Goal: Information Seeking & Learning: Learn about a topic

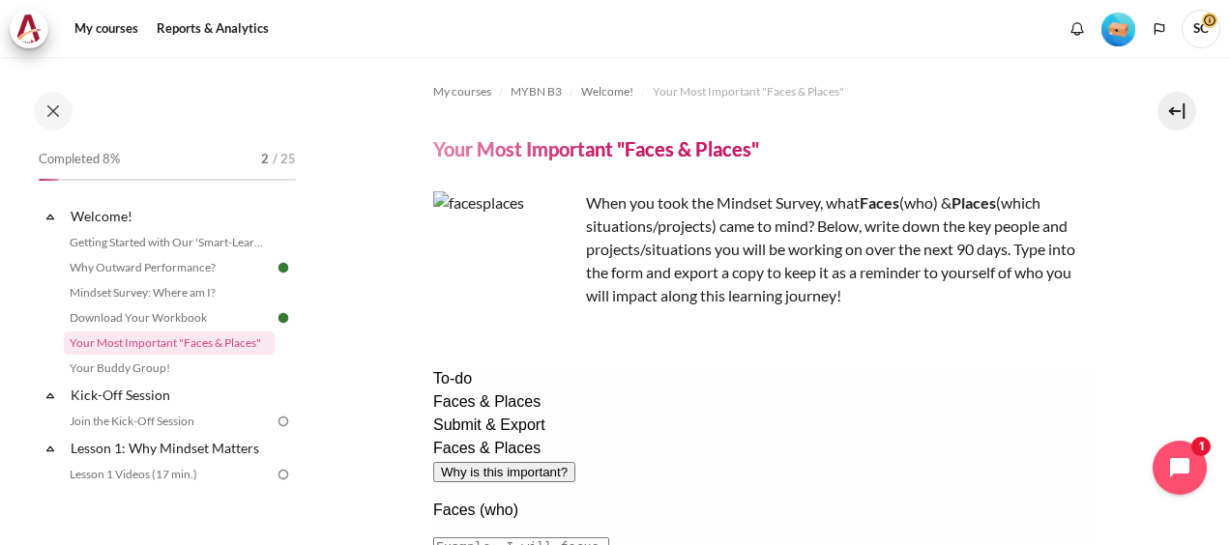
scroll to position [155, 0]
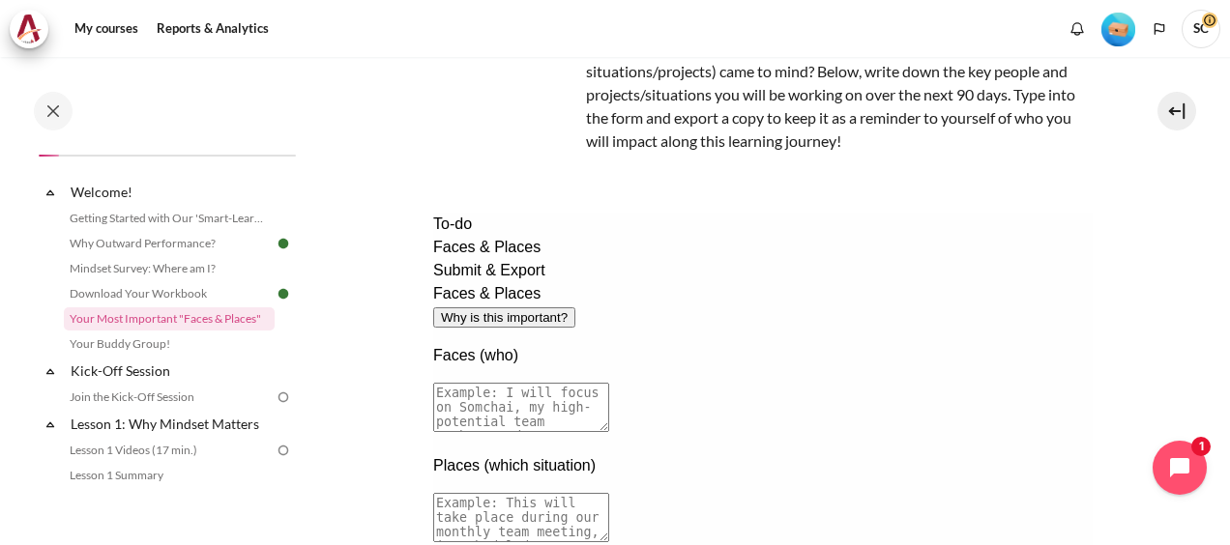
click at [574, 308] on button "Why is this important?" at bounding box center [503, 318] width 142 height 20
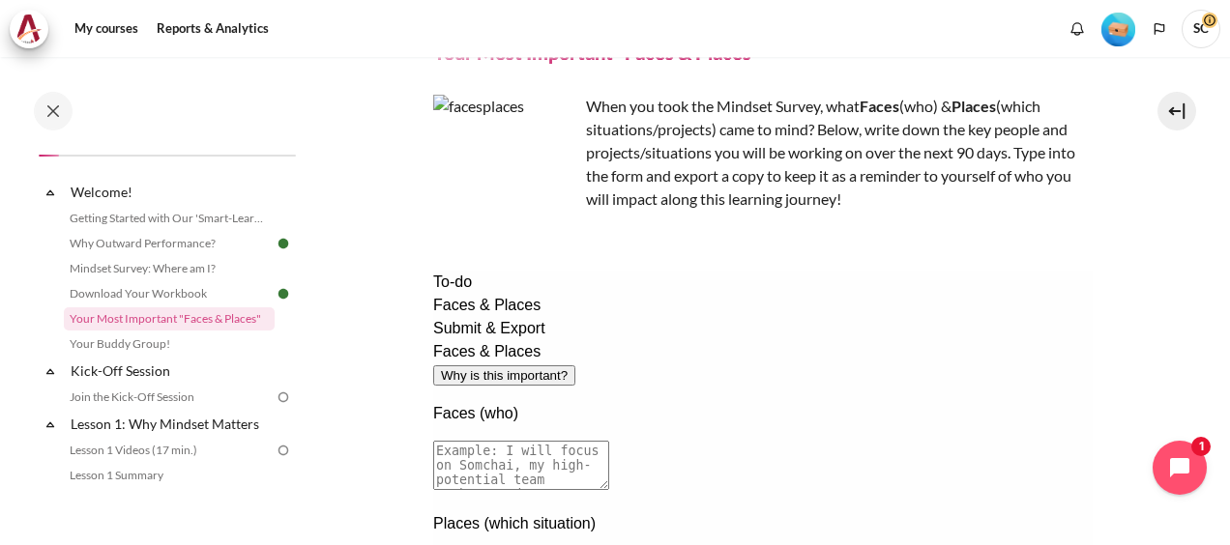
scroll to position [97, 0]
click at [608, 441] on textarea at bounding box center [520, 465] width 176 height 49
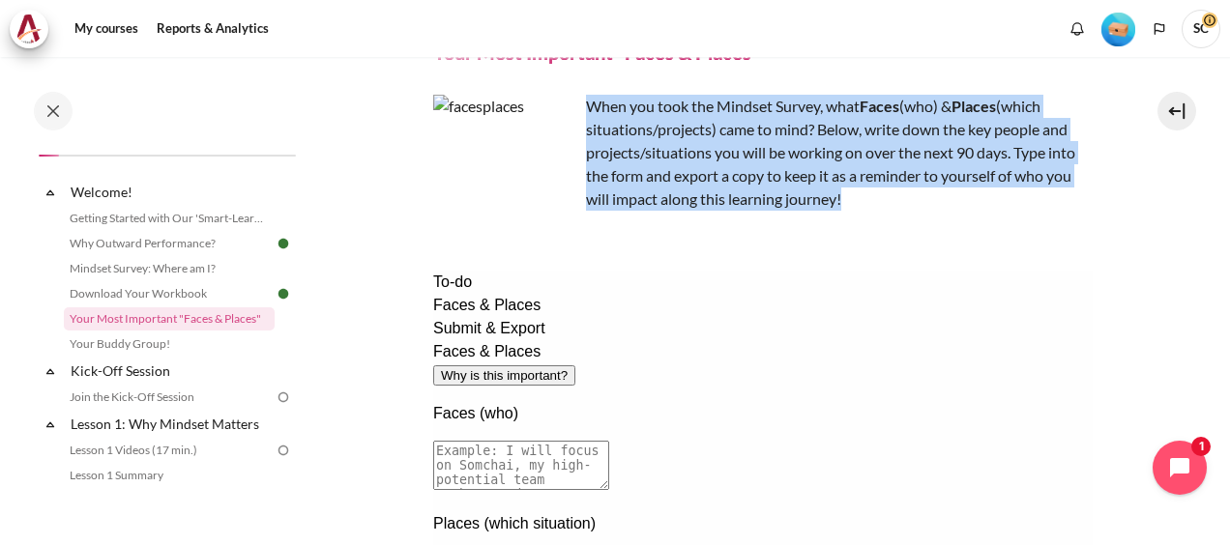
drag, startPoint x: 586, startPoint y: 104, endPoint x: 923, endPoint y: 201, distance: 350.2
click at [923, 201] on p "When you took the Mindset Survey, what F aces (who) & Places (which situations/…" at bounding box center [763, 153] width 660 height 116
copy p "When you took the Mindset Survey, what F aces (who) & Places (which situations/…"
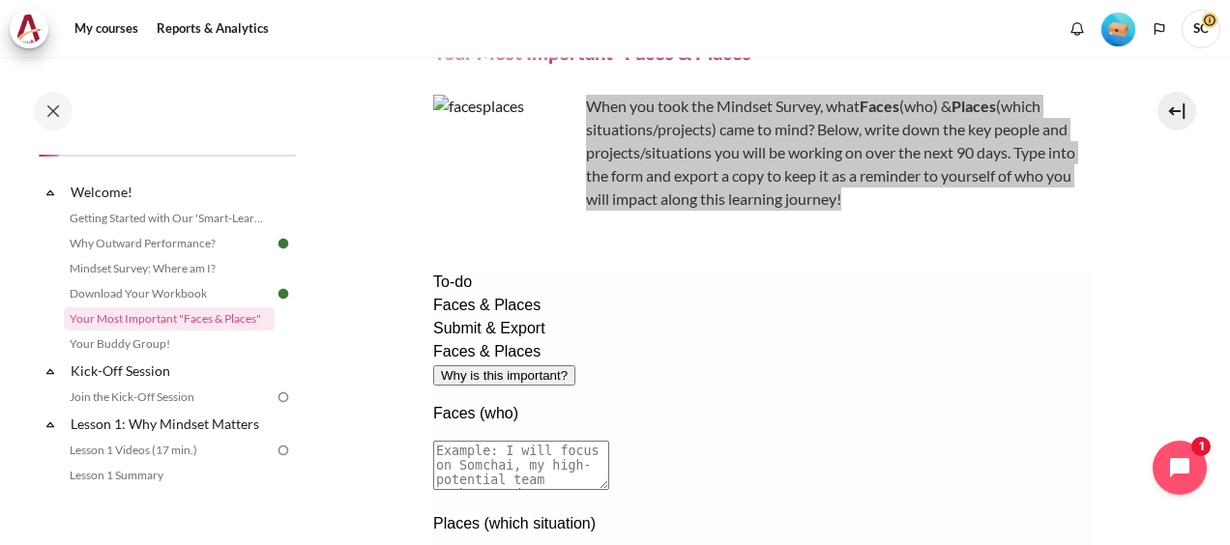
click at [608, 441] on textarea at bounding box center [520, 465] width 176 height 49
type textarea "I will focus on Pharmaniaga EDI. The key person from my team that i will work c…"
type textarea "T"
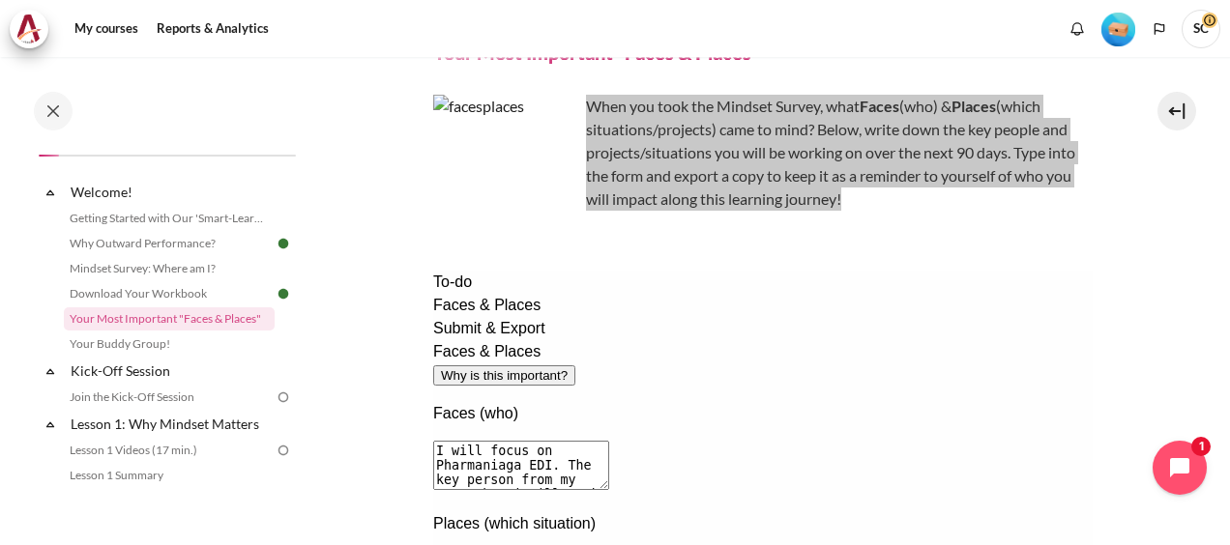
type textarea "t"
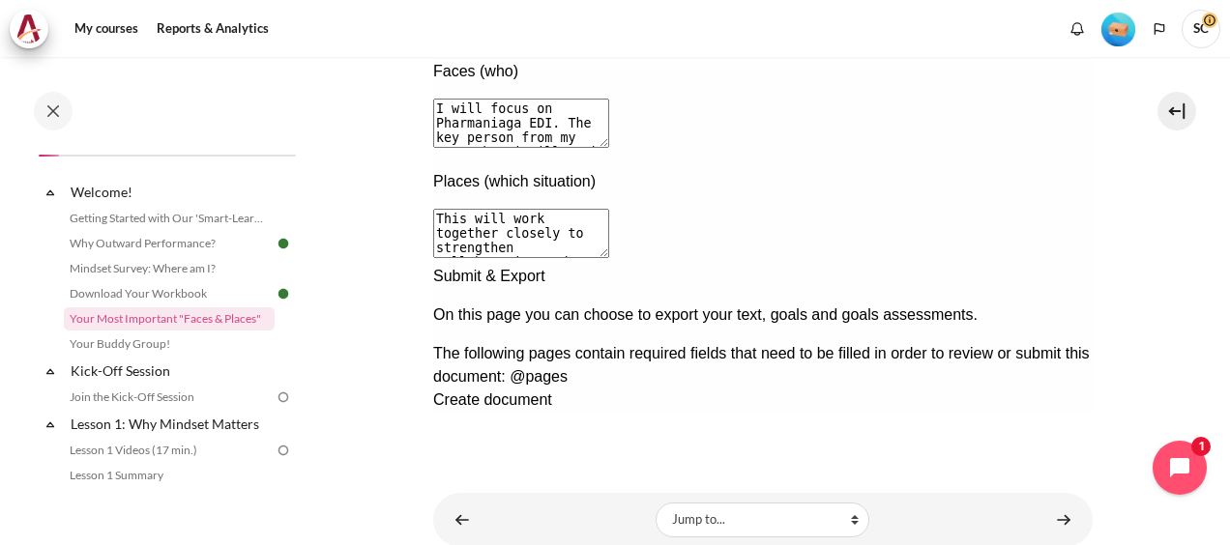
scroll to position [410, 0]
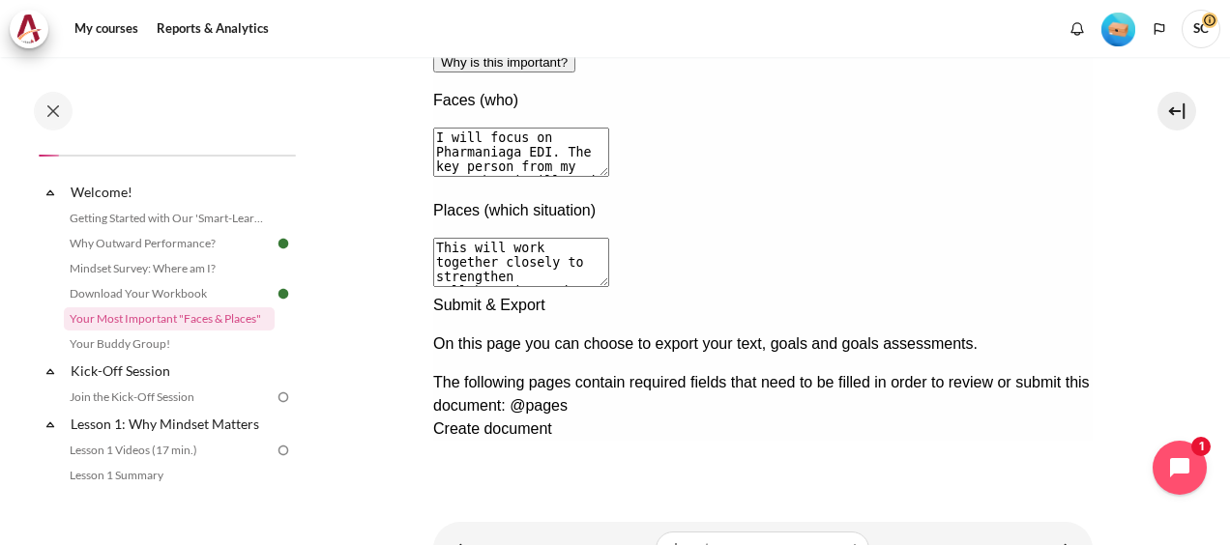
type textarea "This will work together closely to strengthen collaboration and improve outcome…"
click at [1055, 294] on div "Next documentation step" at bounding box center [762, 294] width 660 height 0
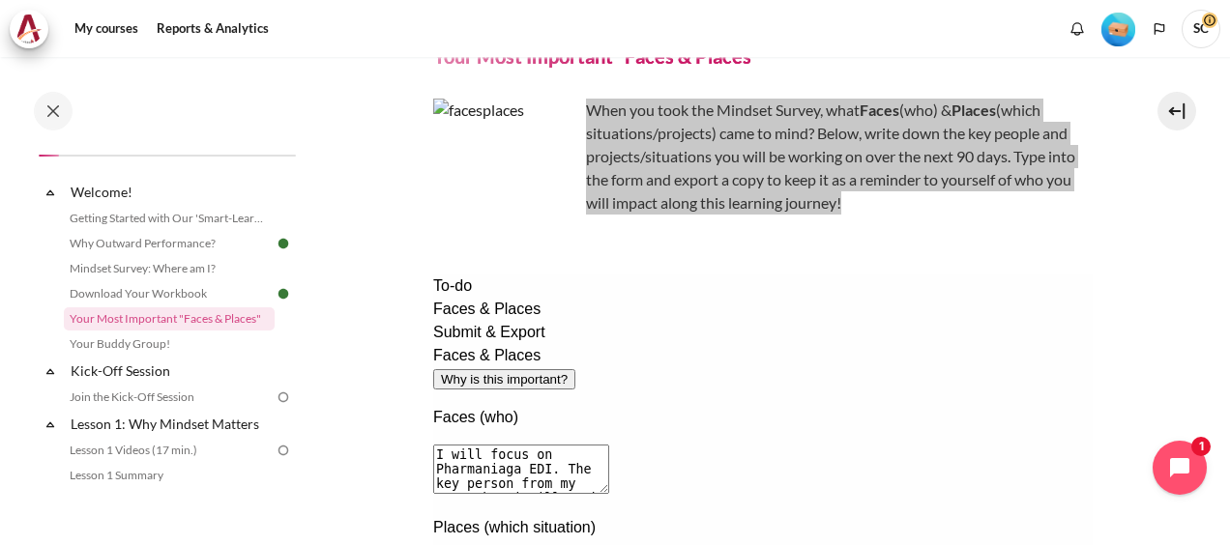
scroll to position [190, 0]
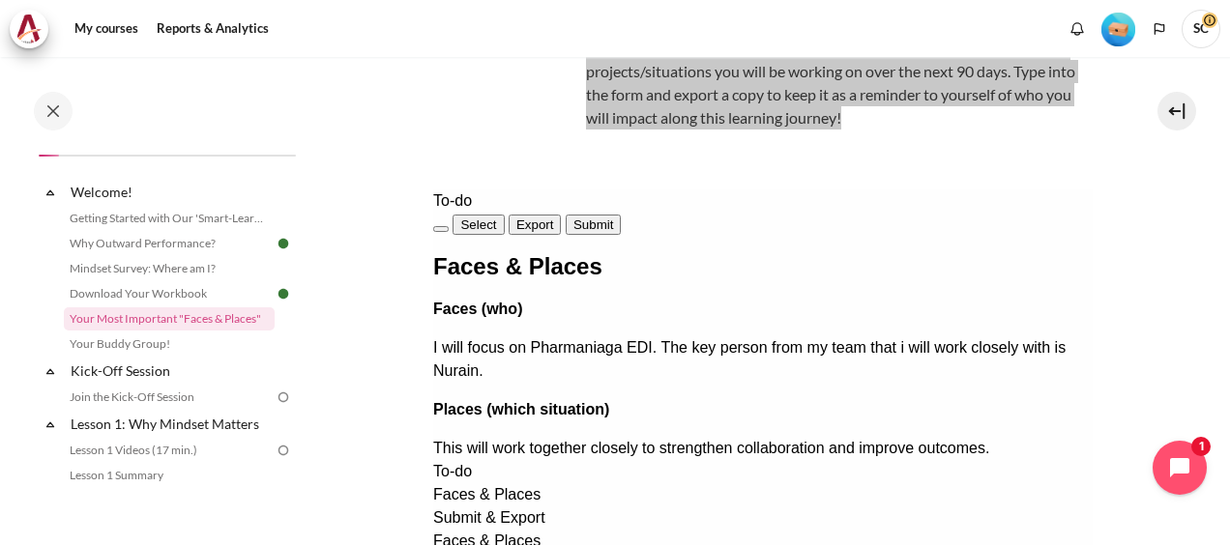
scroll to position [217, 0]
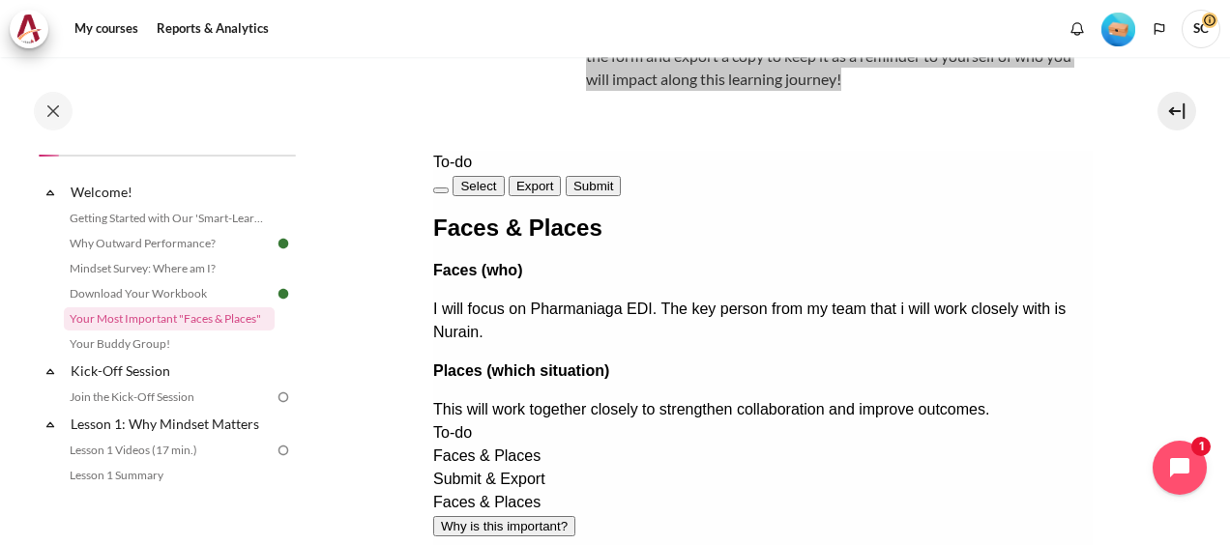
click at [553, 184] on span "Export" at bounding box center [534, 186] width 38 height 15
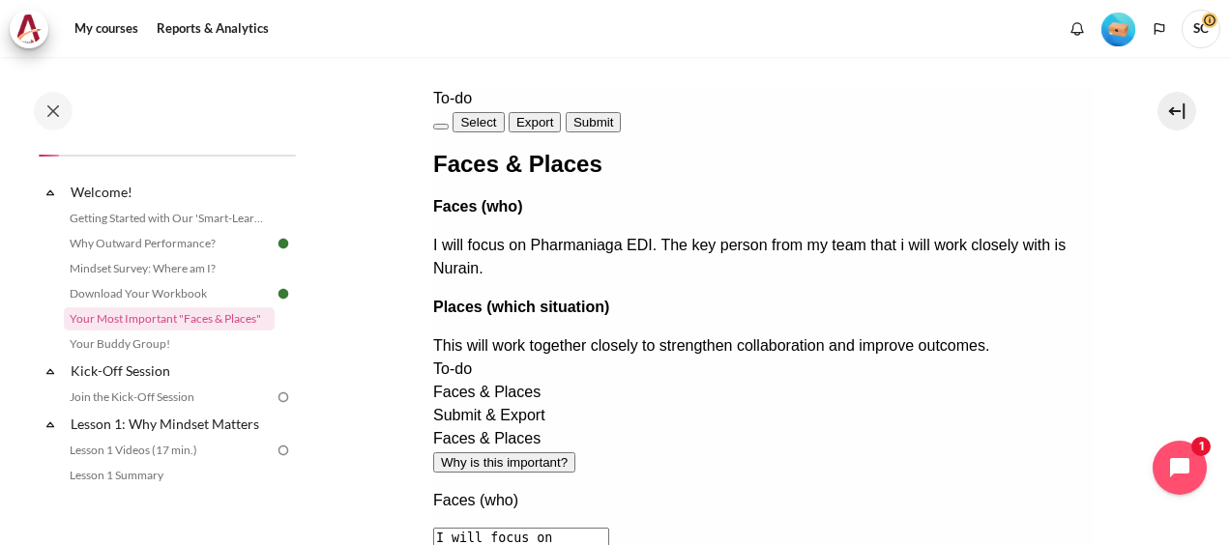
scroll to position [120, 0]
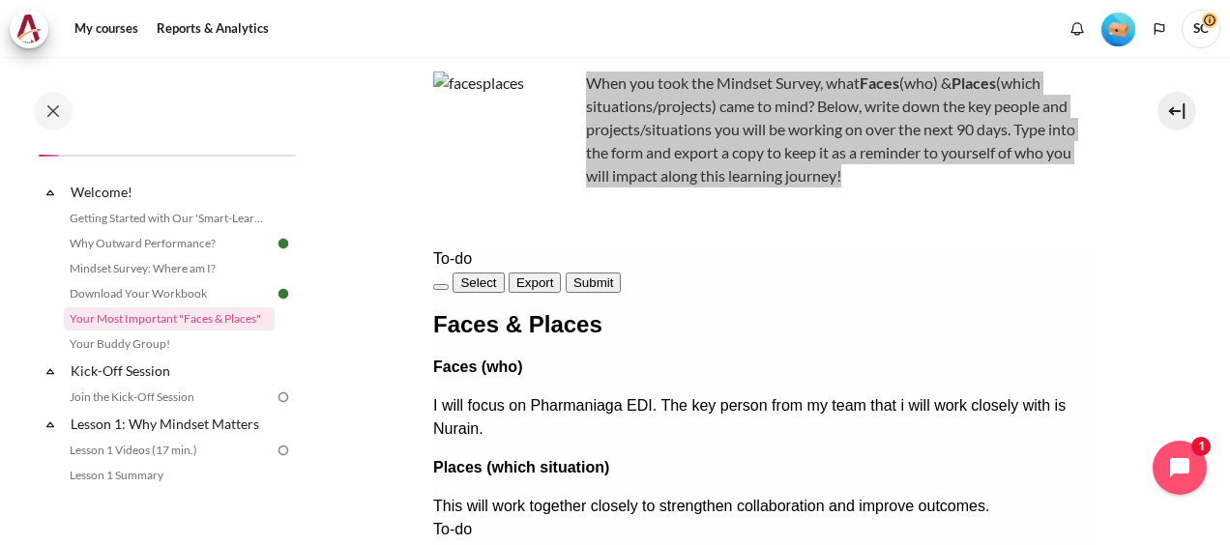
click at [620, 273] on button "Submit" at bounding box center [592, 283] width 55 height 20
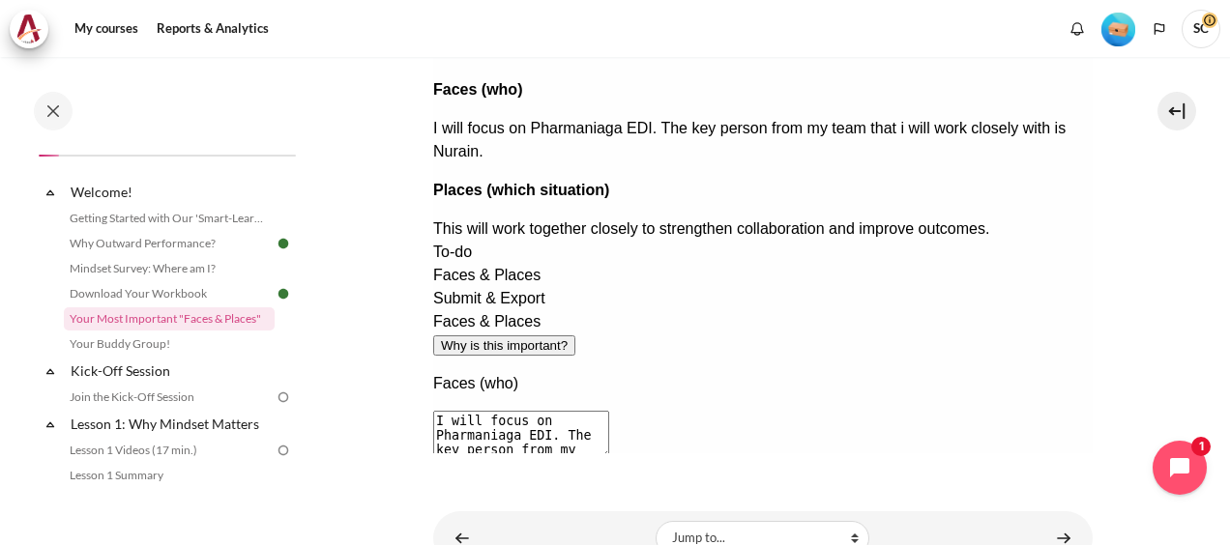
scroll to position [507, 0]
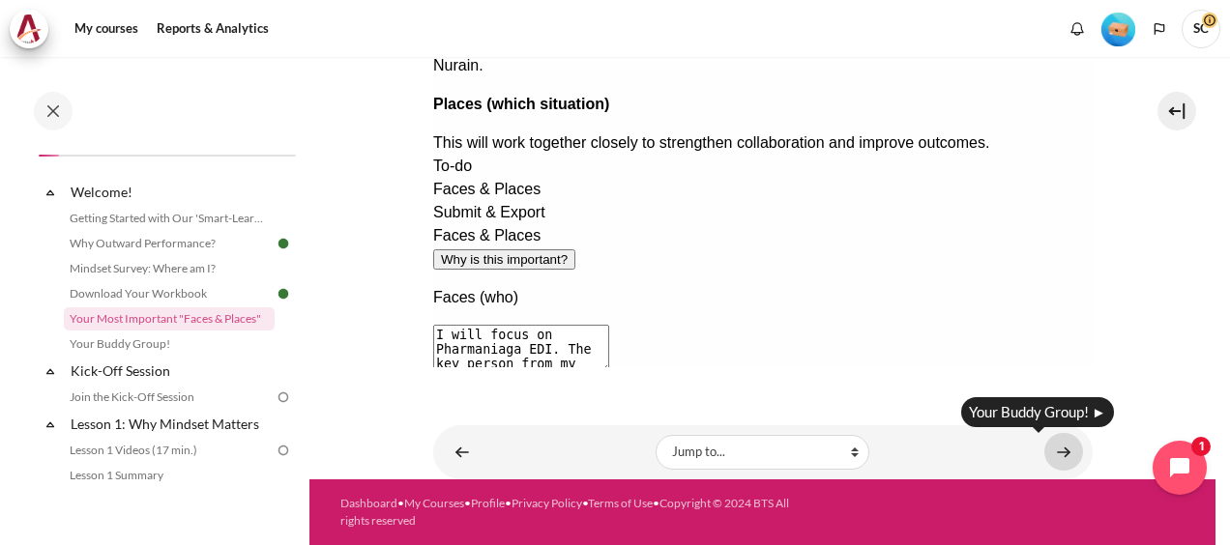
click at [1058, 453] on link "Content" at bounding box center [1063, 452] width 39 height 38
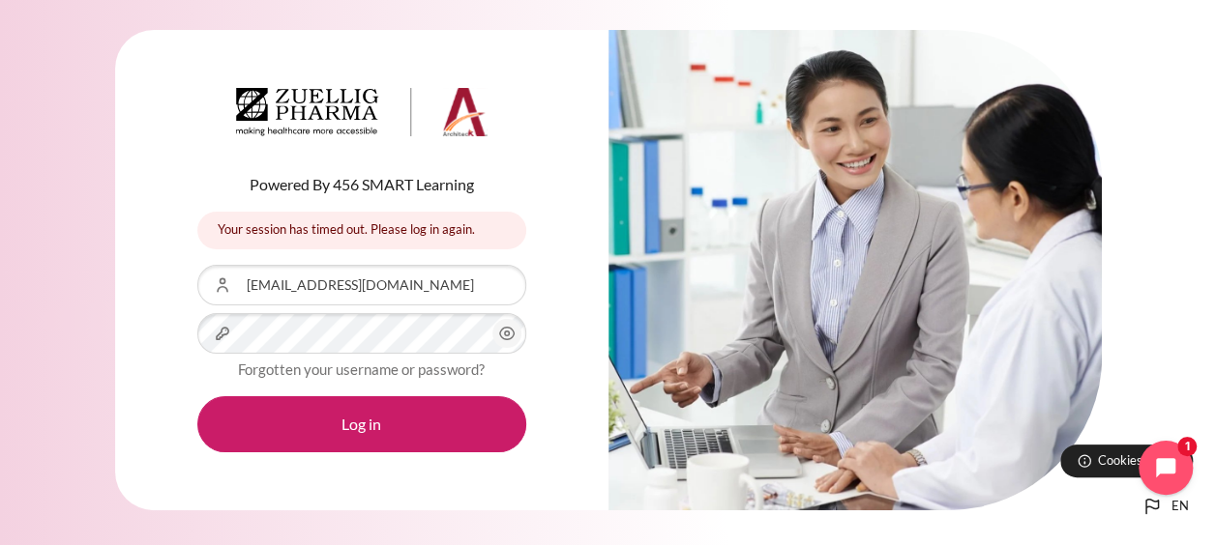
click at [507, 332] on circle "Content" at bounding box center [506, 334] width 5 height 5
click at [197, 397] on button "Log in" at bounding box center [361, 425] width 329 height 56
type input "[EMAIL_ADDRESS][DOMAIN_NAME]"
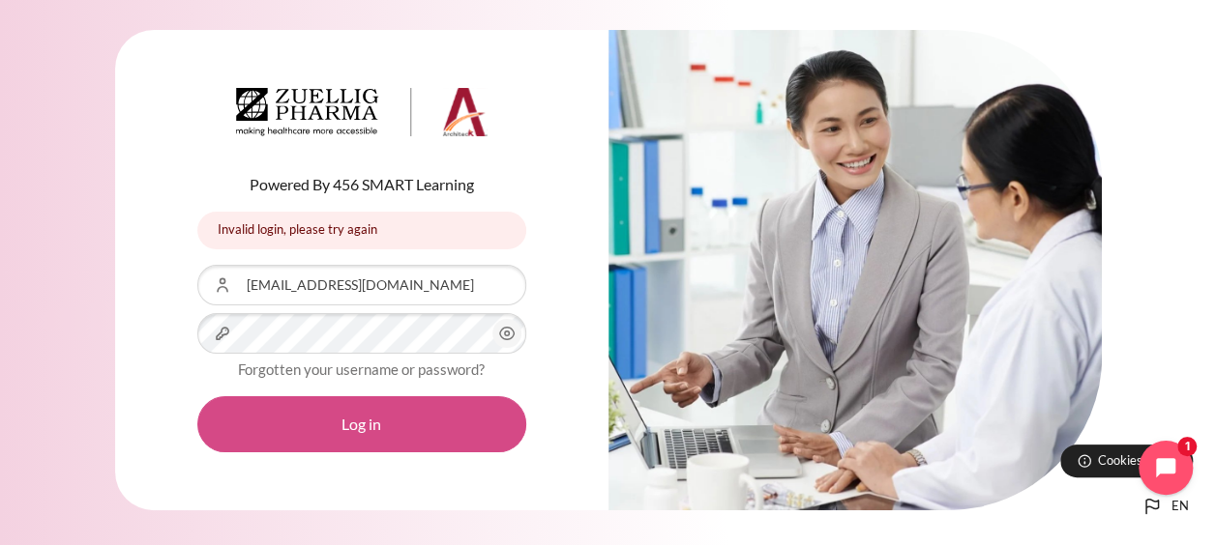
click at [345, 404] on button "Log in" at bounding box center [361, 425] width 329 height 56
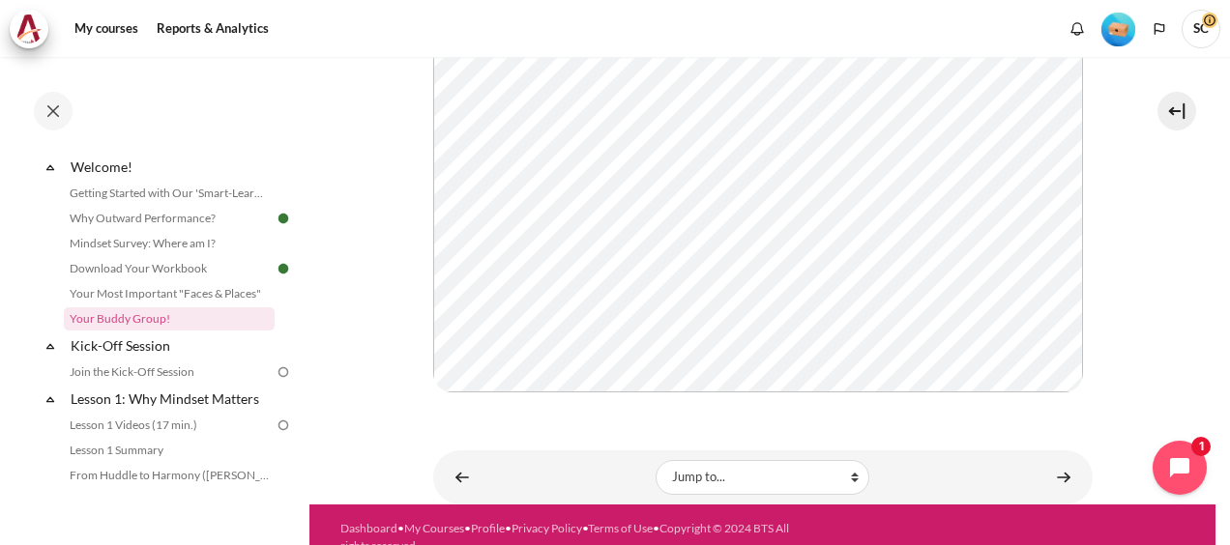
scroll to position [555, 0]
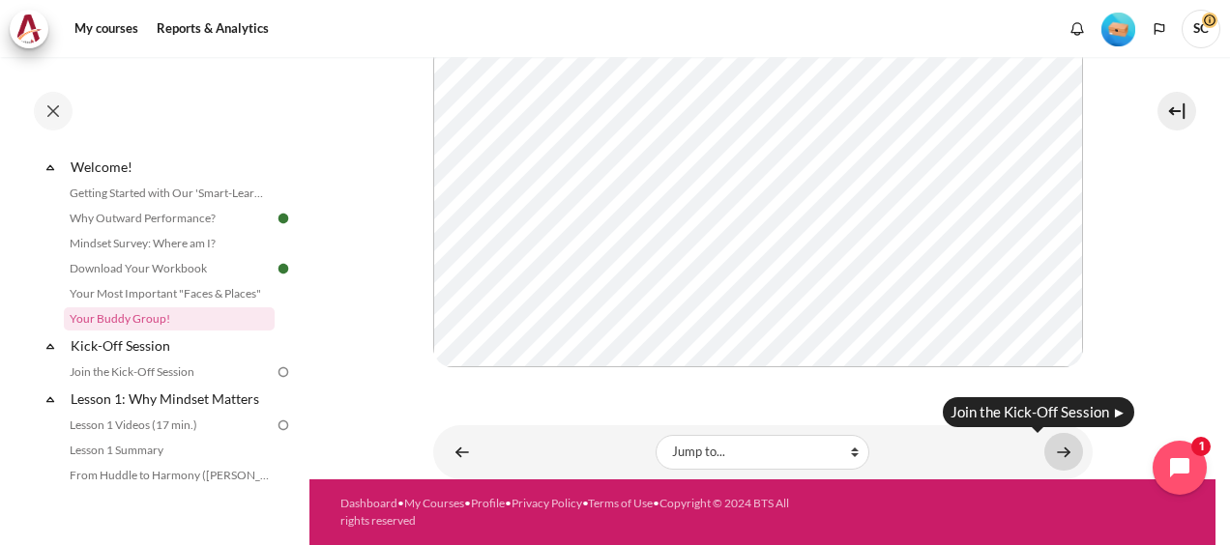
click at [1060, 454] on link "Content" at bounding box center [1063, 452] width 39 height 38
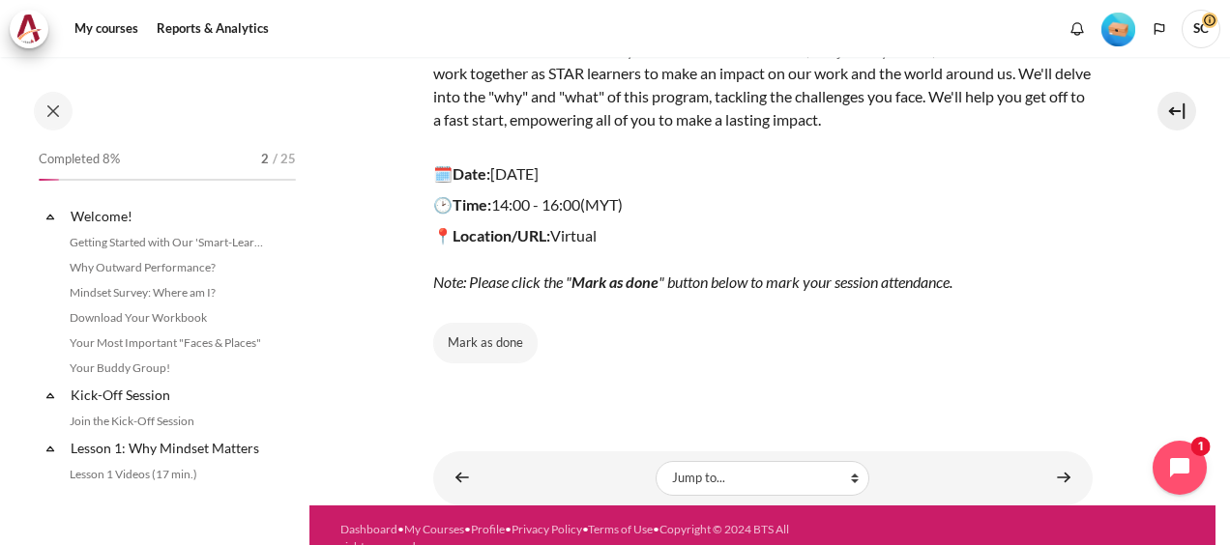
scroll to position [103, 0]
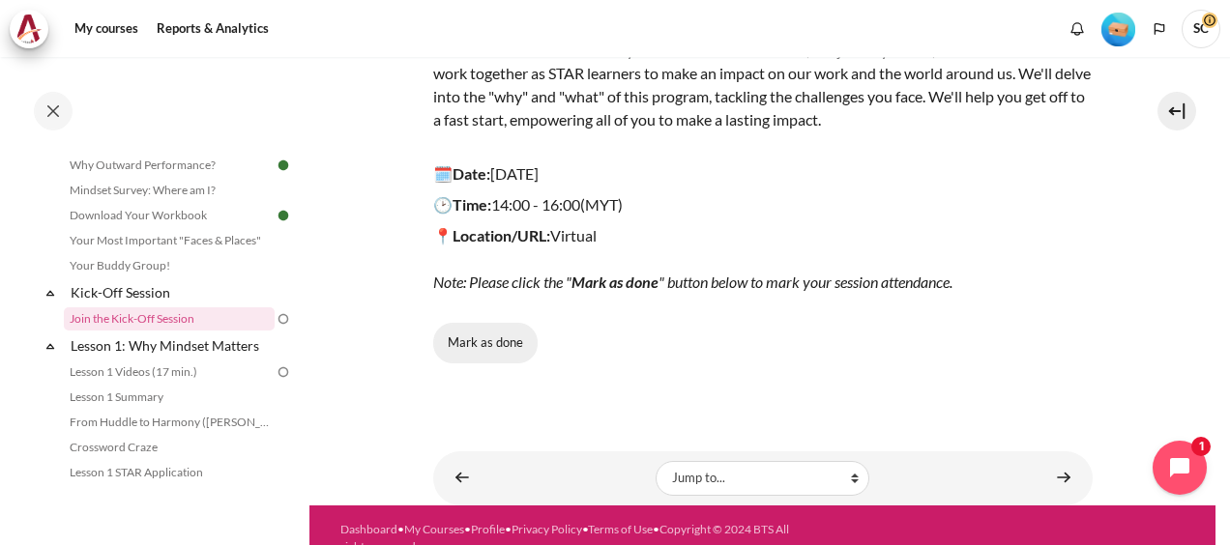
click at [460, 330] on button "Mark as done" at bounding box center [485, 343] width 104 height 41
click at [463, 340] on button "Done" at bounding box center [473, 343] width 80 height 41
drag, startPoint x: 488, startPoint y: 338, endPoint x: 507, endPoint y: 340, distance: 18.6
click at [488, 338] on button "Mark as done" at bounding box center [485, 343] width 104 height 41
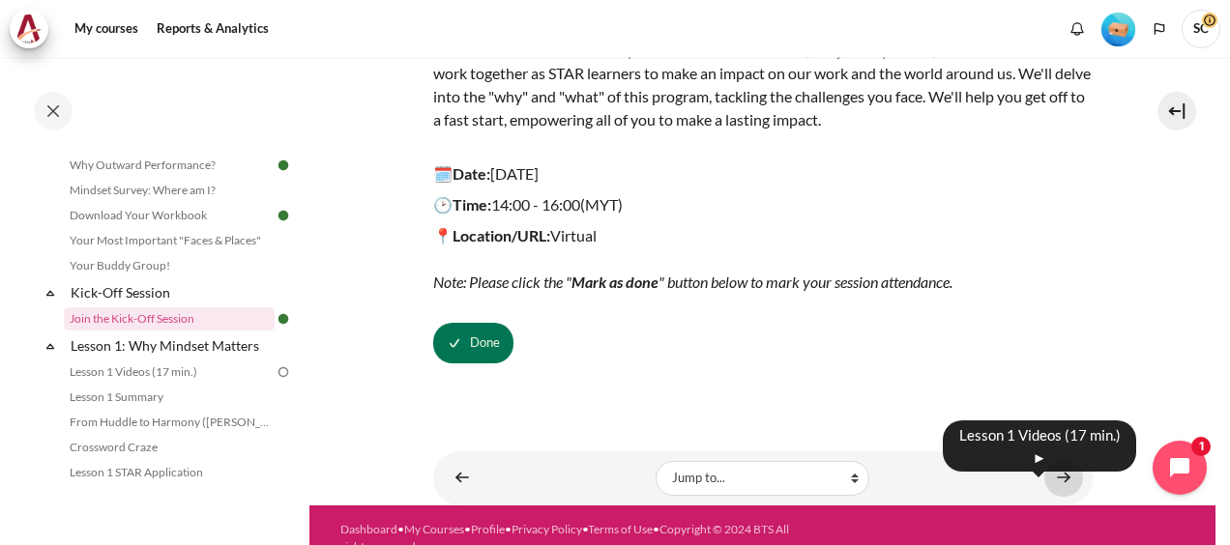
click at [1054, 479] on link "Content" at bounding box center [1063, 478] width 39 height 38
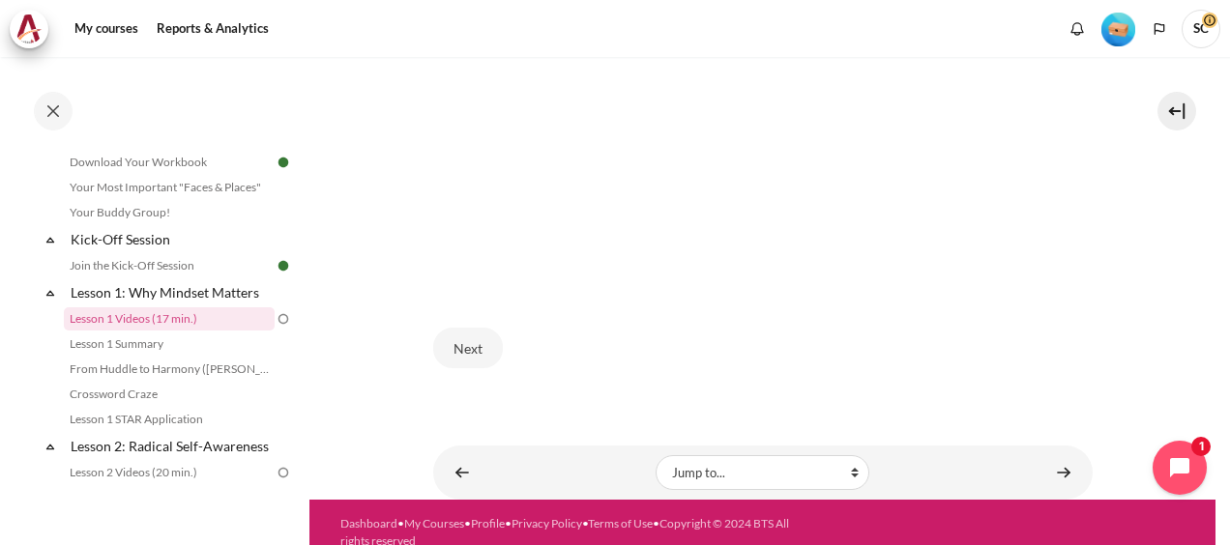
scroll to position [931, 0]
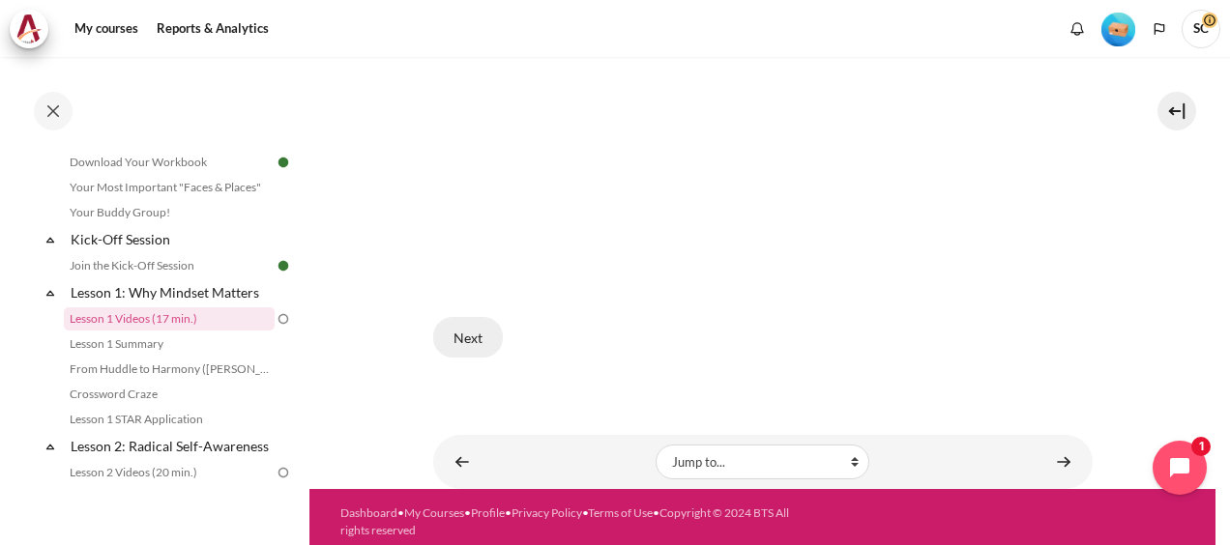
click at [463, 333] on button "Next" at bounding box center [468, 337] width 70 height 41
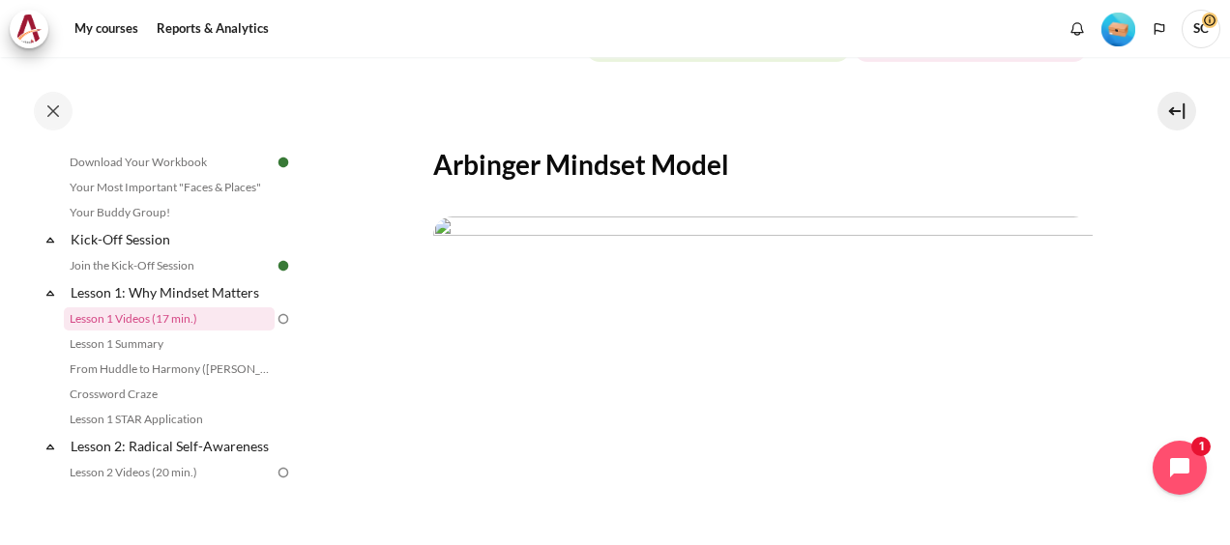
scroll to position [484, 0]
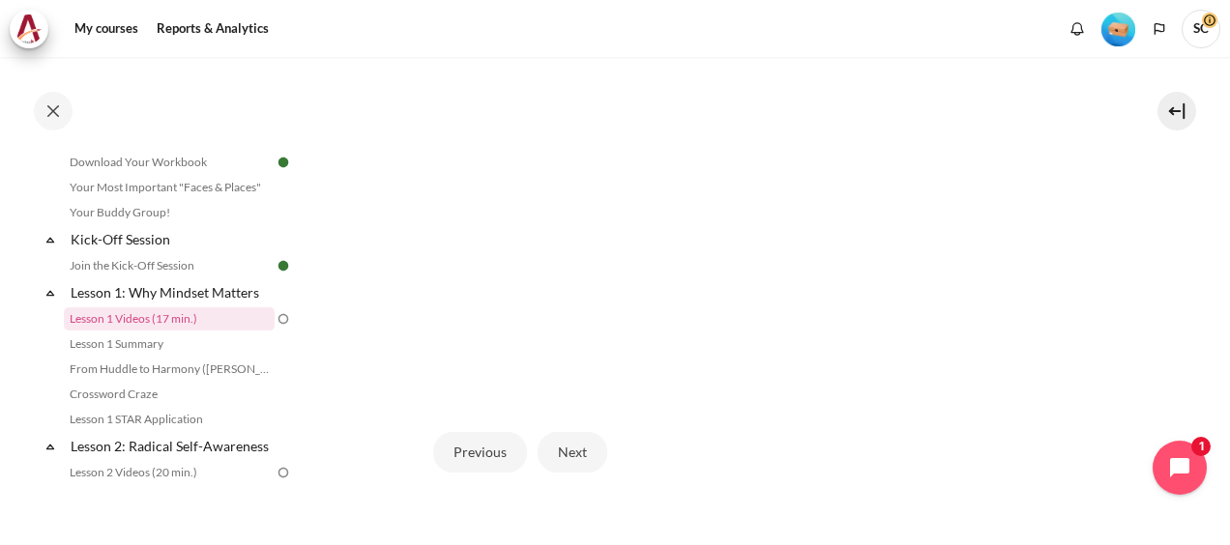
click at [598, 200] on img "Content" at bounding box center [763, 208] width 660 height 371
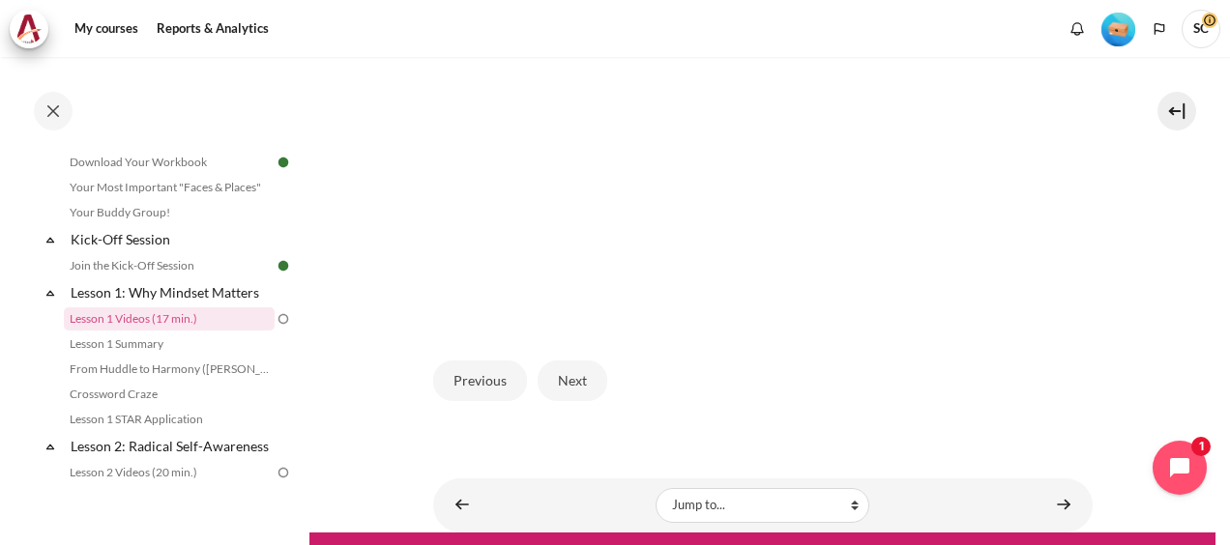
scroll to position [635, 0]
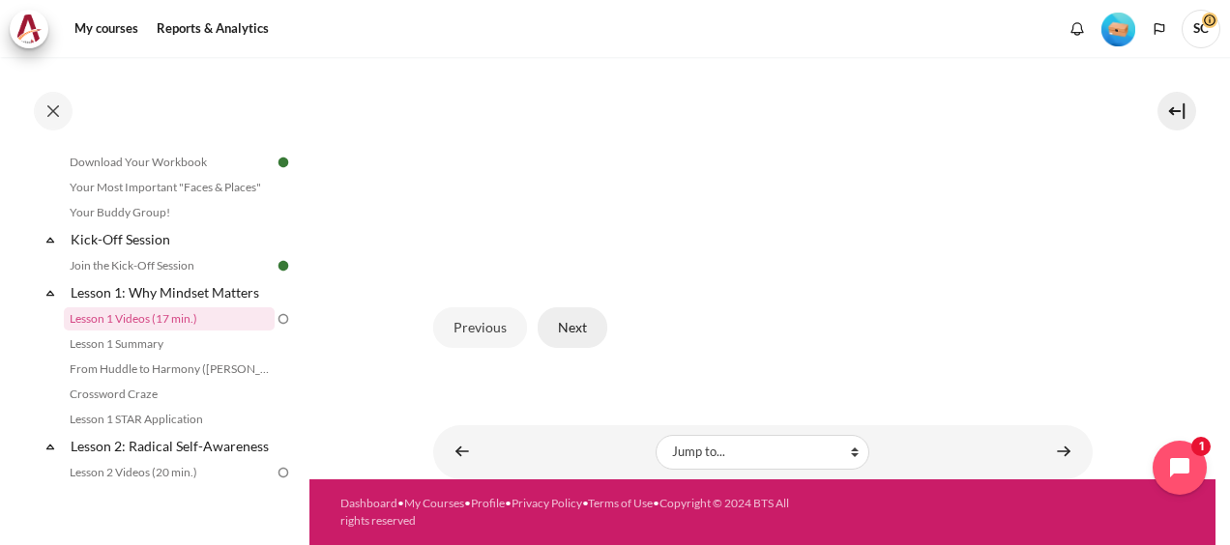
click at [569, 318] on button "Next" at bounding box center [573, 328] width 70 height 41
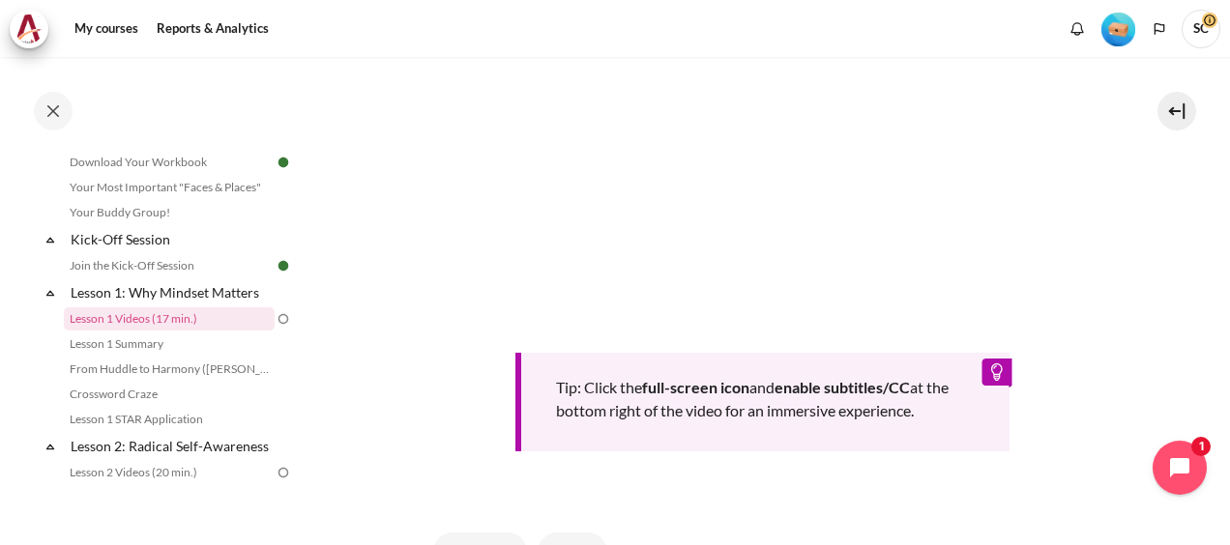
scroll to position [870, 0]
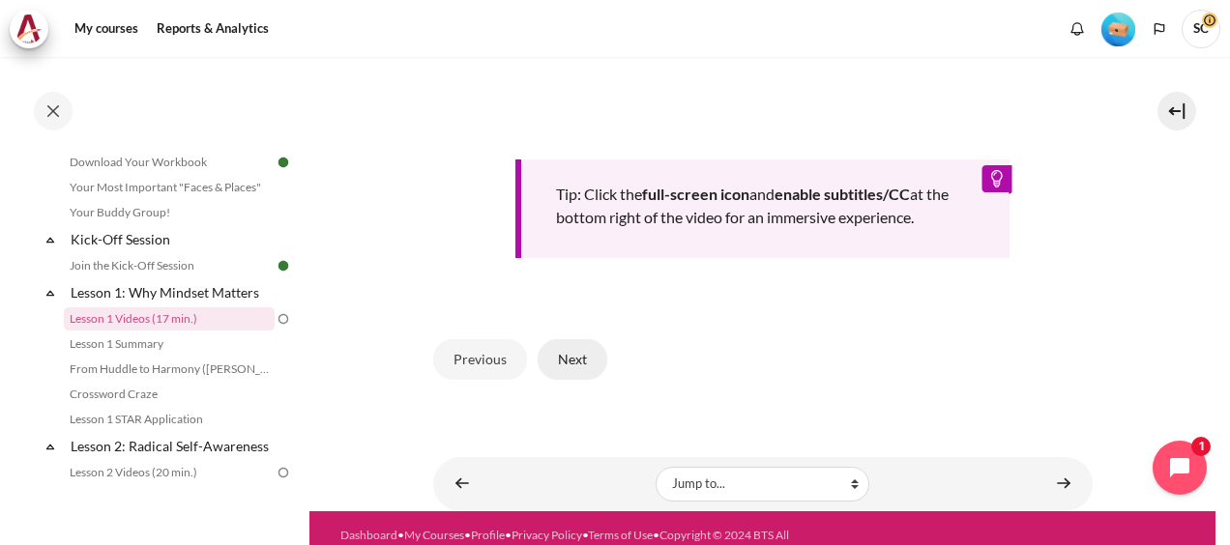
click at [584, 380] on button "Next" at bounding box center [573, 359] width 70 height 41
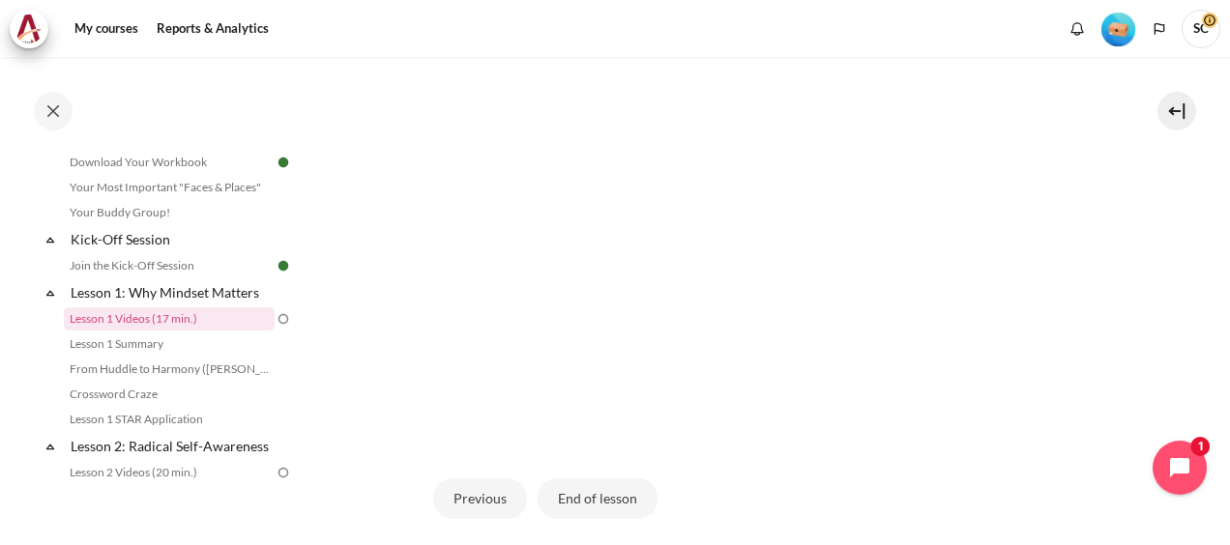
scroll to position [539, 0]
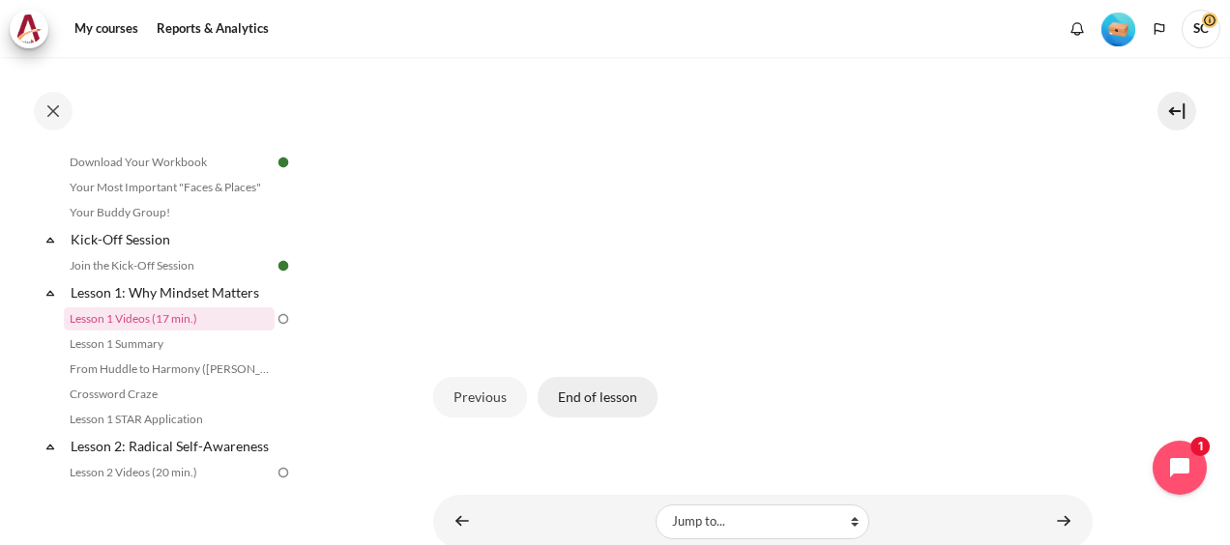
click at [601, 418] on button "End of lesson" at bounding box center [598, 397] width 120 height 41
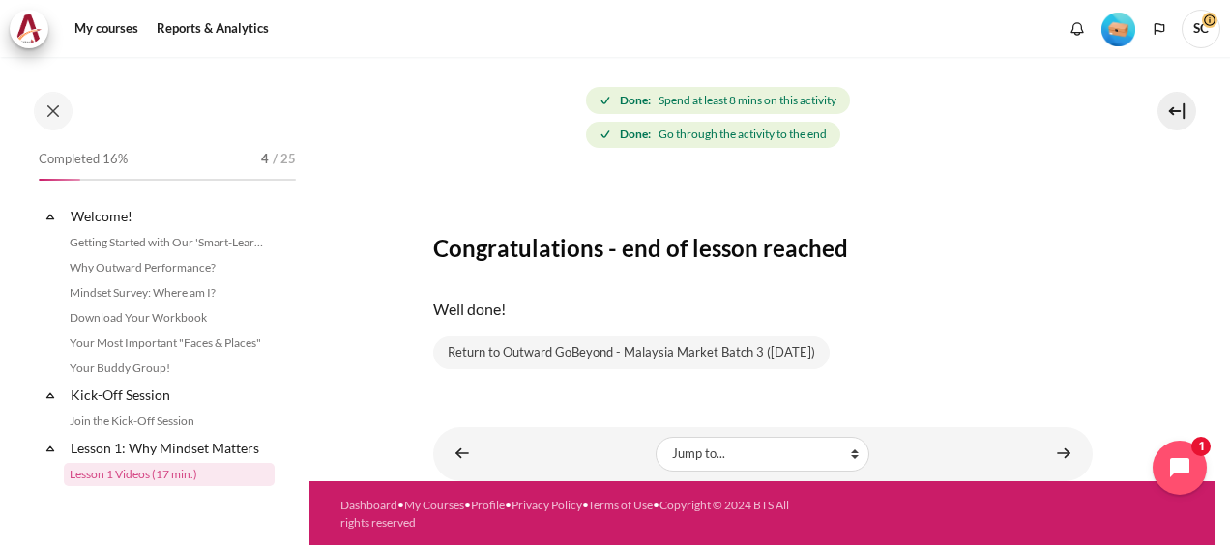
scroll to position [156, 0]
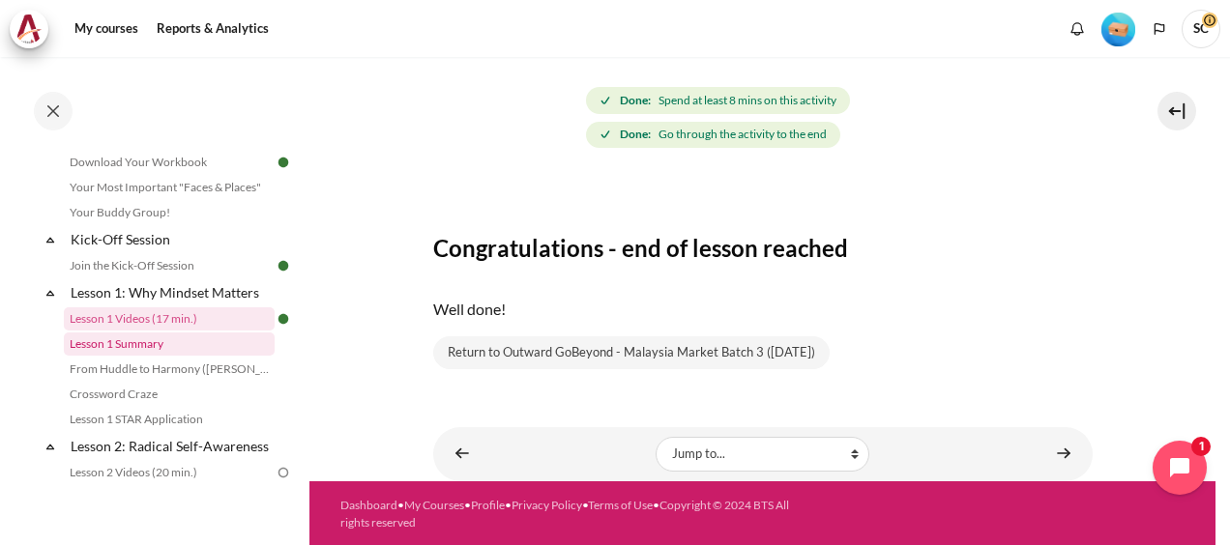
click at [113, 345] on link "Lesson 1 Summary" at bounding box center [169, 344] width 211 height 23
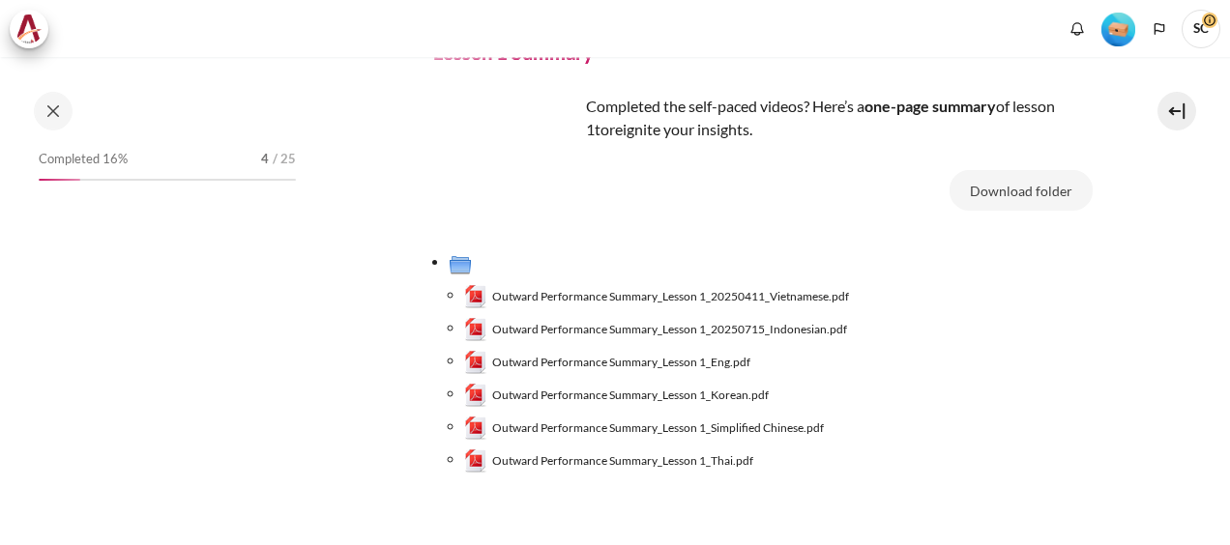
scroll to position [181, 0]
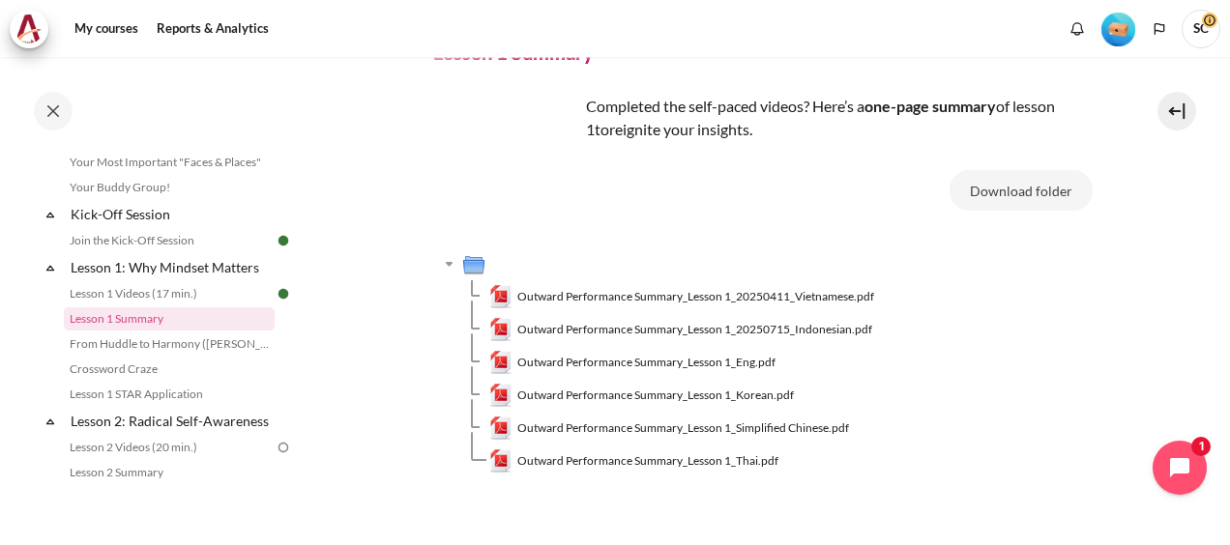
click at [474, 266] on img "Content" at bounding box center [473, 263] width 23 height 23
click at [1048, 190] on button "Download folder" at bounding box center [1021, 190] width 143 height 41
click at [1020, 274] on td "Content" at bounding box center [777, 264] width 631 height 33
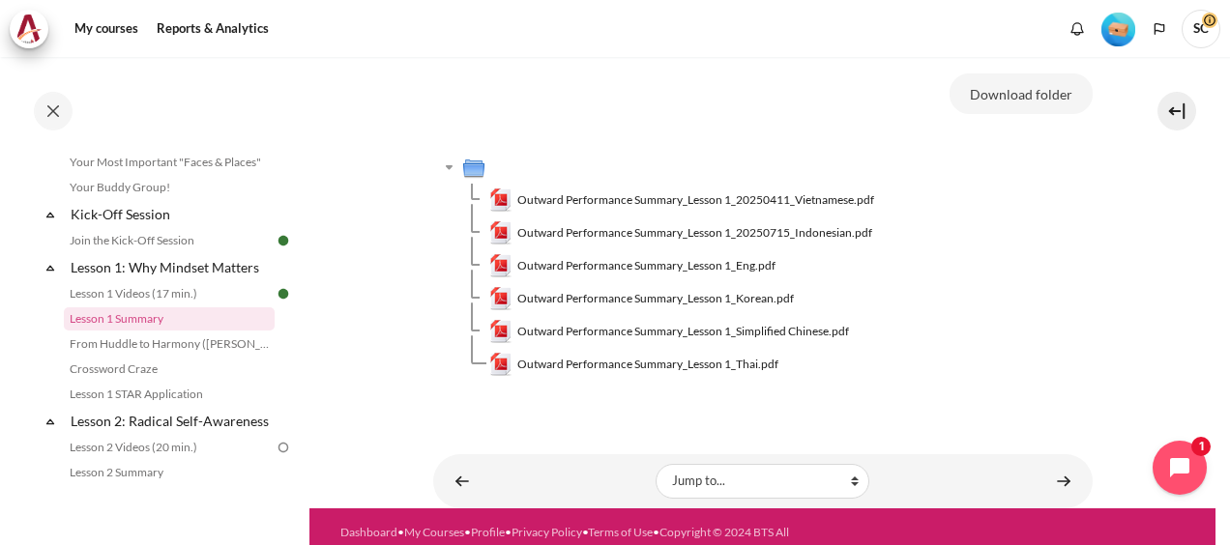
scroll to position [221, 0]
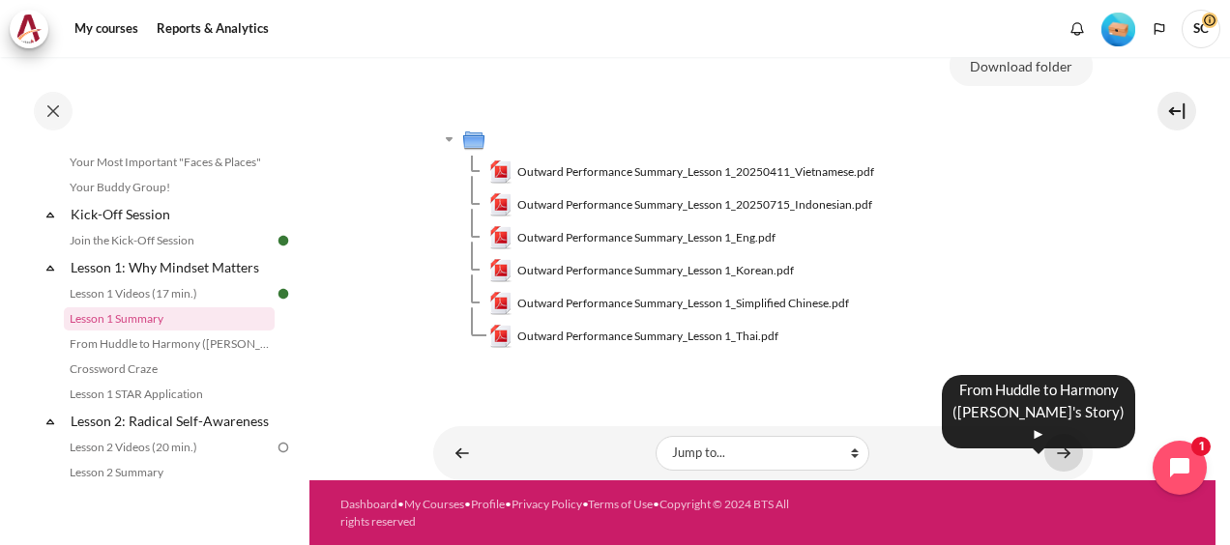
click at [1054, 446] on link "Content" at bounding box center [1063, 453] width 39 height 38
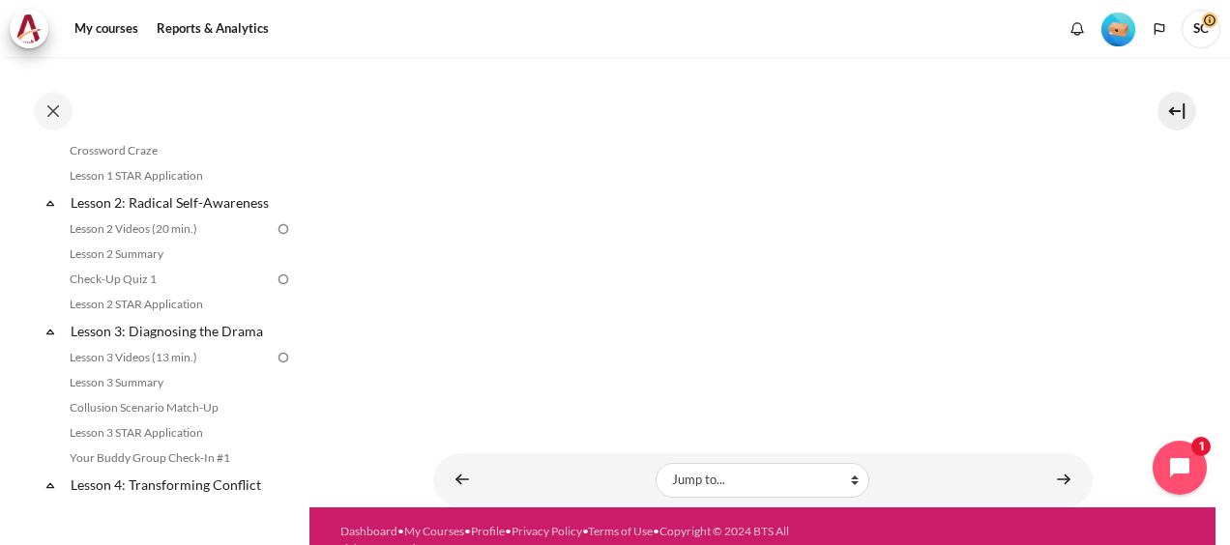
scroll to position [317, 0]
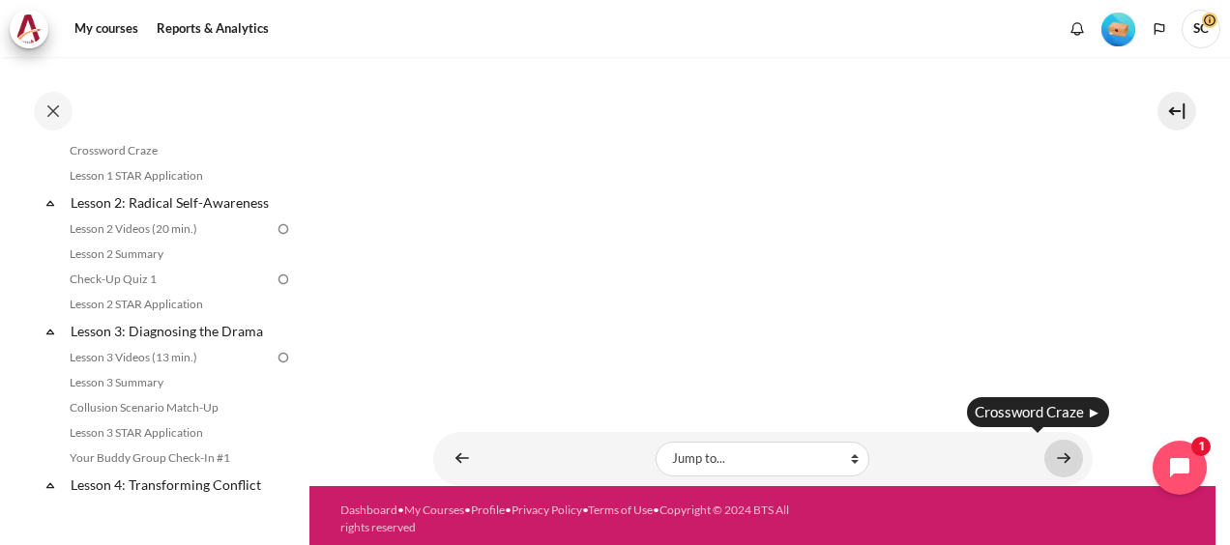
click at [1050, 455] on link "Content" at bounding box center [1063, 459] width 39 height 38
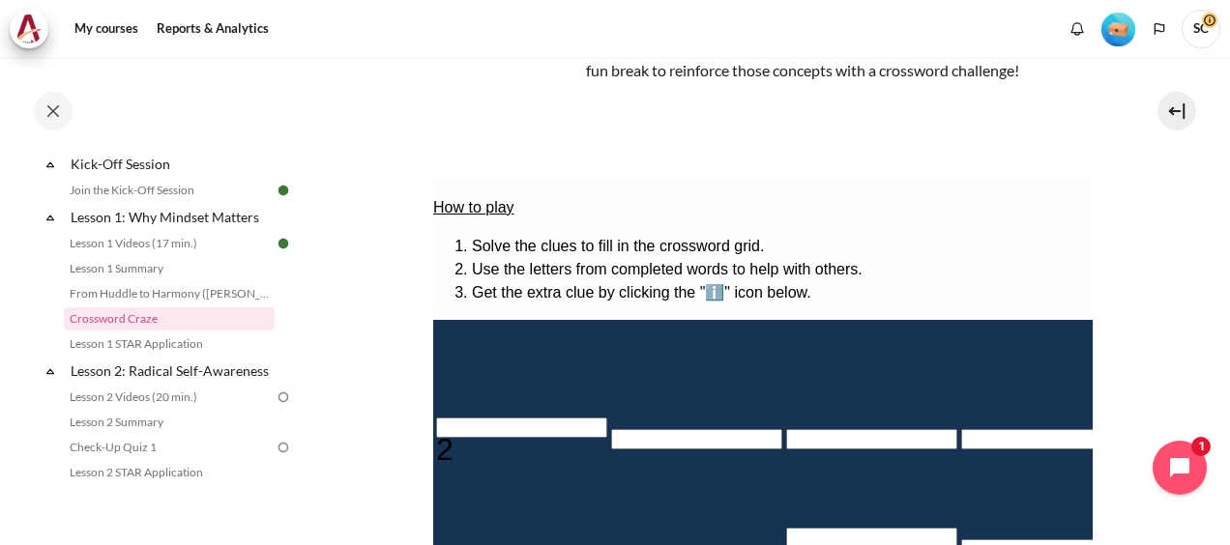
scroll to position [193, 0]
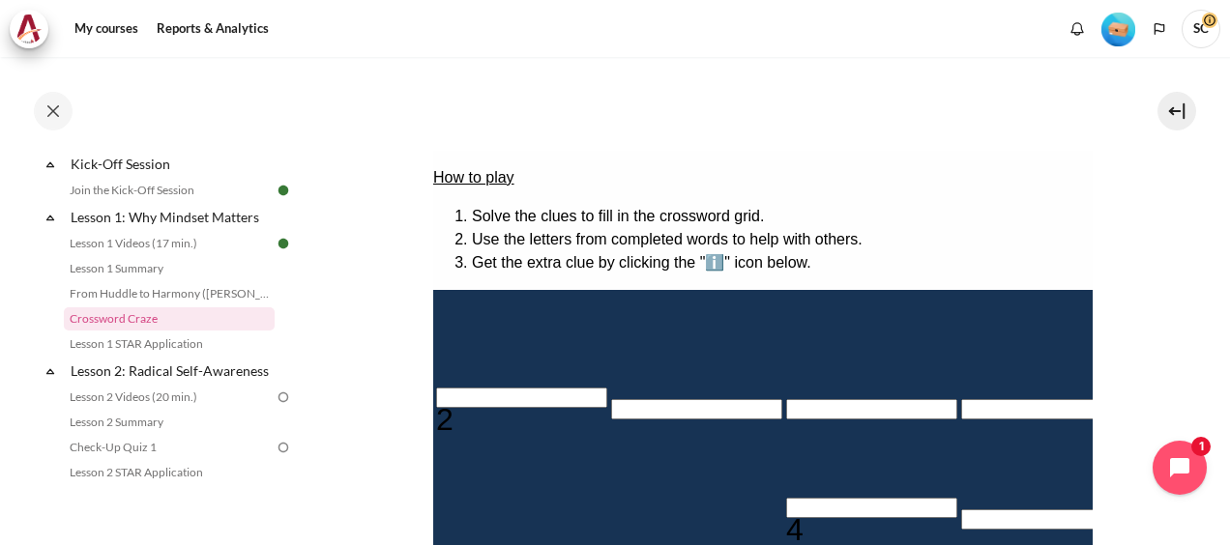
click at [743, 251] on li "Get the extra clue by clicking the "ℹ️" icon below." at bounding box center [781, 262] width 621 height 23
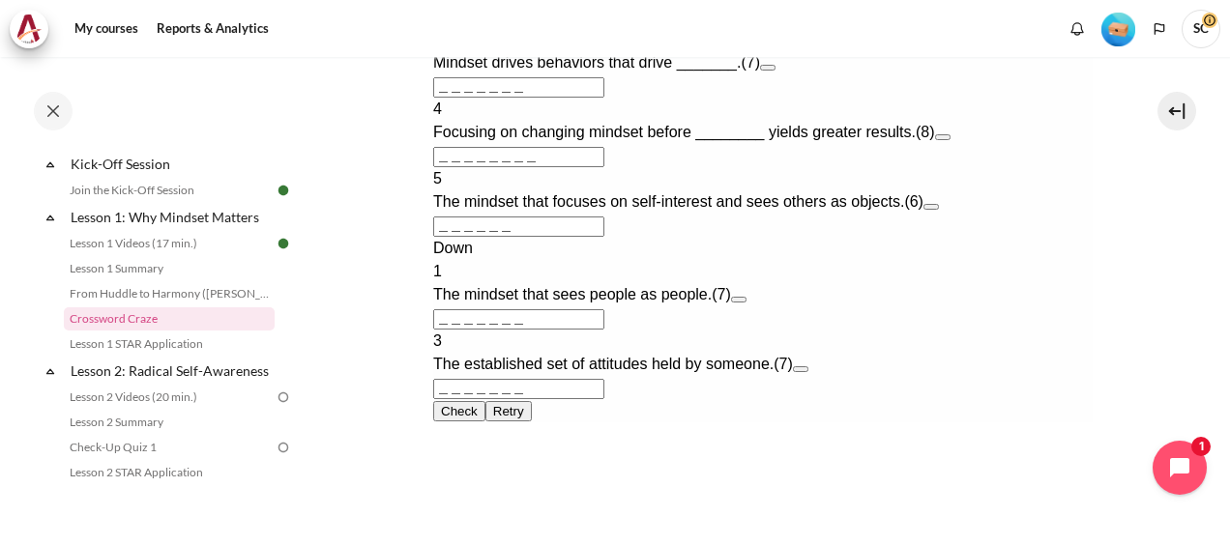
scroll to position [967, 0]
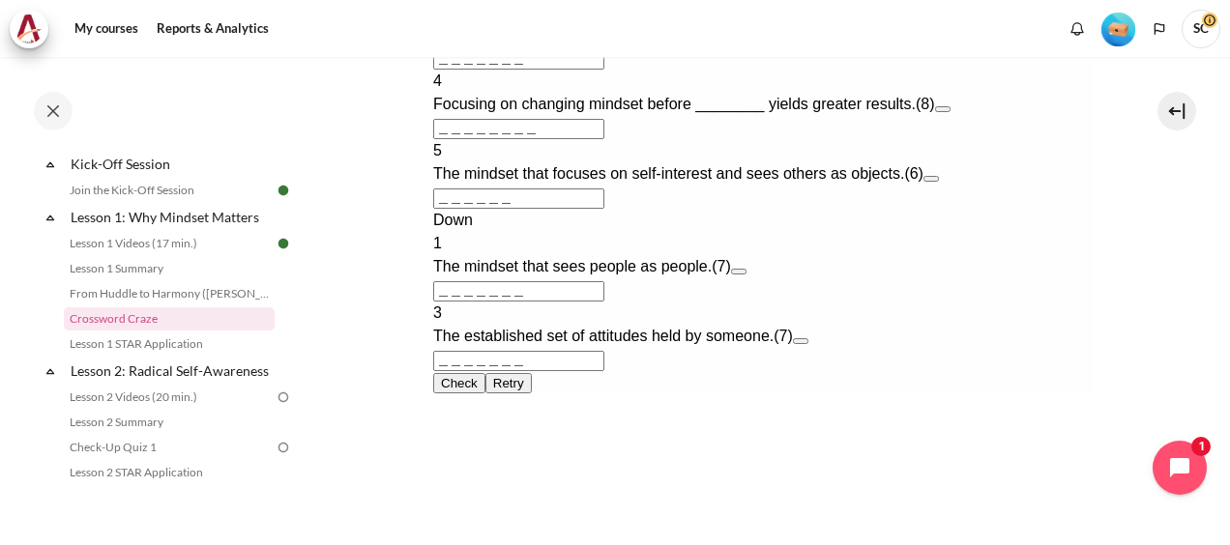
click at [775, 43] on button "Open extra clue for 2 Across. Mindset drives behaviors that drive _______." at bounding box center [766, 40] width 15 height 6
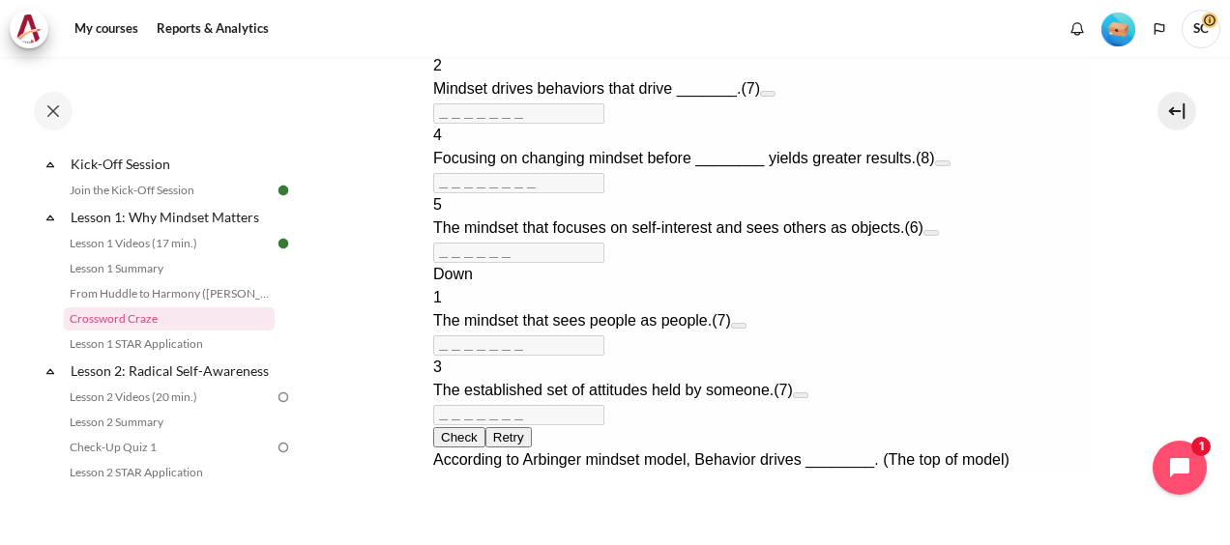
scroll to position [607, 0]
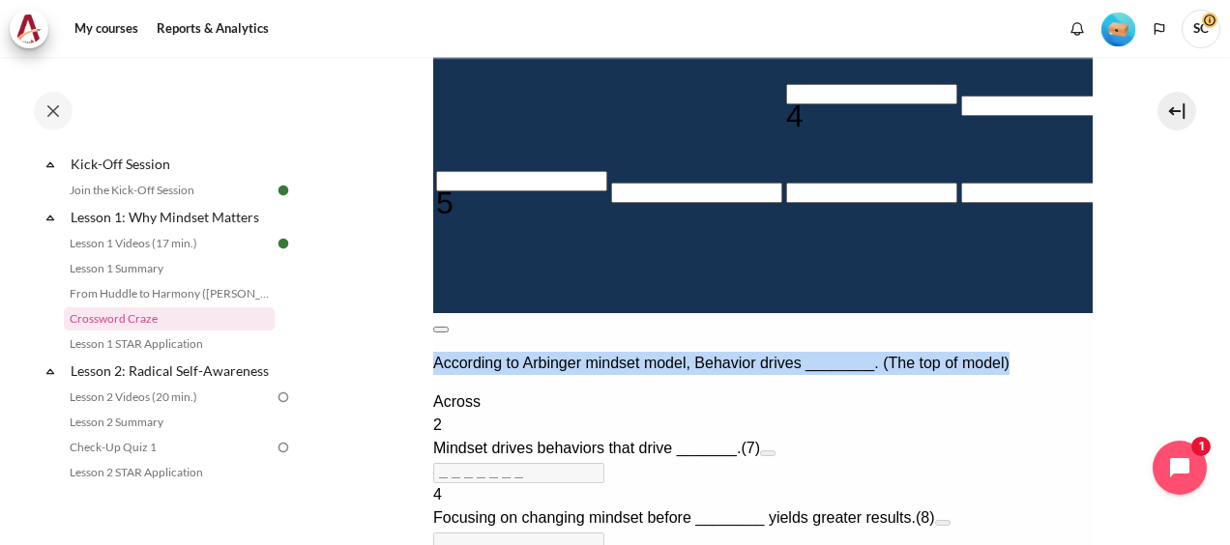
drag, startPoint x: 479, startPoint y: 346, endPoint x: 605, endPoint y: 374, distance: 129.8
click at [605, 374] on p "According to Arbinger mindset model, Behavior drives ________. (The top of mode…" at bounding box center [762, 363] width 660 height 23
click at [614, 371] on p "According to Arbinger mindset model, Behavior drives ________. (The top of mode…" at bounding box center [762, 363] width 660 height 23
click at [893, 374] on p "According to Arbinger mindset model, Behavior drives ________. (The top of mode…" at bounding box center [762, 363] width 660 height 23
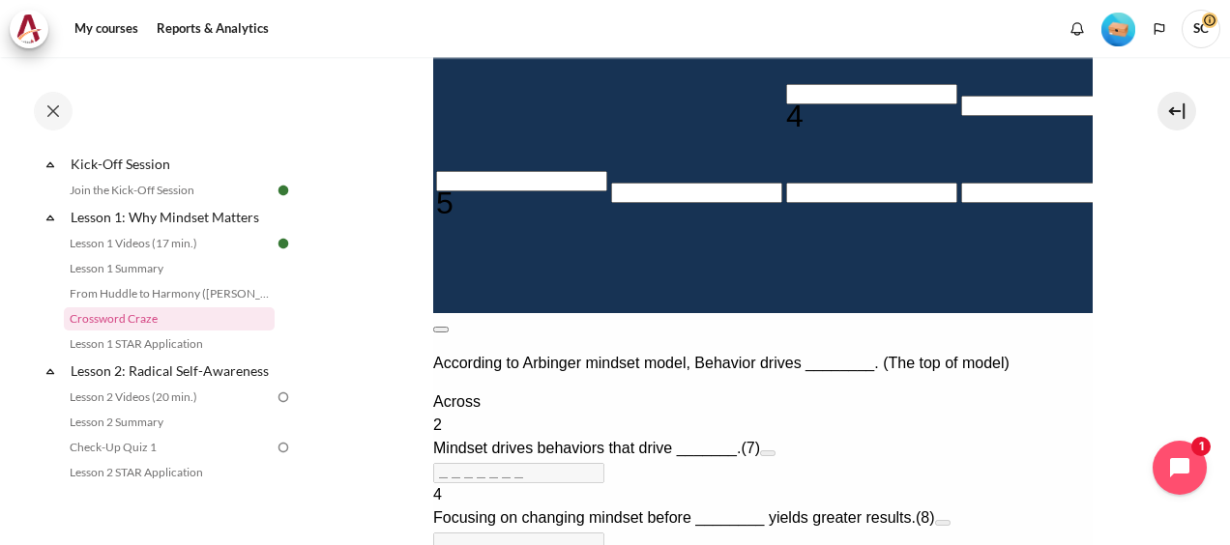
click at [448, 327] on button at bounding box center [439, 330] width 15 height 6
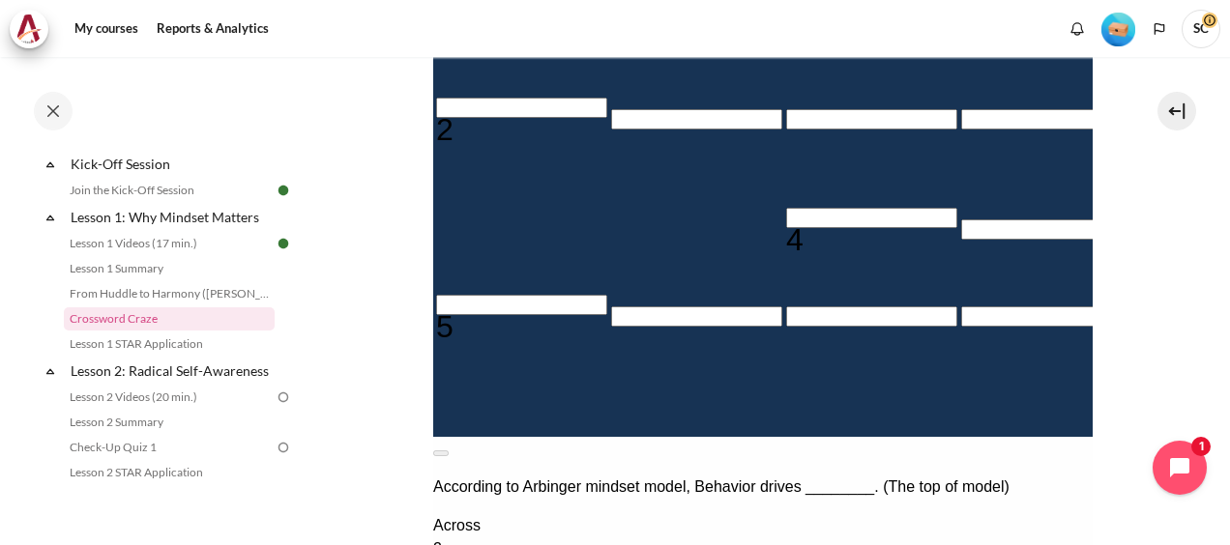
scroll to position [431, 0]
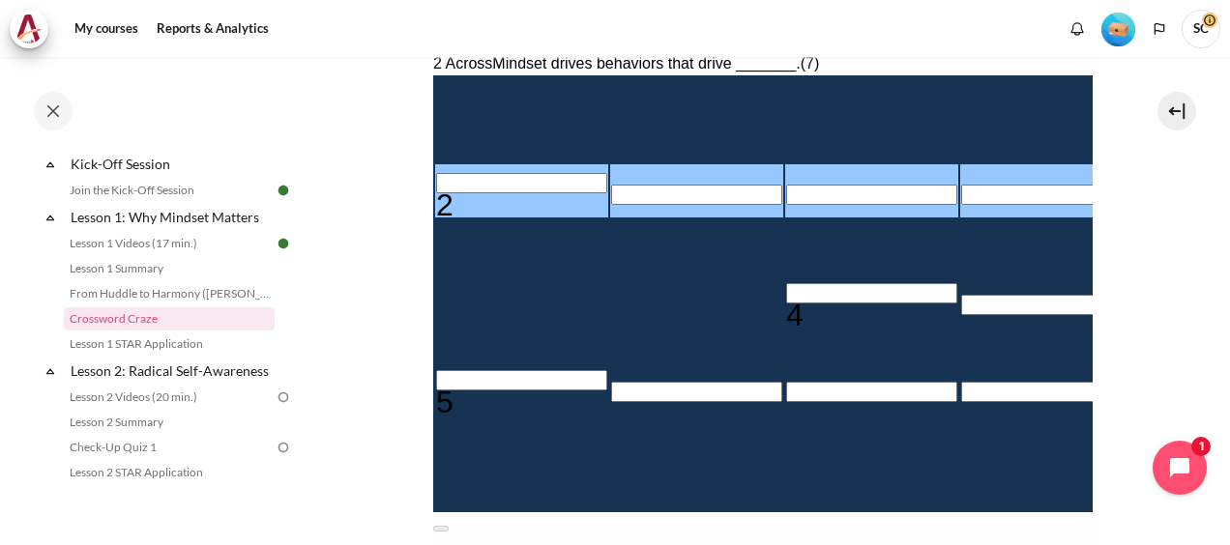
click at [480, 193] on input "Row 3, Column 1. 2 Across. Mindset drives behaviors that drive _______., Letter…" at bounding box center [520, 183] width 171 height 20
type input "R＿＿＿＿＿＿"
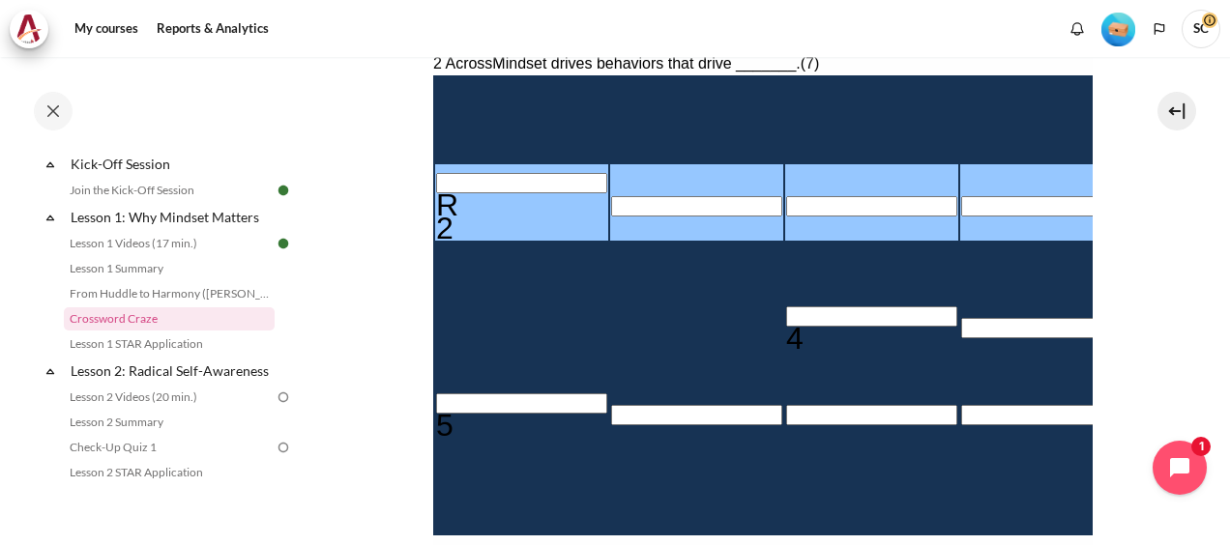
type input "RE＿＿＿＿＿"
type input "RES＿＿＿＿"
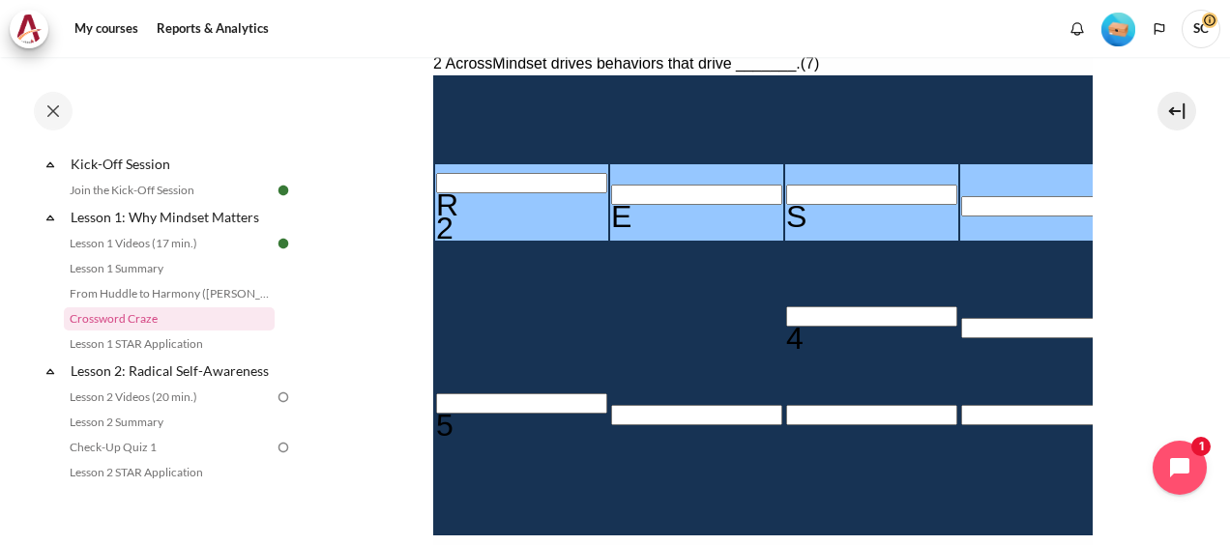
type input "RESU＿＿＿"
type input "RESUL＿＿"
type input "RESULT＿"
type input "＿＿T＿＿＿＿"
type input "RESULTS"
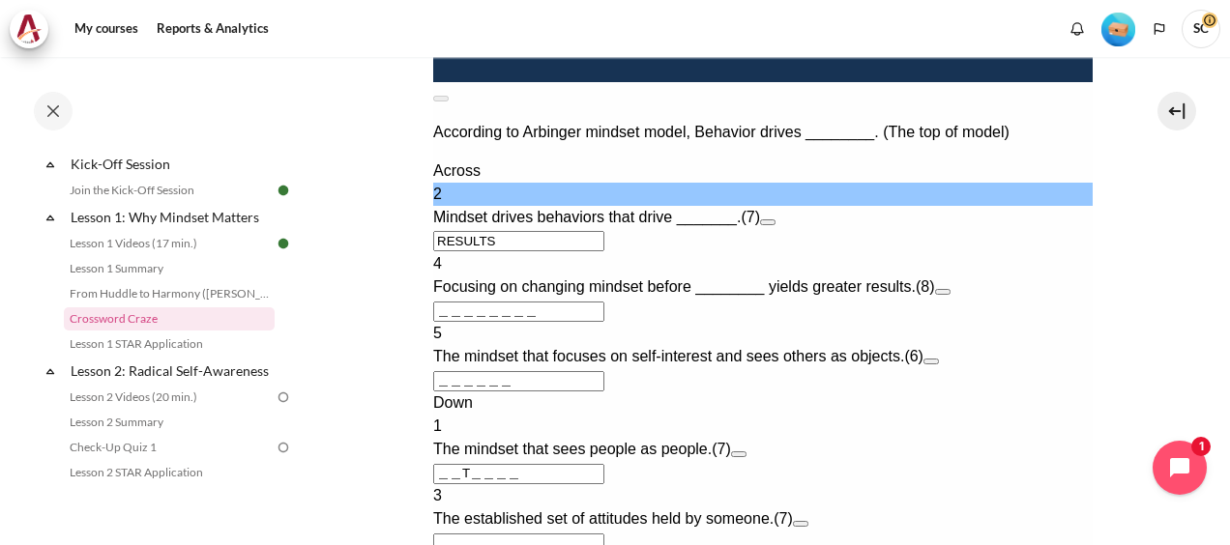
scroll to position [915, 0]
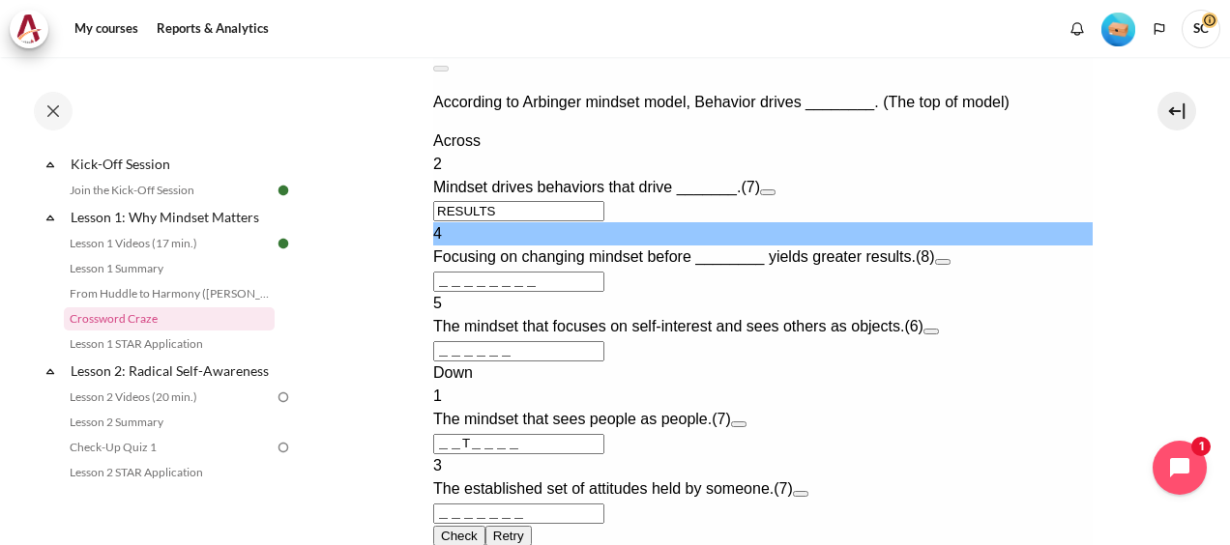
click at [592, 292] on input "＿＿＿＿＿＿＿＿" at bounding box center [517, 282] width 171 height 20
click at [950, 265] on button "Open extra clue for 4 Across. Focusing on changing mindset before ________ yiel…" at bounding box center [941, 262] width 15 height 6
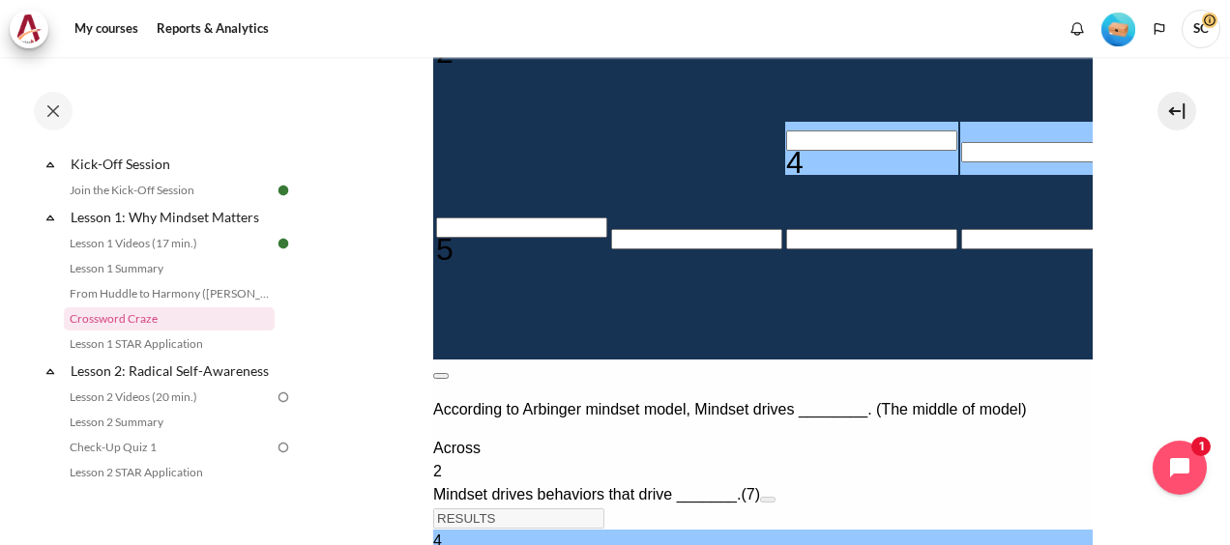
click at [448, 373] on button at bounding box center [439, 376] width 15 height 6
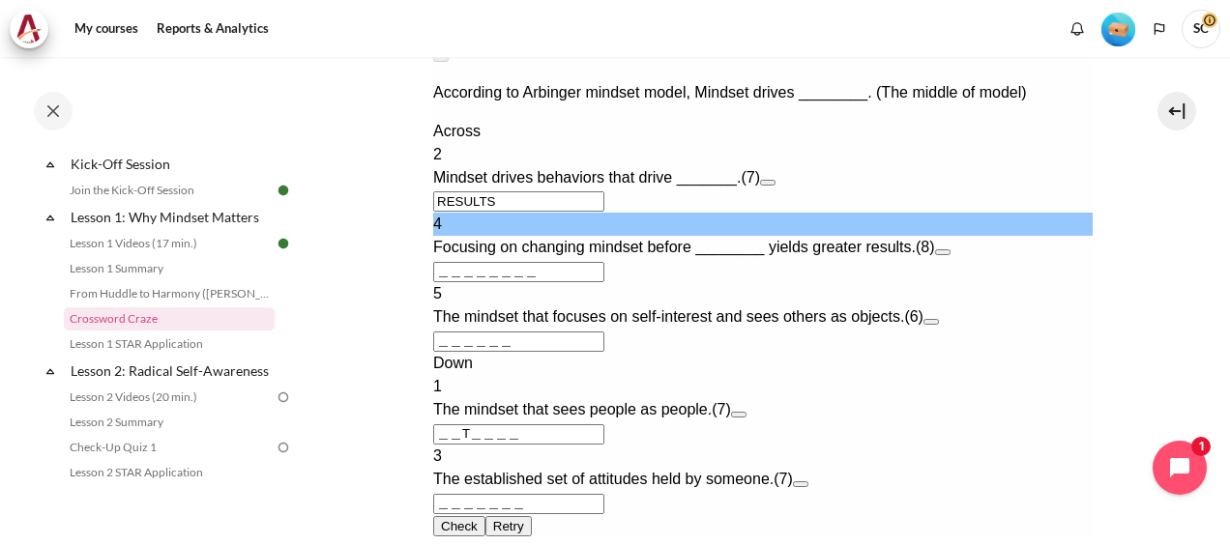
click at [950, 255] on button "Open extra clue for 4 Across. Focusing on changing mindset before ________ yiel…" at bounding box center [941, 253] width 15 height 6
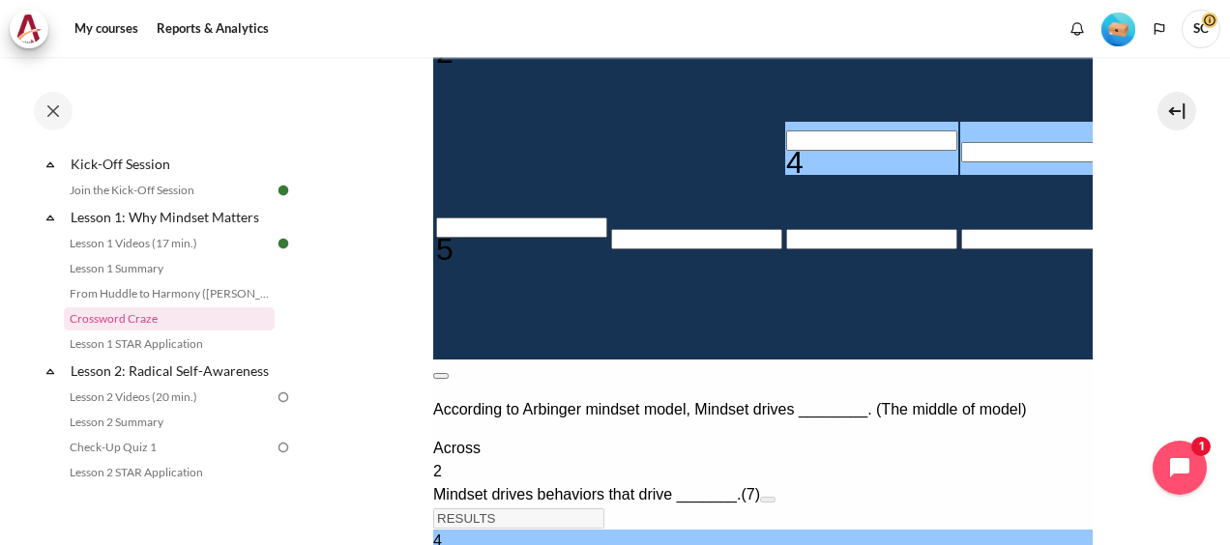
drag, startPoint x: 1058, startPoint y: 298, endPoint x: 1058, endPoint y: 614, distance: 316.2
click at [448, 373] on button at bounding box center [439, 376] width 15 height 6
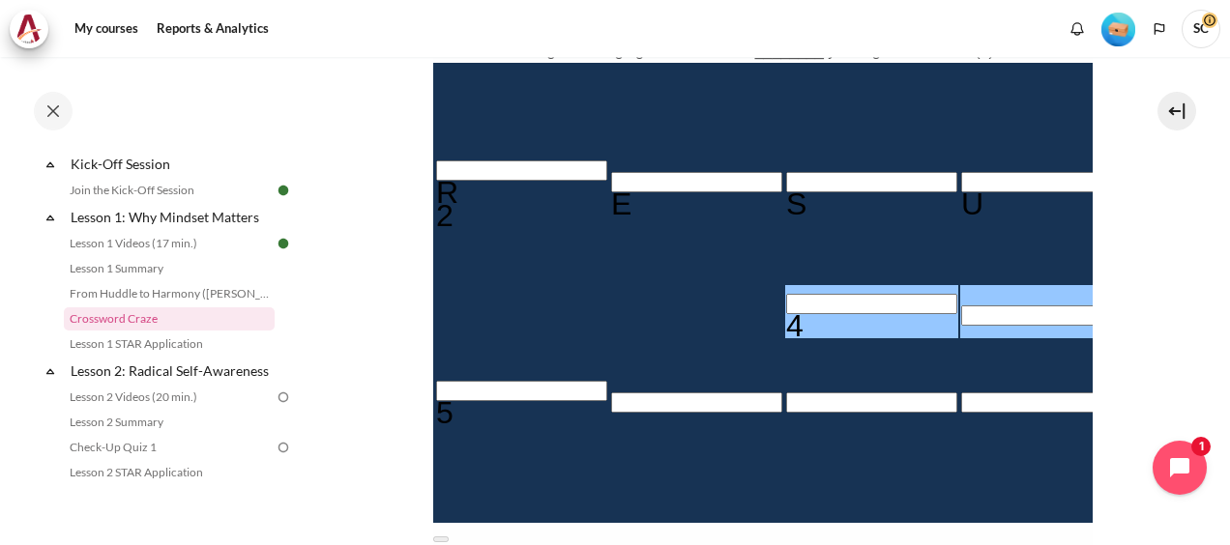
scroll to position [441, 0]
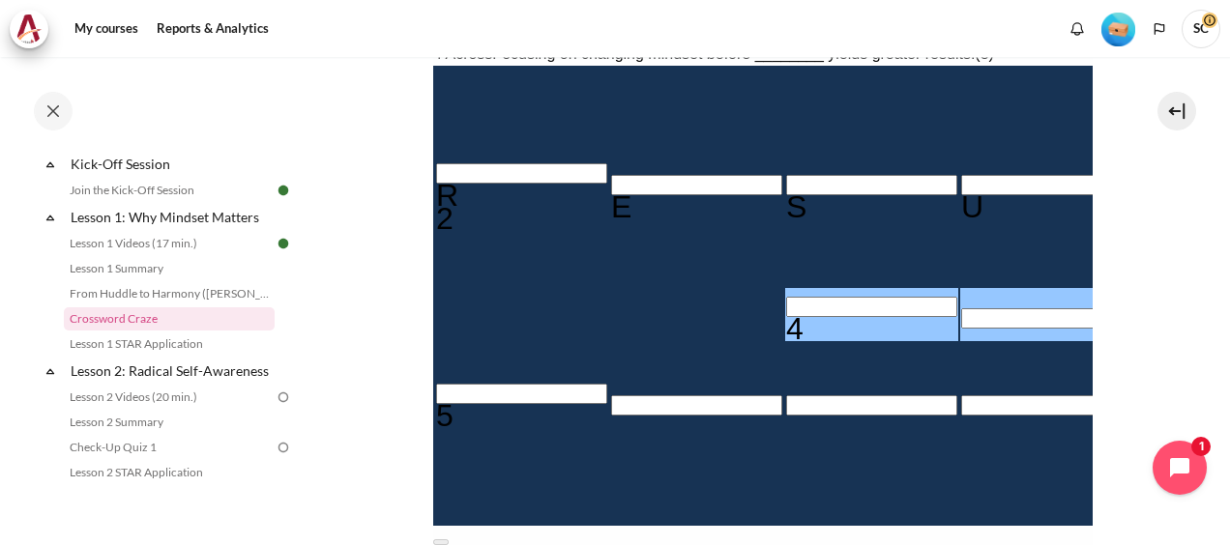
click at [785, 317] on input "Row 5, Column 3. 4 Across. Focusing on changing mindset before ________ yields …" at bounding box center [870, 307] width 171 height 20
type input "B＿＿＿＿＿＿＿"
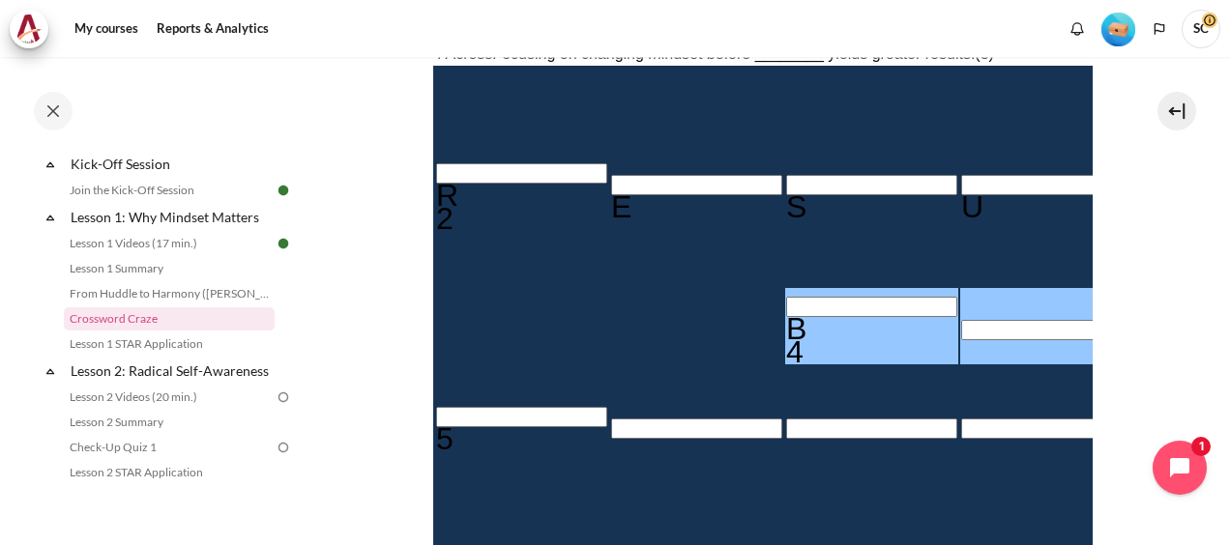
type input "BE＿＿＿＿＿＿"
type input "BEH＿＿＿＿＿"
type input "BEHA＿＿＿＿"
type input "＿＿T＿A＿＿"
type input "BEHAV＿＿＿"
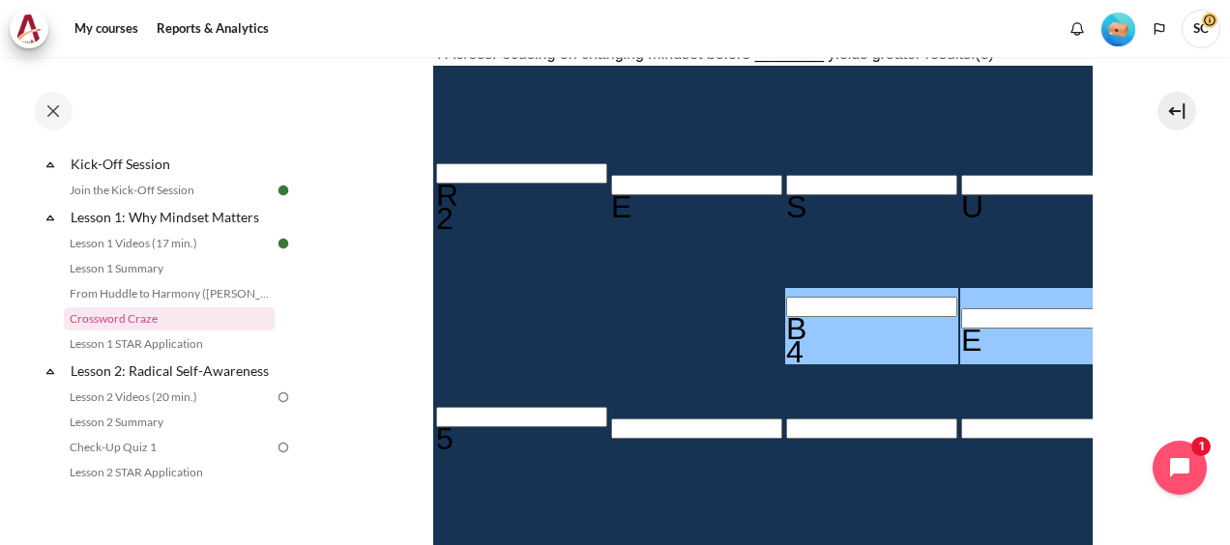
type input "BEHAVI＿＿"
type input "＿I＿＿＿＿＿"
type input "BEHAVIO＿"
type input "BEHAVIOR"
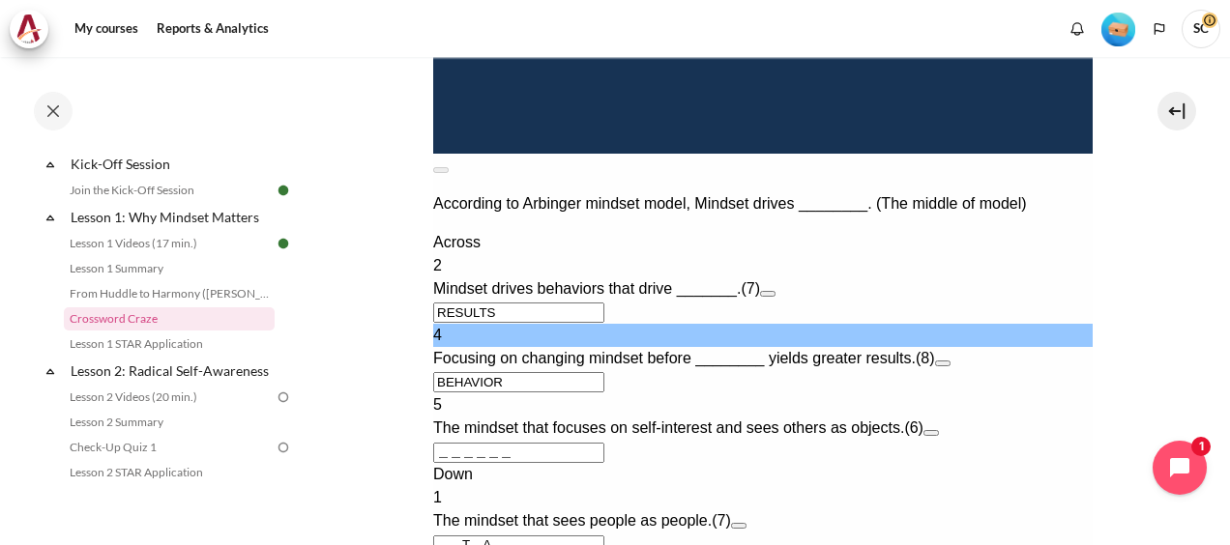
scroll to position [1021, 0]
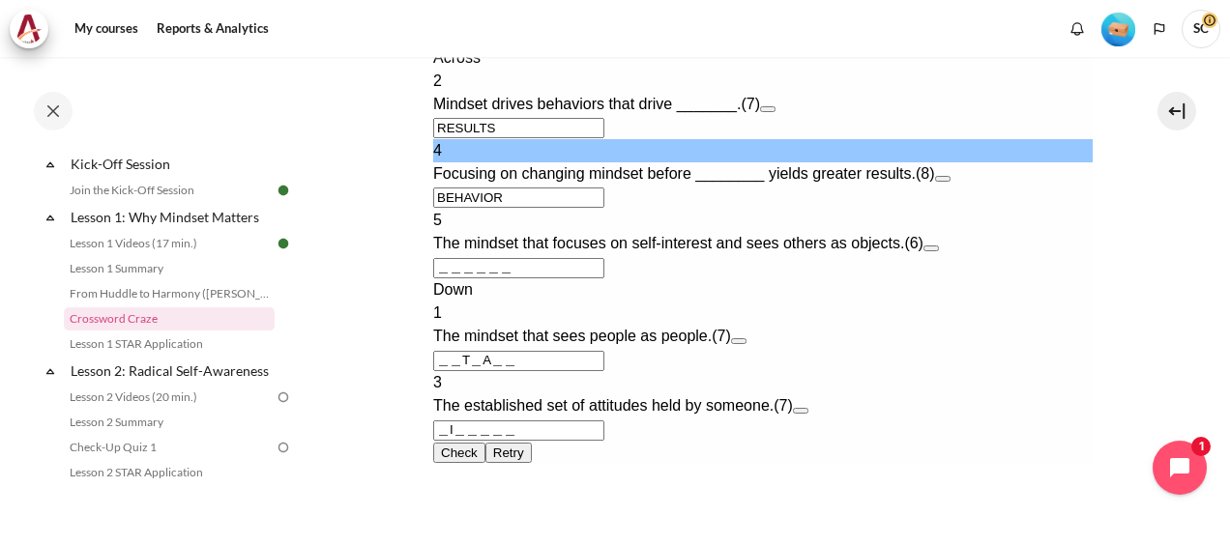
click at [938, 251] on button "Open extra clue for 5 Across. The mindset that focuses on self-interest and see…" at bounding box center [930, 249] width 15 height 6
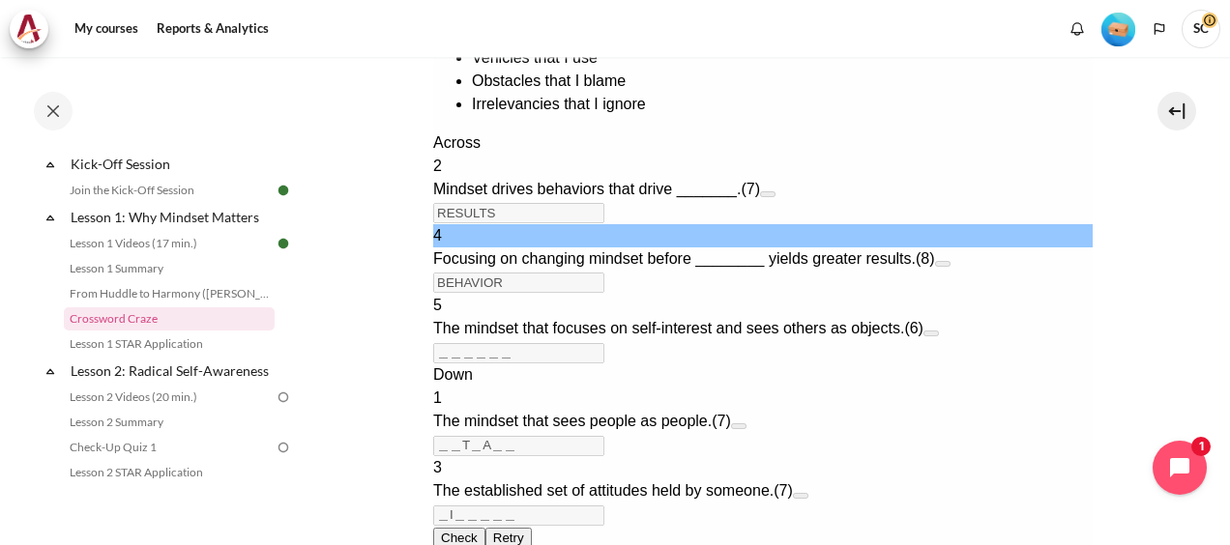
scroll to position [561, 0]
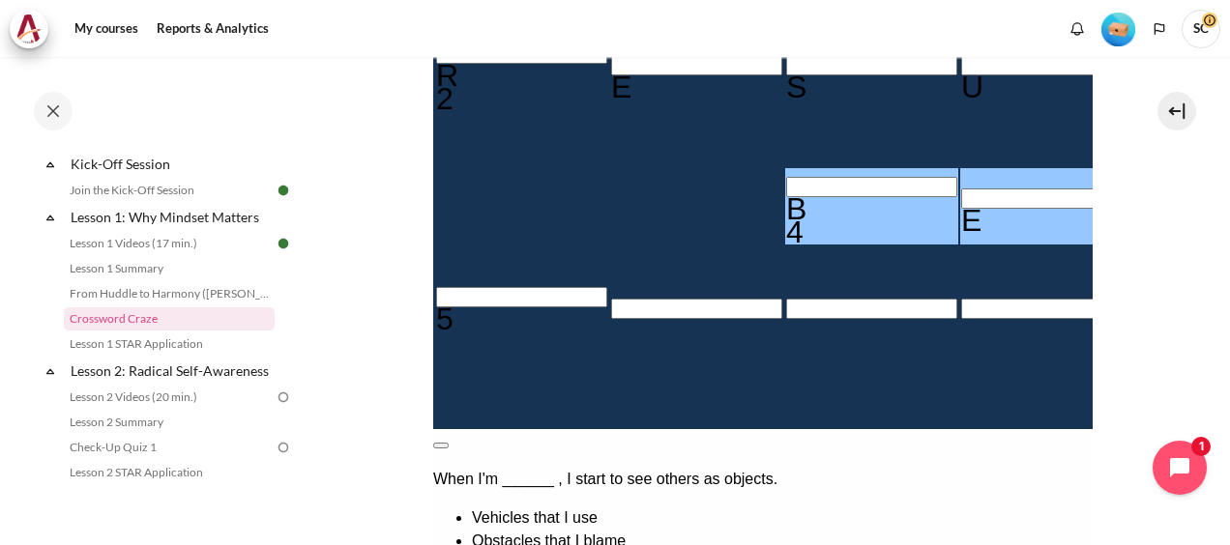
click at [448, 443] on button at bounding box center [439, 446] width 15 height 6
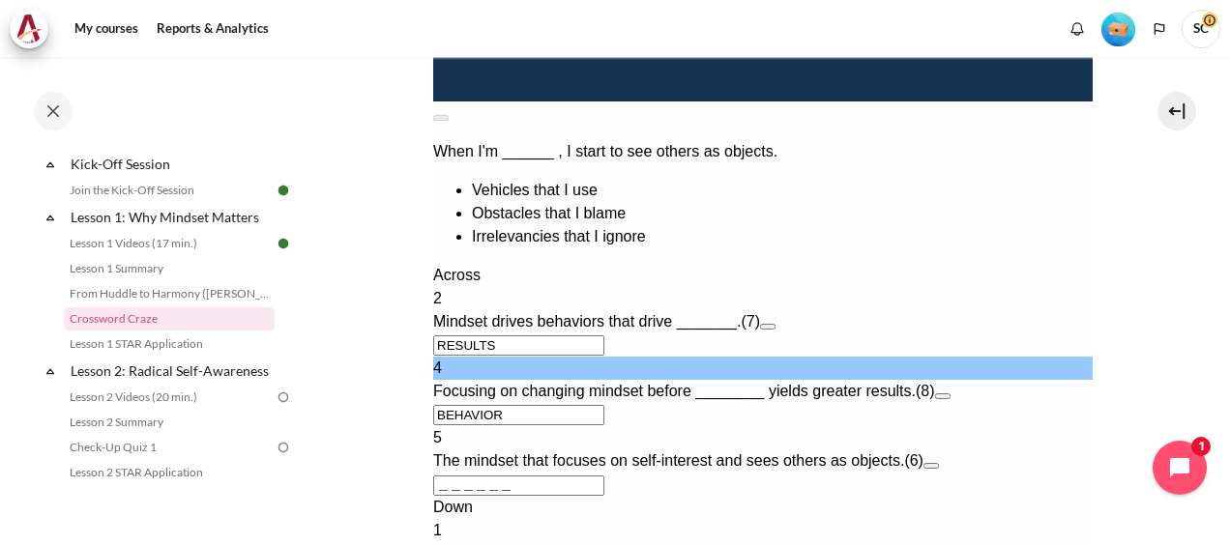
scroll to position [991, 0]
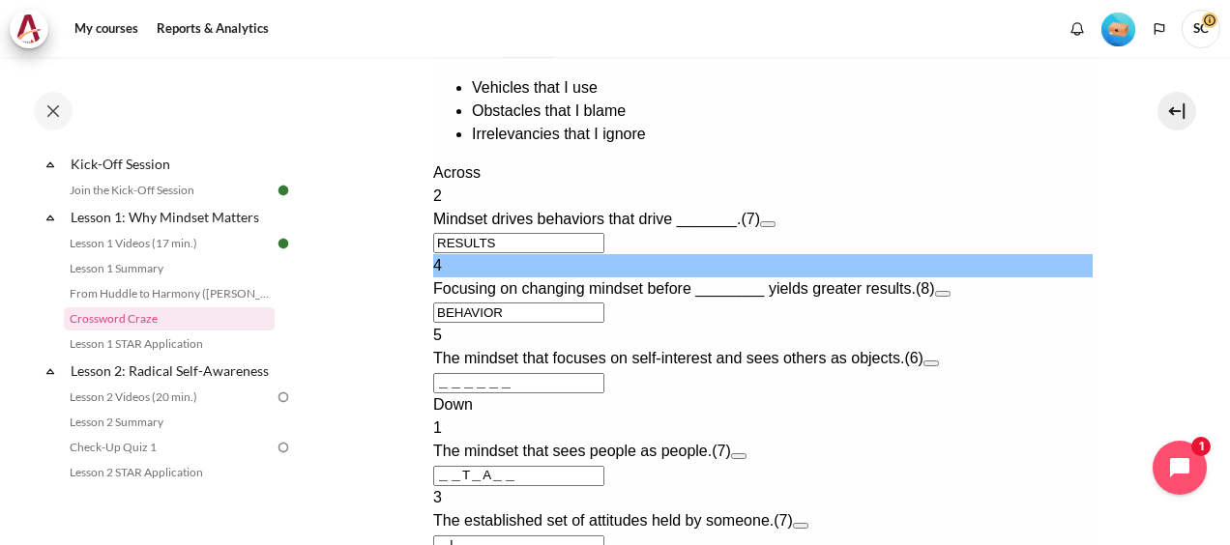
click at [938, 361] on button "Open extra clue for 5 Across. The mindset that focuses on self-interest and see…" at bounding box center [930, 364] width 15 height 6
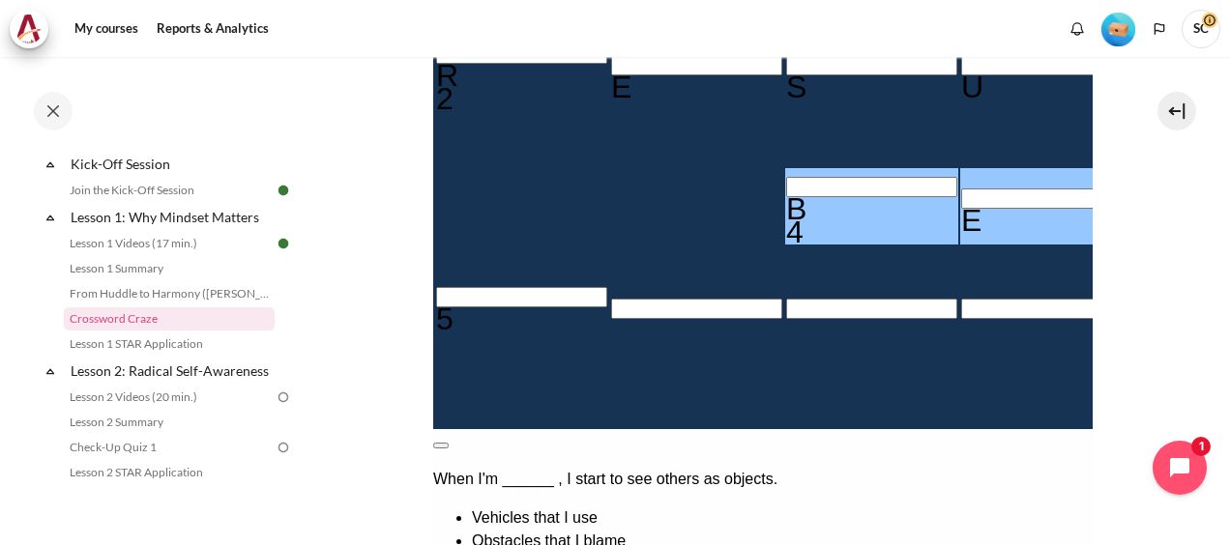
click at [448, 443] on button at bounding box center [439, 446] width 15 height 6
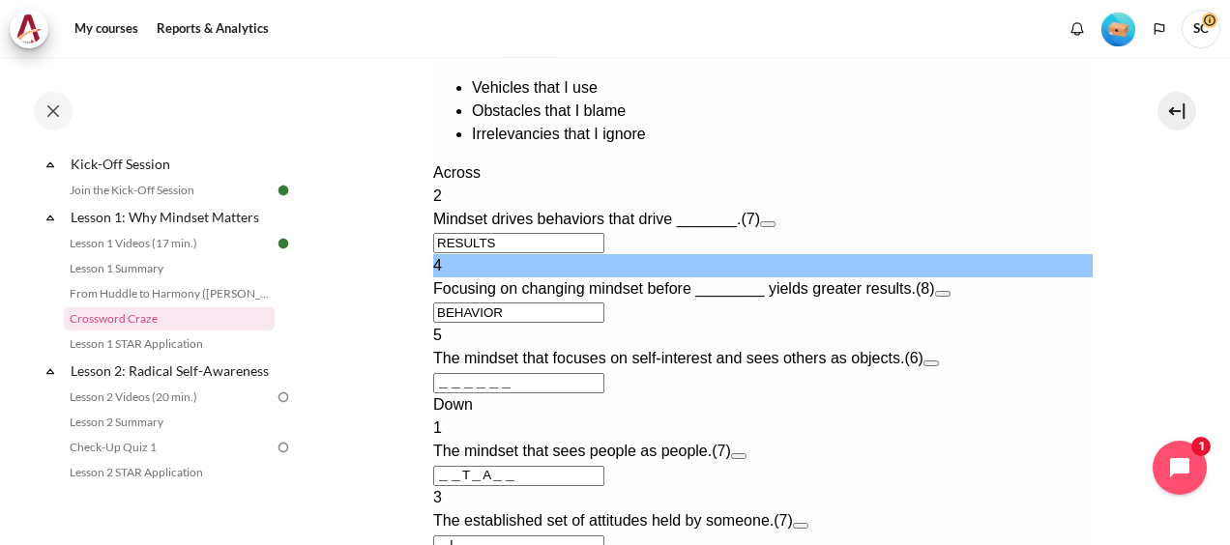
click at [938, 361] on button "Open extra clue for 5 Across. The mindset that focuses on self-interest and see…" at bounding box center [930, 364] width 15 height 6
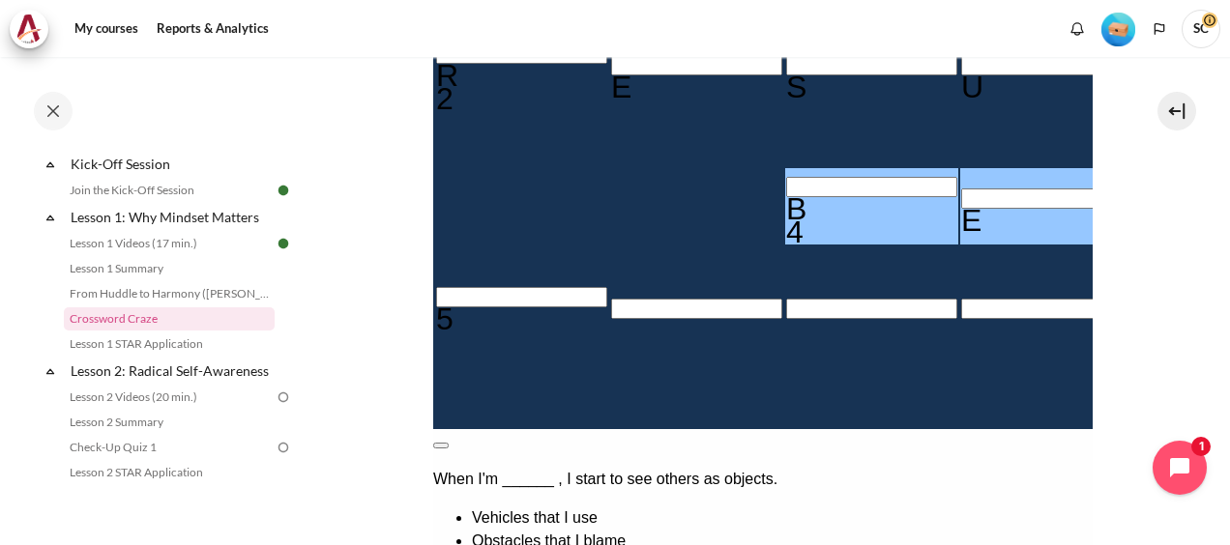
click at [448, 443] on button at bounding box center [439, 446] width 15 height 6
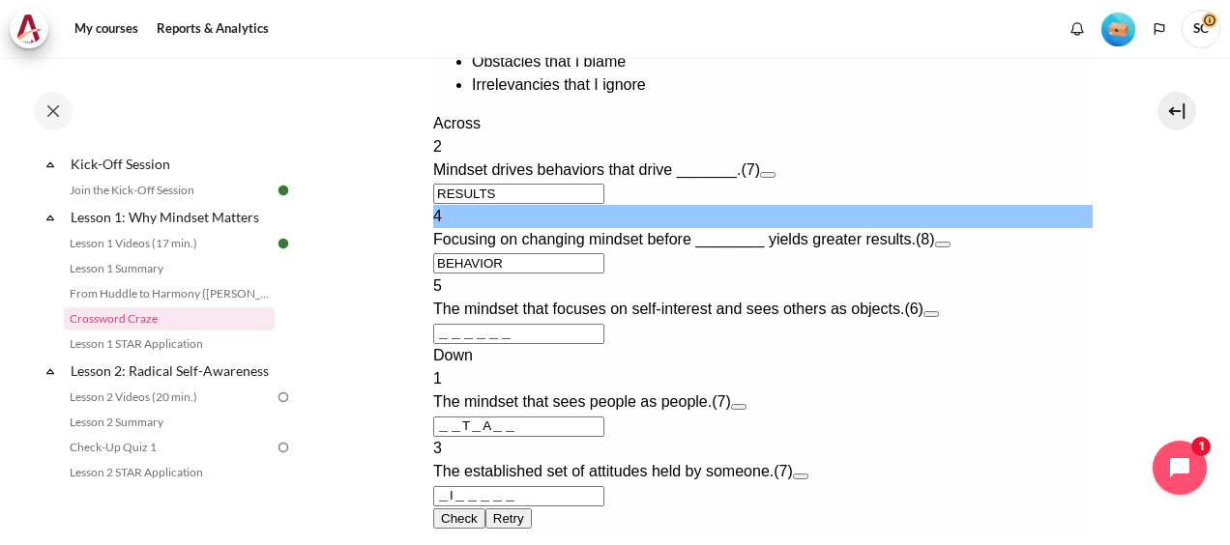
scroll to position [1022, 0]
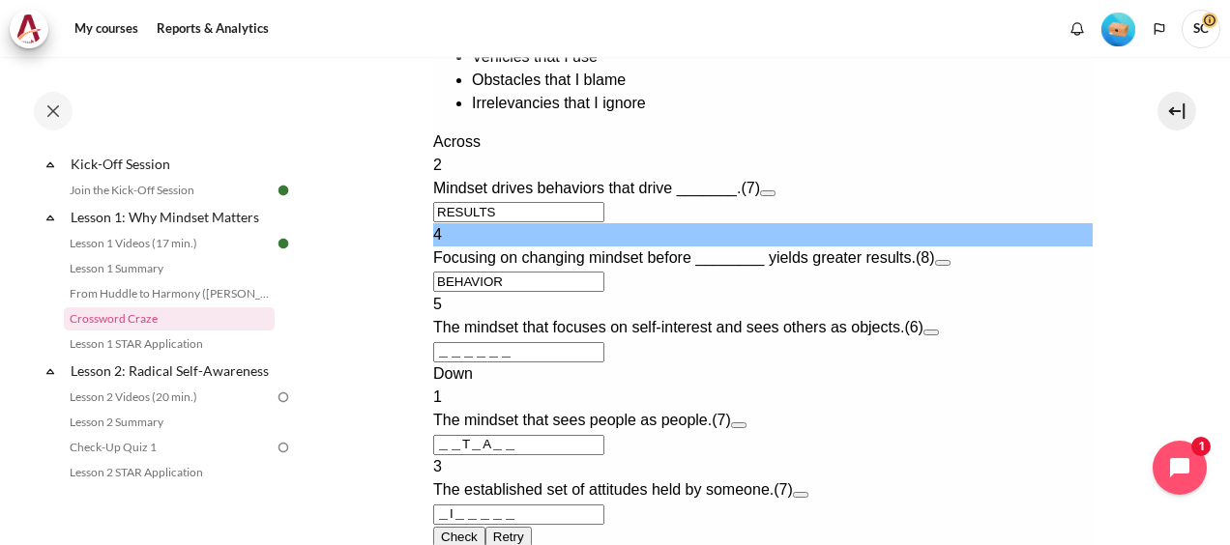
click at [746, 423] on button "Open extra clue for 1 Down. The mindset that sees people as people." at bounding box center [737, 426] width 15 height 6
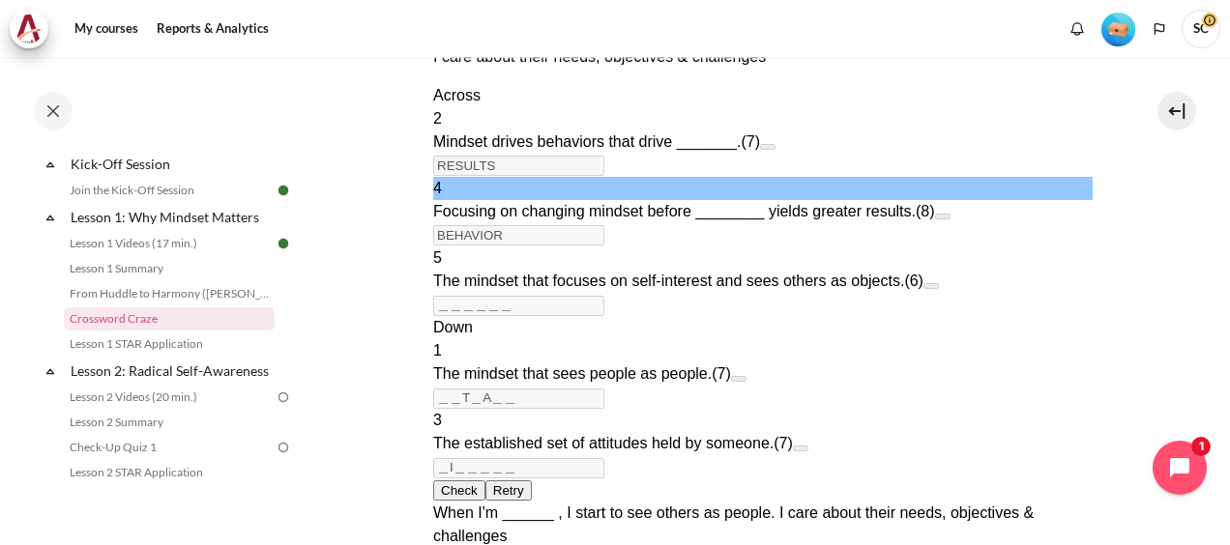
scroll to position [600, 0]
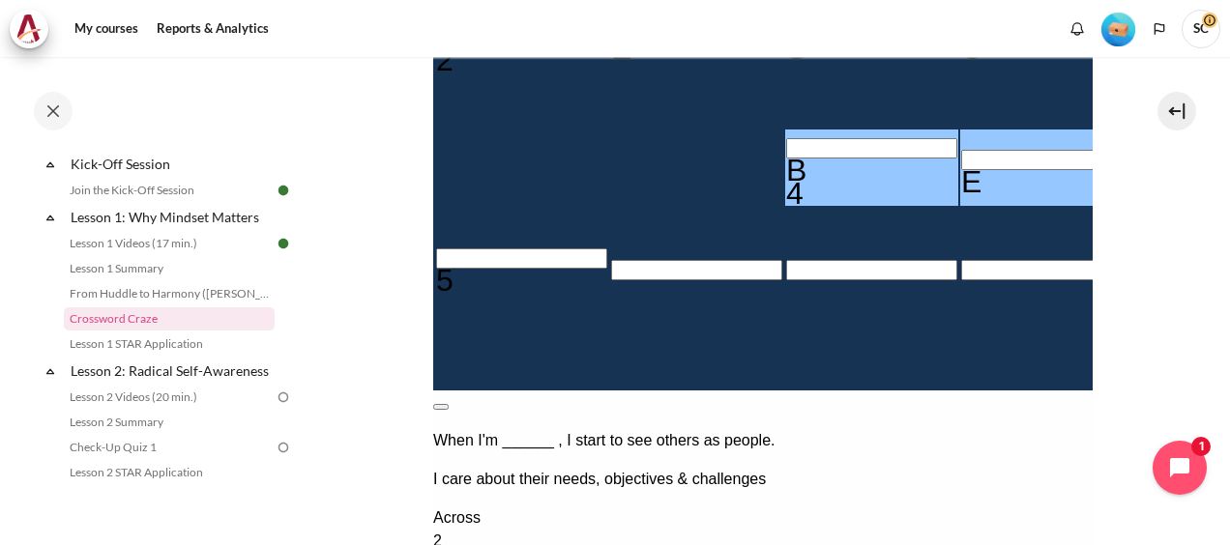
click at [448, 404] on button at bounding box center [439, 407] width 15 height 6
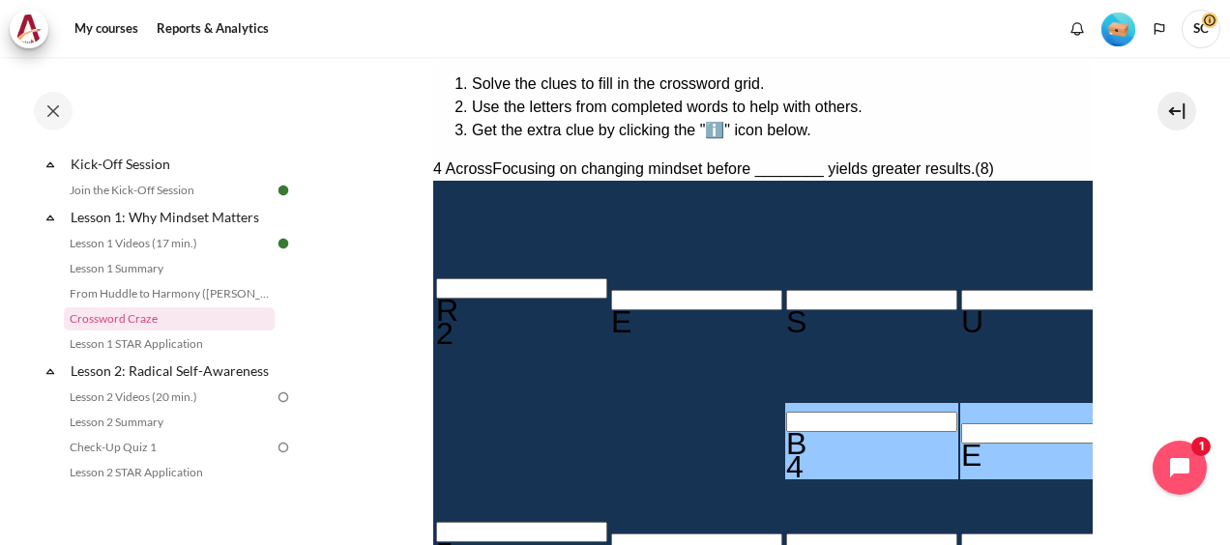
scroll to position [323, 0]
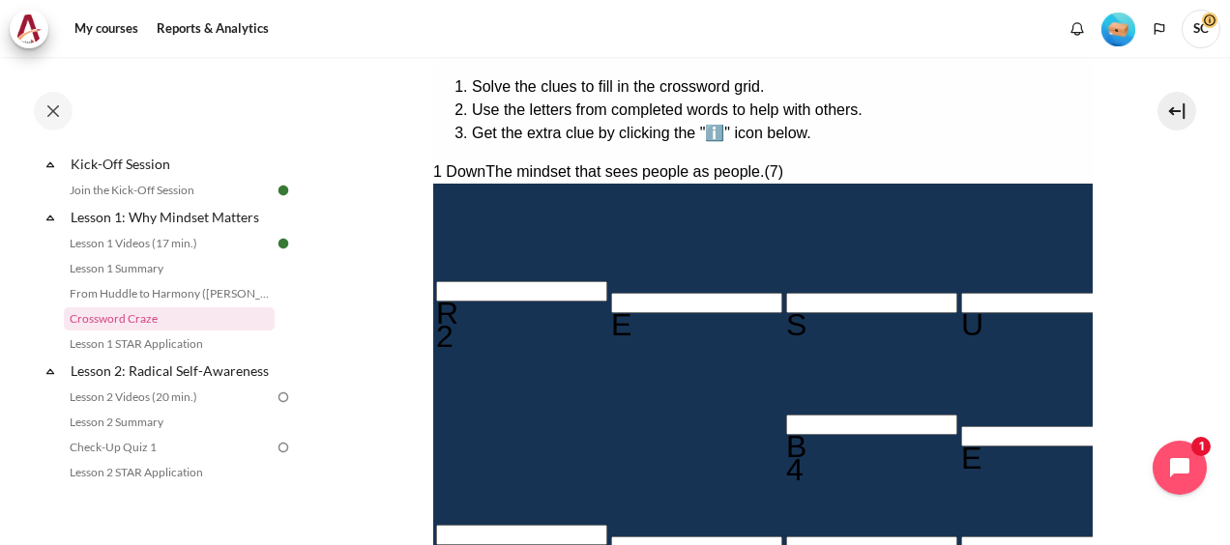
type input "O＿T＿A＿＿"
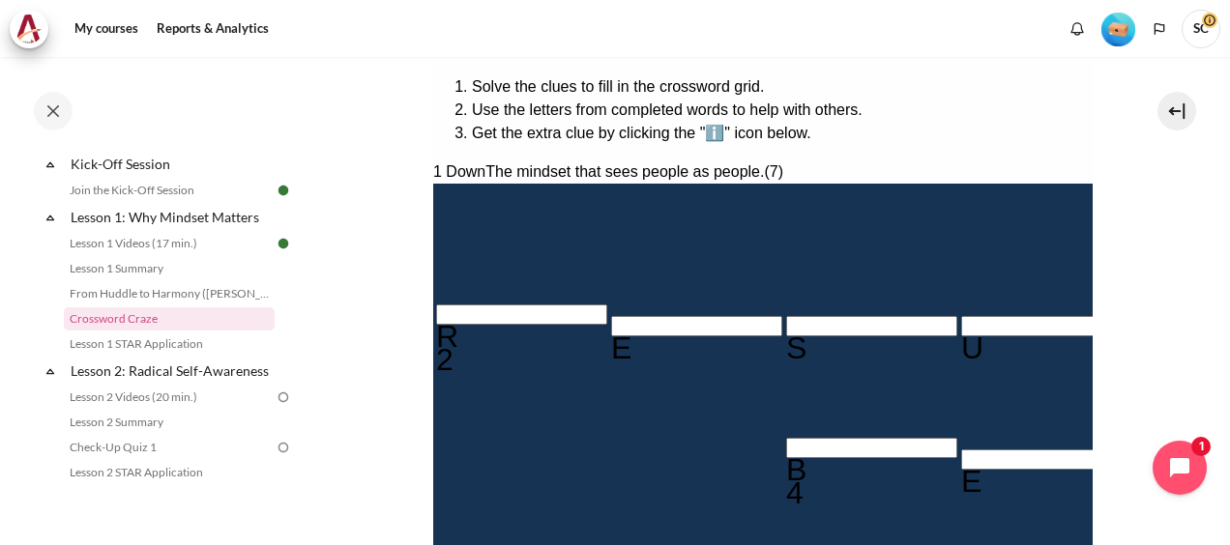
type input "OUT＿A＿＿"
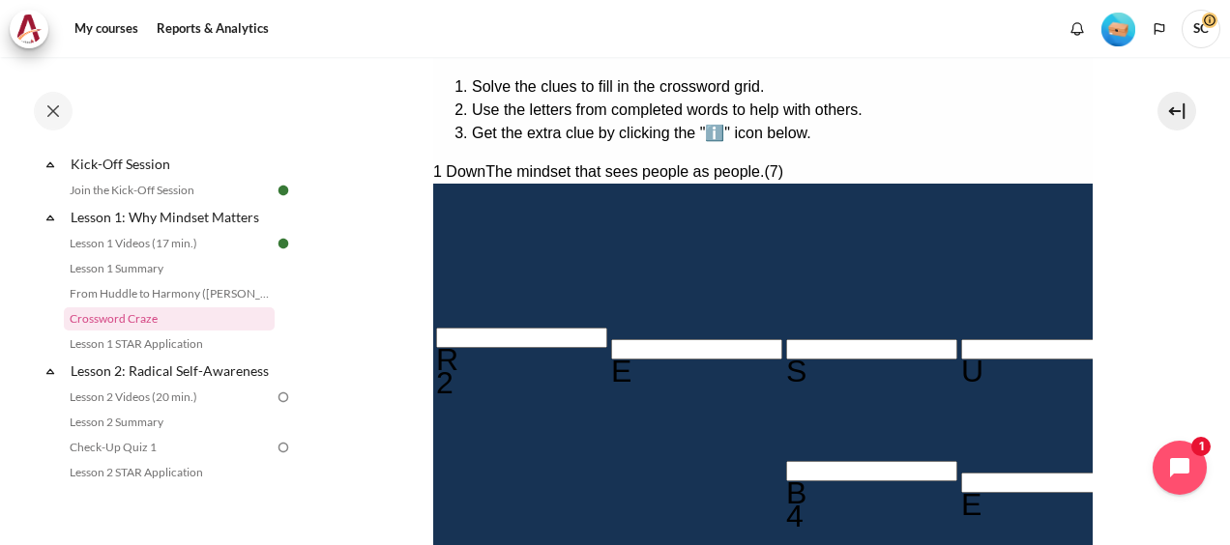
type input "OUTWA＿＿"
type input "OUTWAR＿"
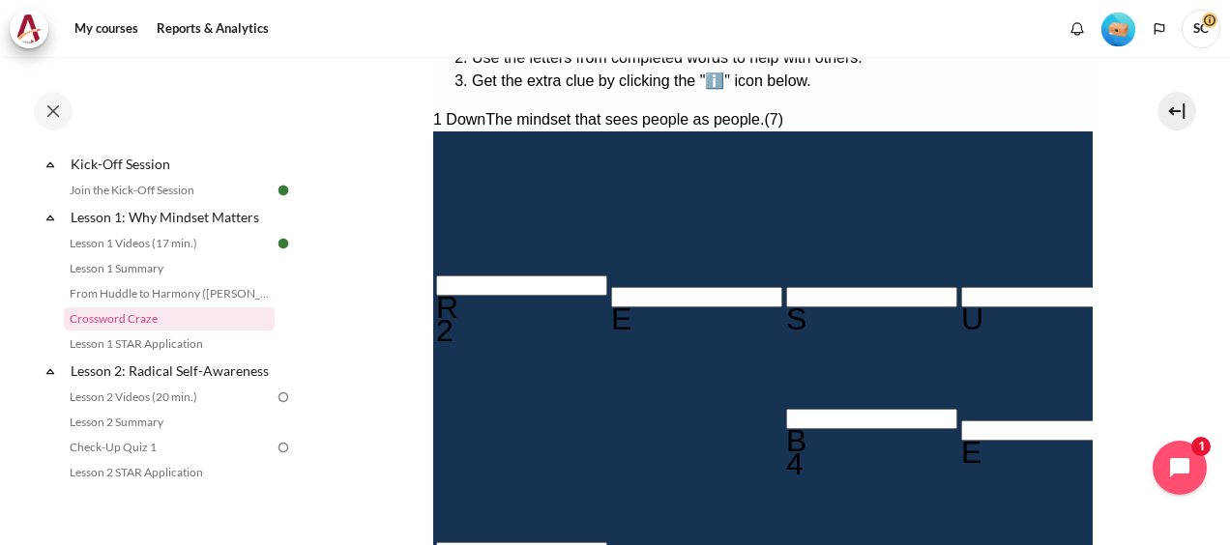
type input "＿＿＿＿＿D"
type input "OUTWARD"
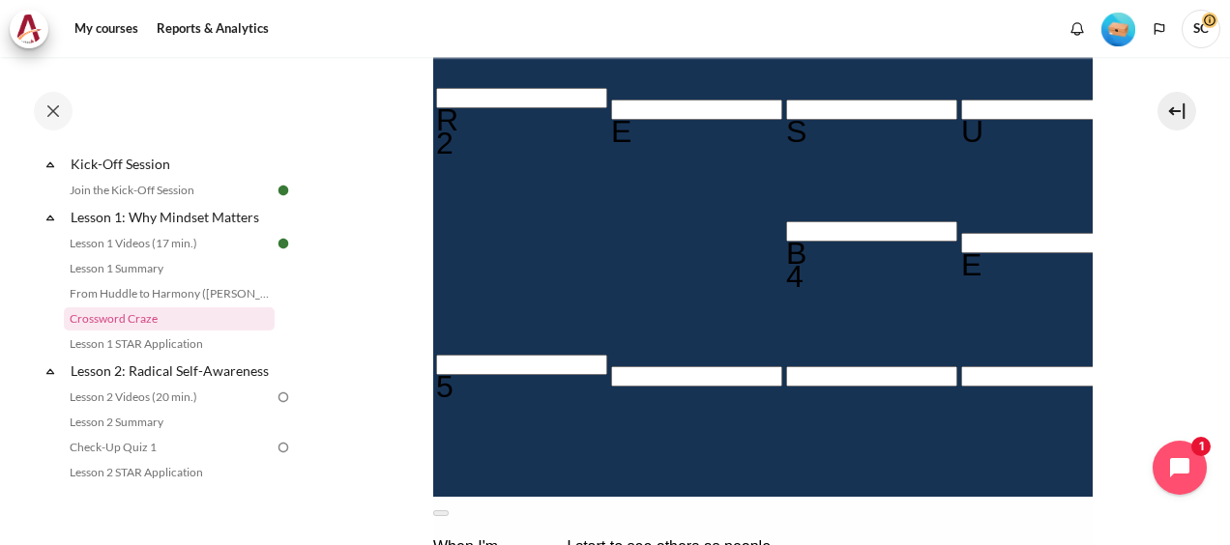
scroll to position [569, 0]
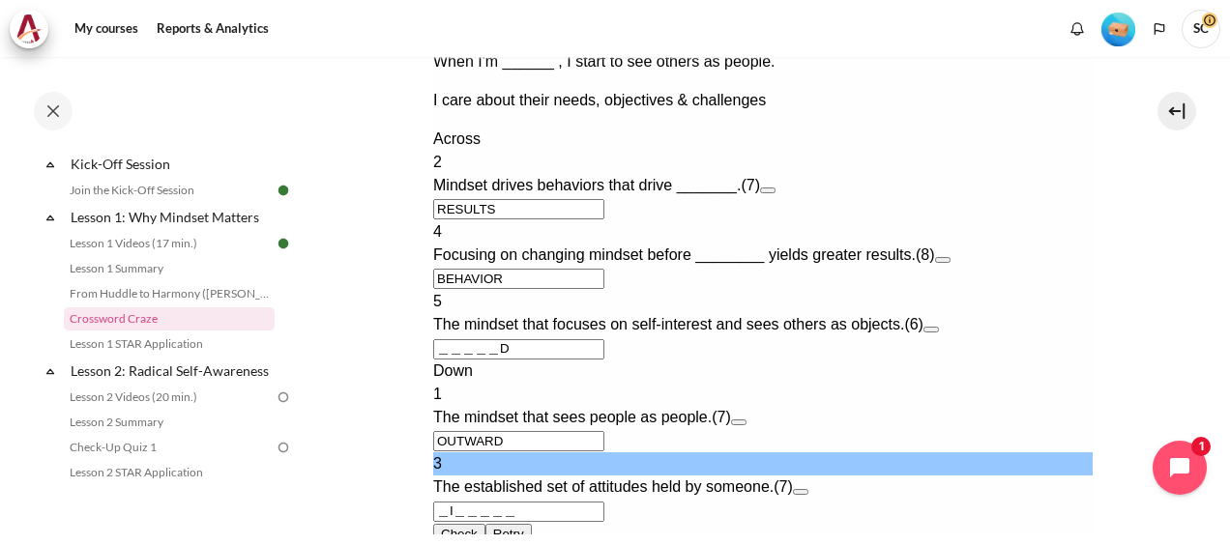
scroll to position [1215, 0]
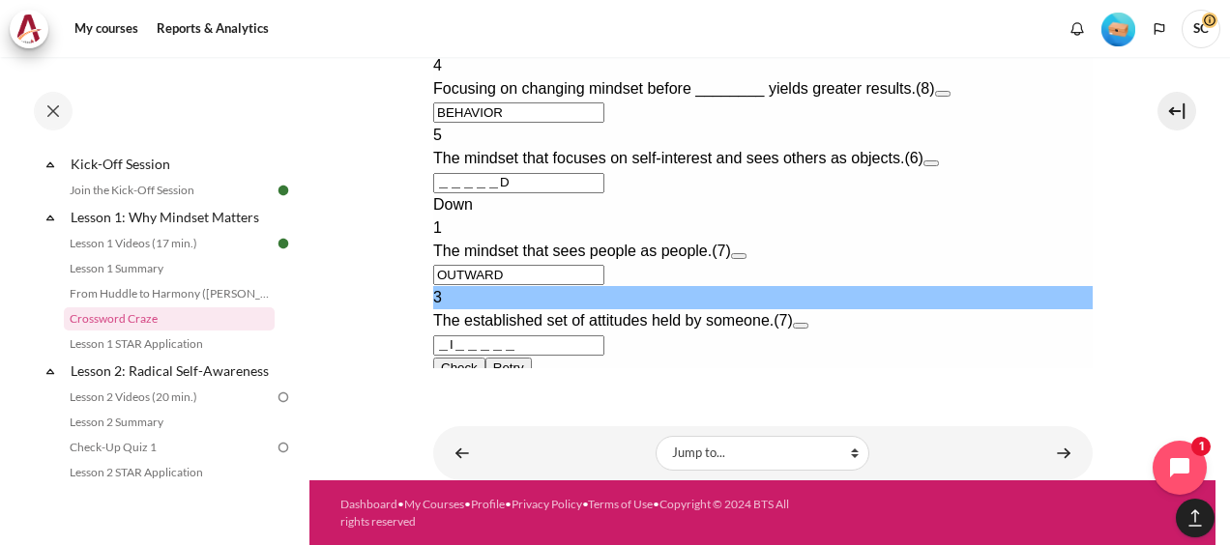
click at [808, 323] on button "Open extra clue for 3 Down. The established set of attitudes held by someone." at bounding box center [799, 326] width 15 height 6
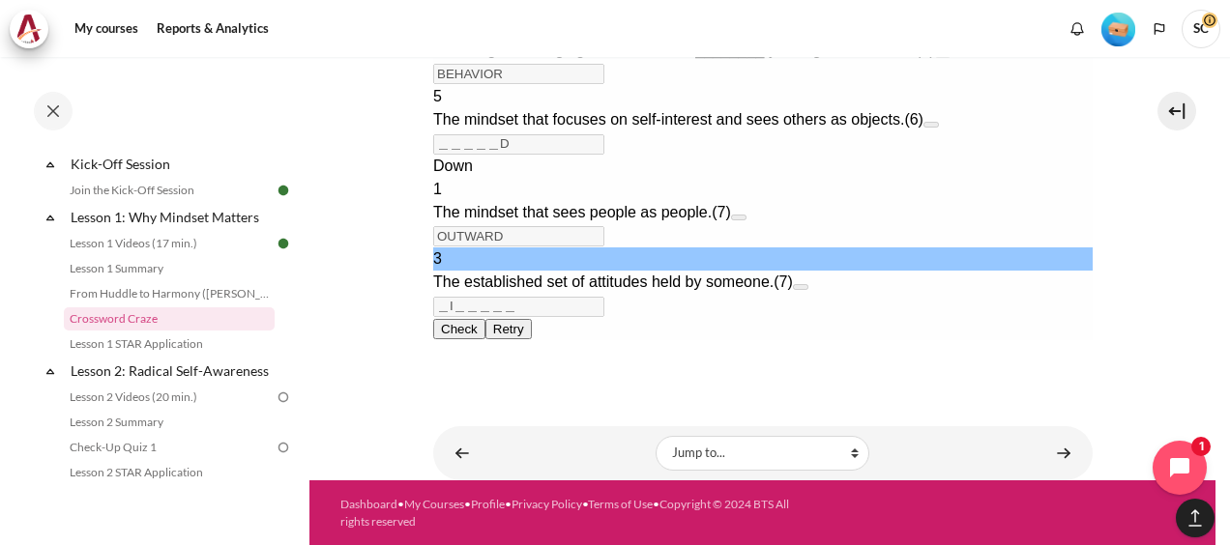
scroll to position [619, 0]
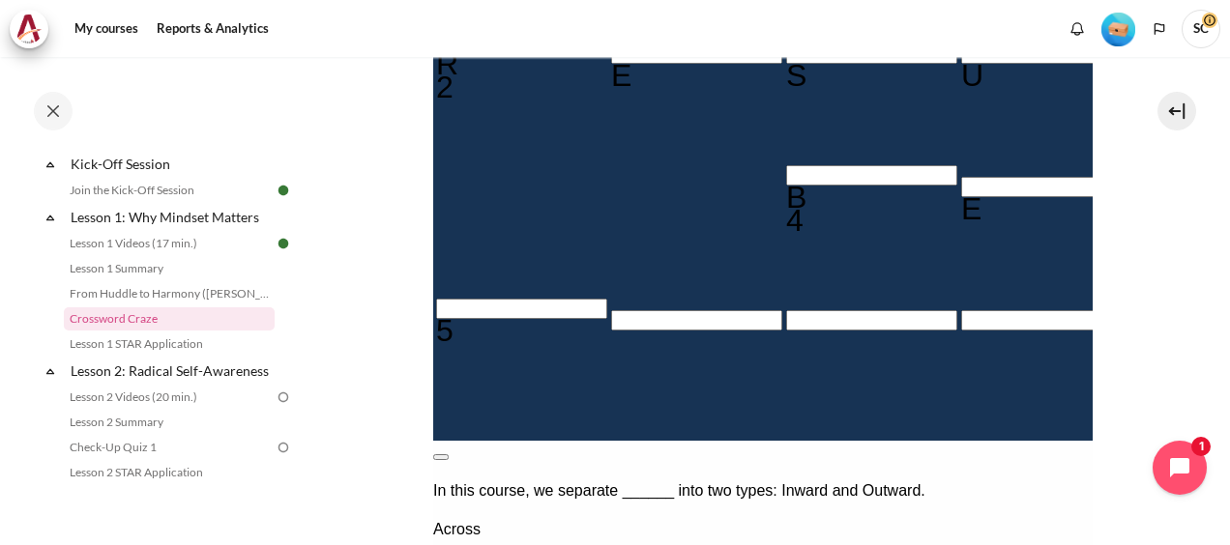
click at [448, 455] on button at bounding box center [439, 458] width 15 height 6
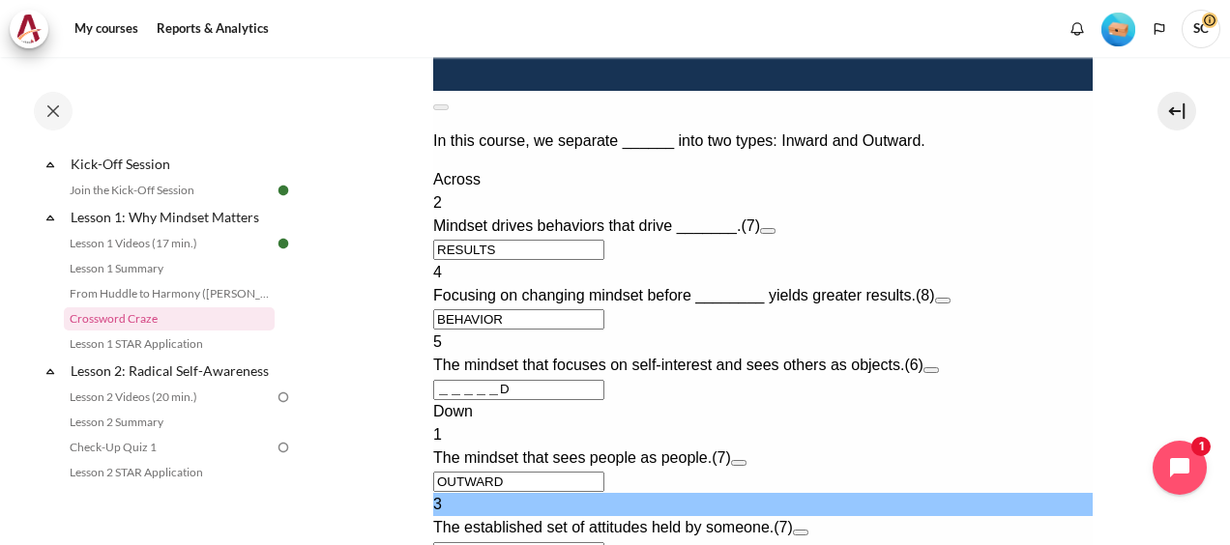
scroll to position [1162, 0]
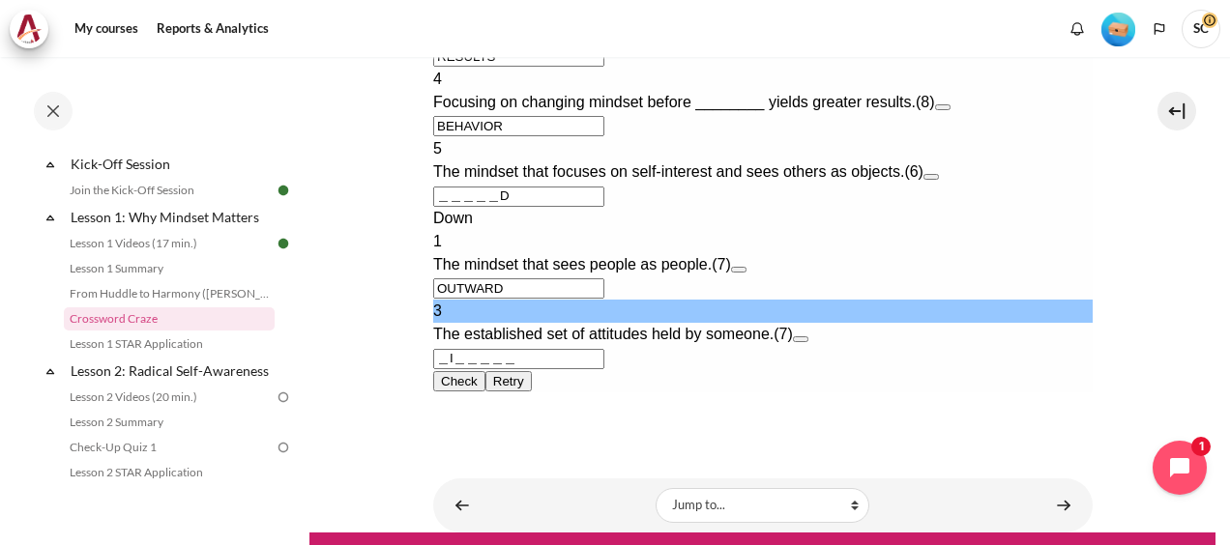
click at [808, 337] on button "Open extra clue for 3 Down. The established set of attitudes held by someone." at bounding box center [799, 340] width 15 height 6
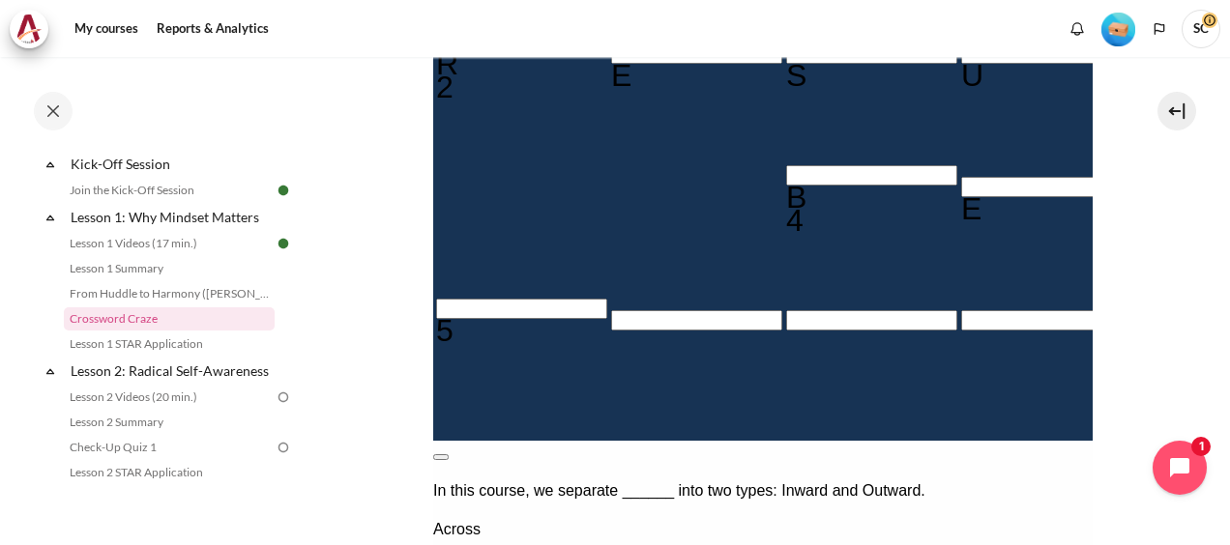
click at [448, 455] on button at bounding box center [439, 458] width 15 height 6
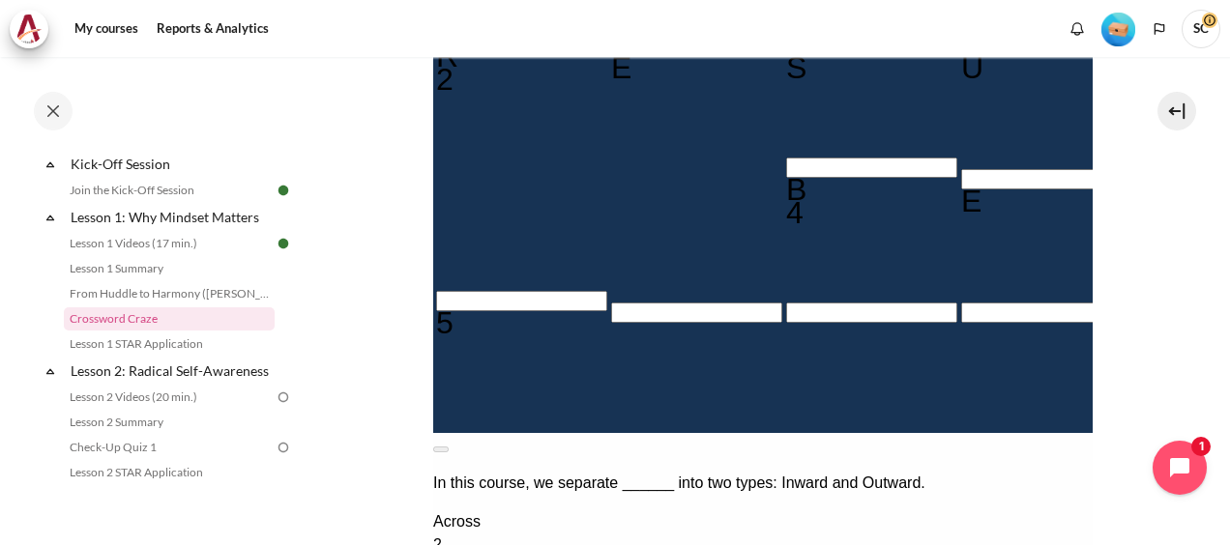
scroll to position [582, 0]
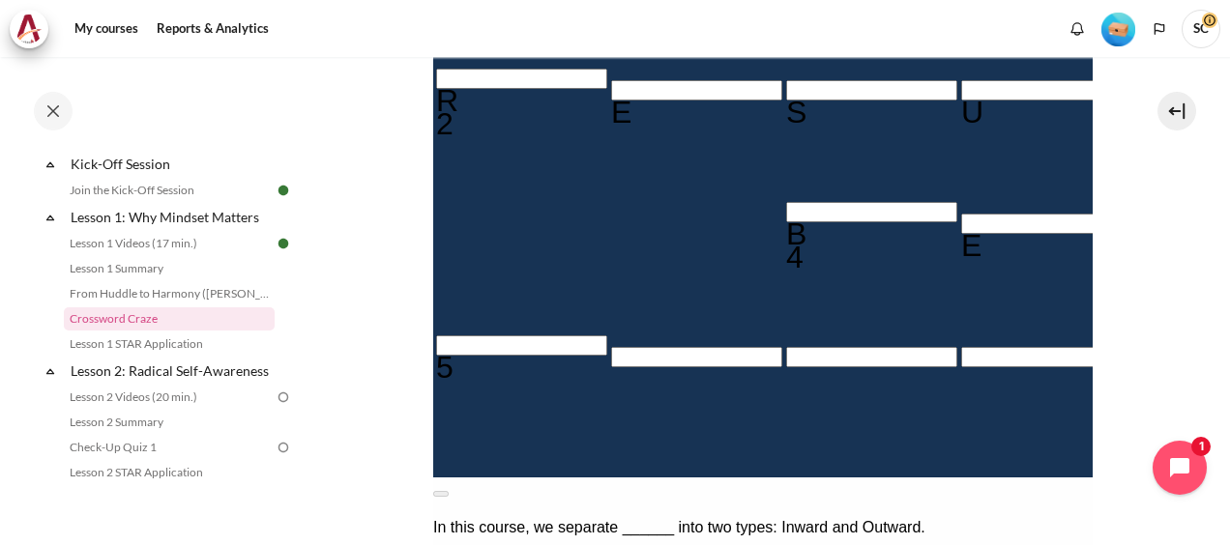
type input "MI＿＿＿＿＿"
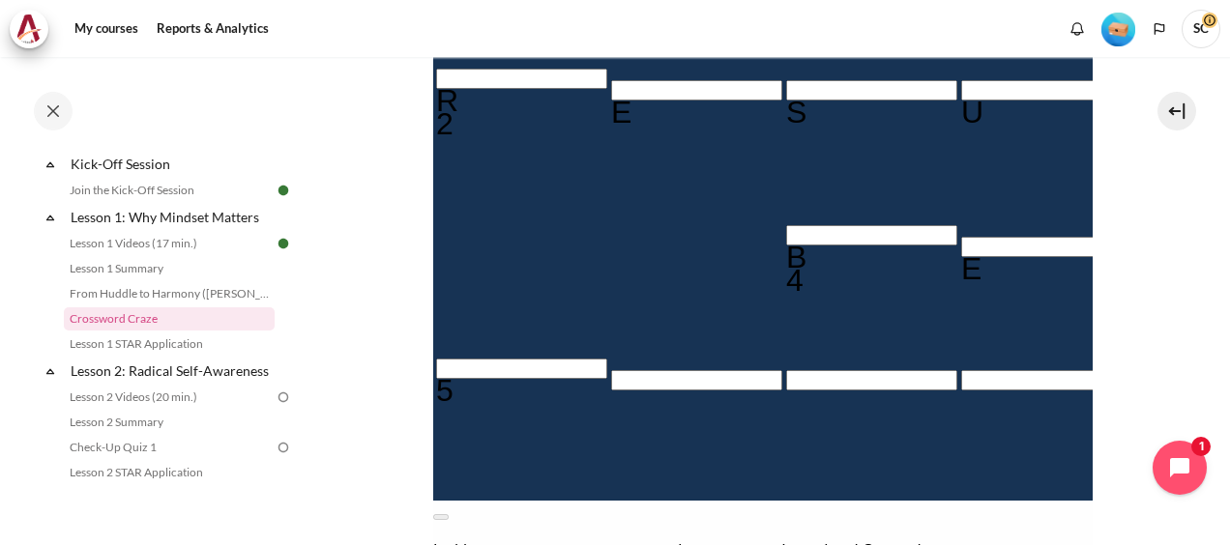
type input "MIN＿＿＿＿"
type input "MIND＿＿＿"
type input "MINDS＿＿"
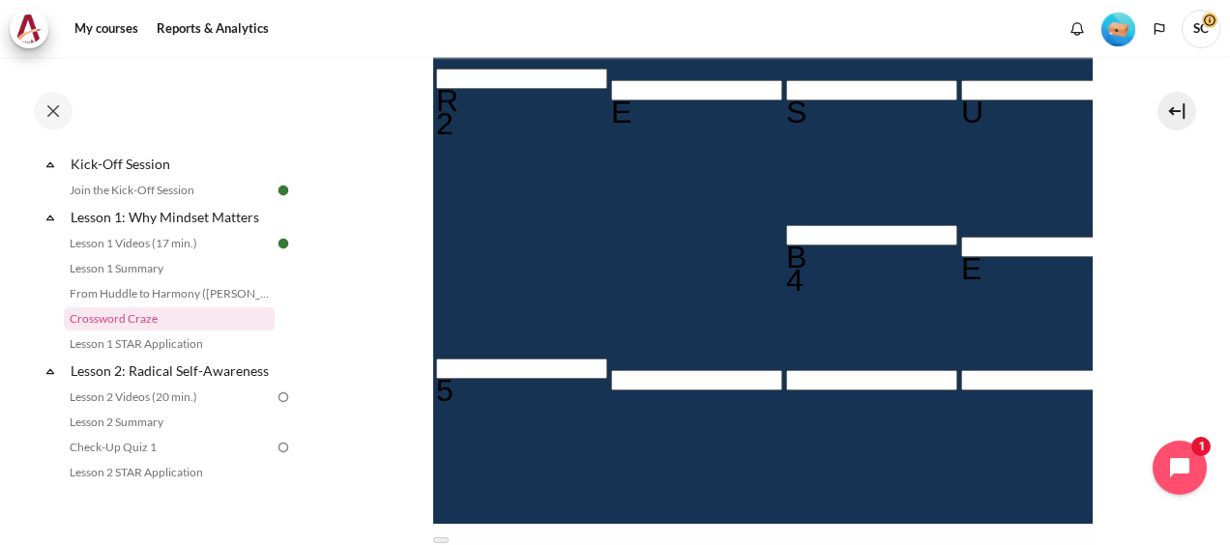
type input "MINDSE＿"
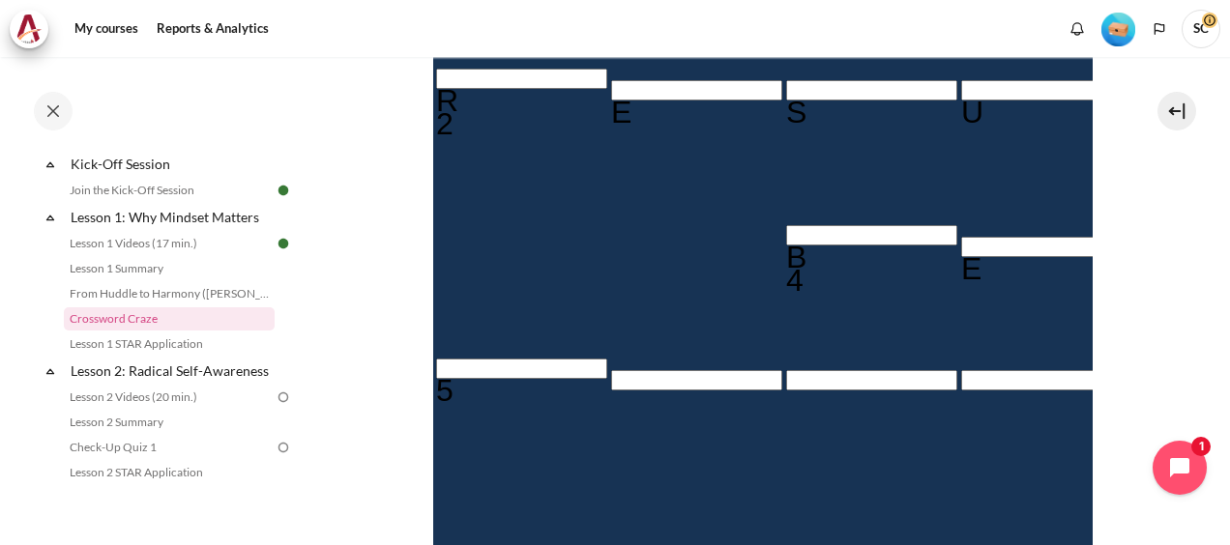
type input "MINDSET"
click at [504, 359] on input "Crossword grid. Use arrow keys to navigate and the keyboard to enter characters…" at bounding box center [520, 369] width 171 height 20
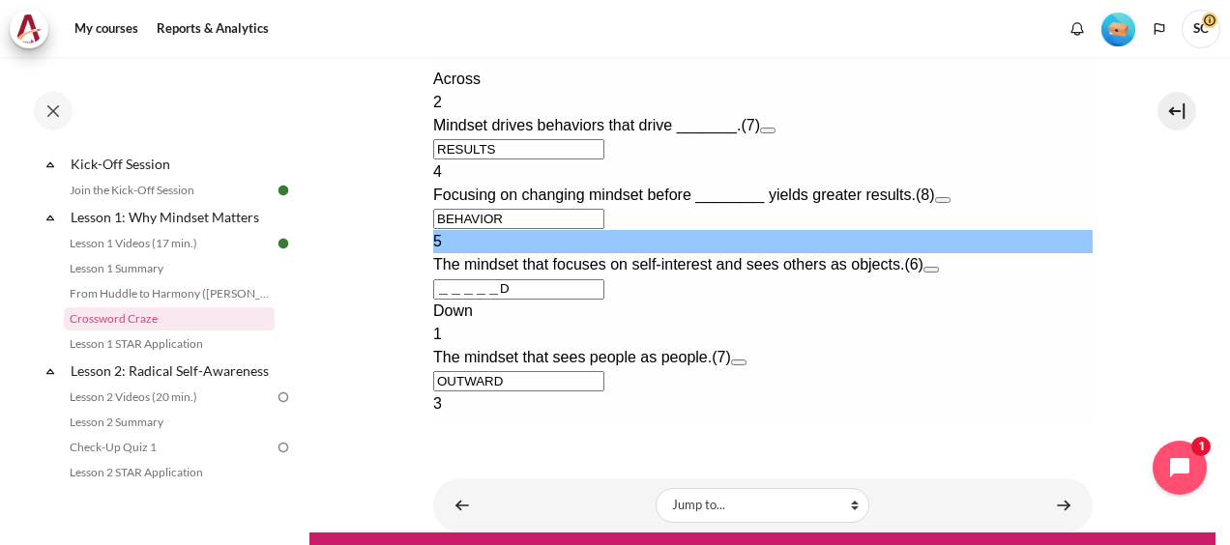
scroll to position [1066, 0]
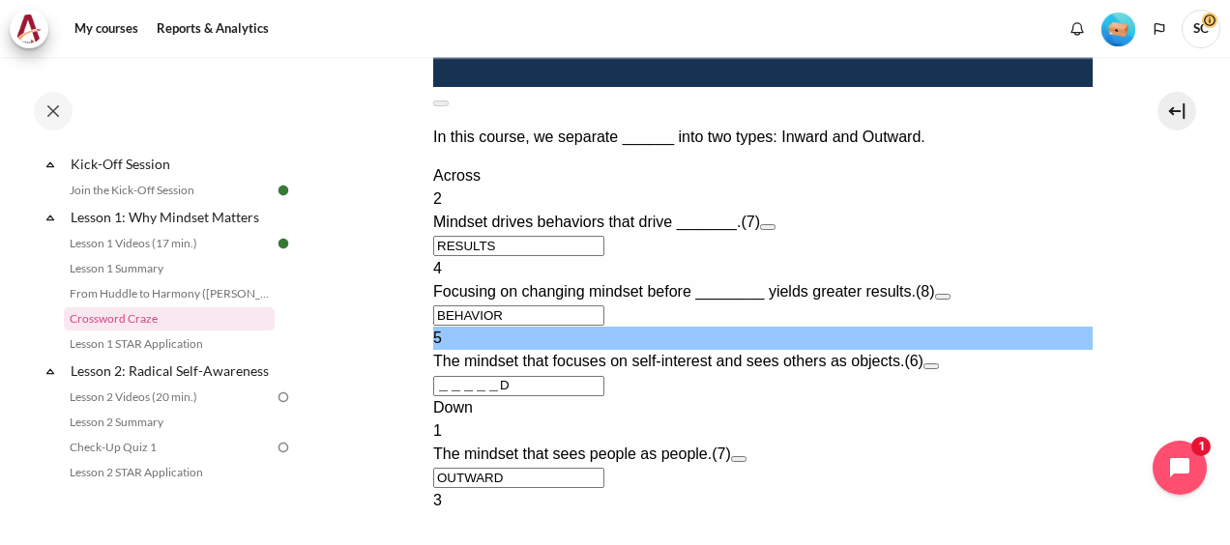
click at [938, 364] on button "Open extra clue for 5 Across. The mindset that focuses on self-interest and see…" at bounding box center [930, 367] width 15 height 6
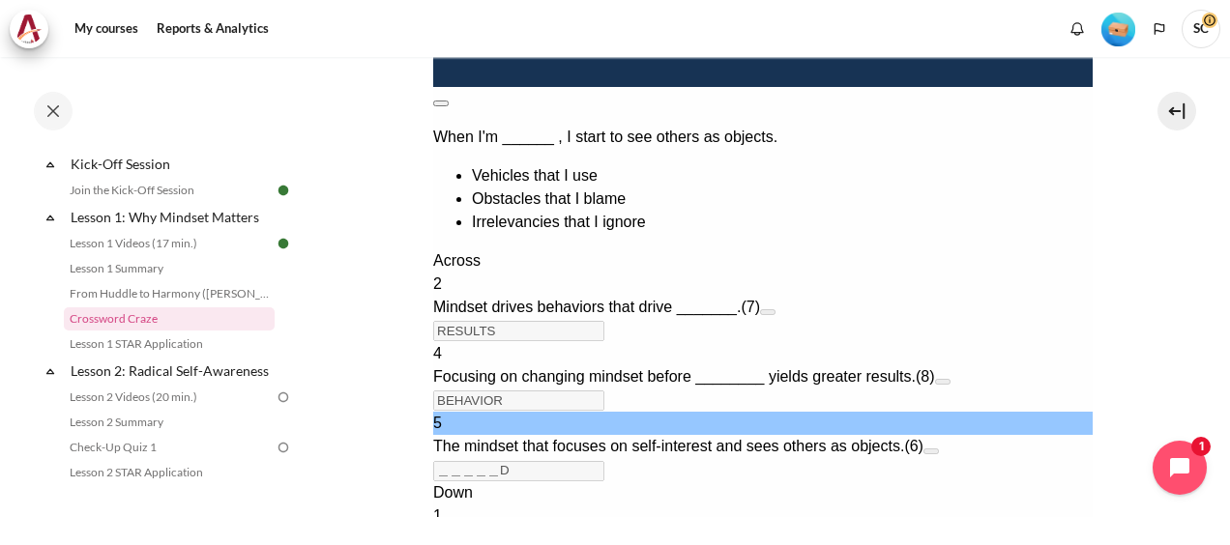
scroll to position [561, 0]
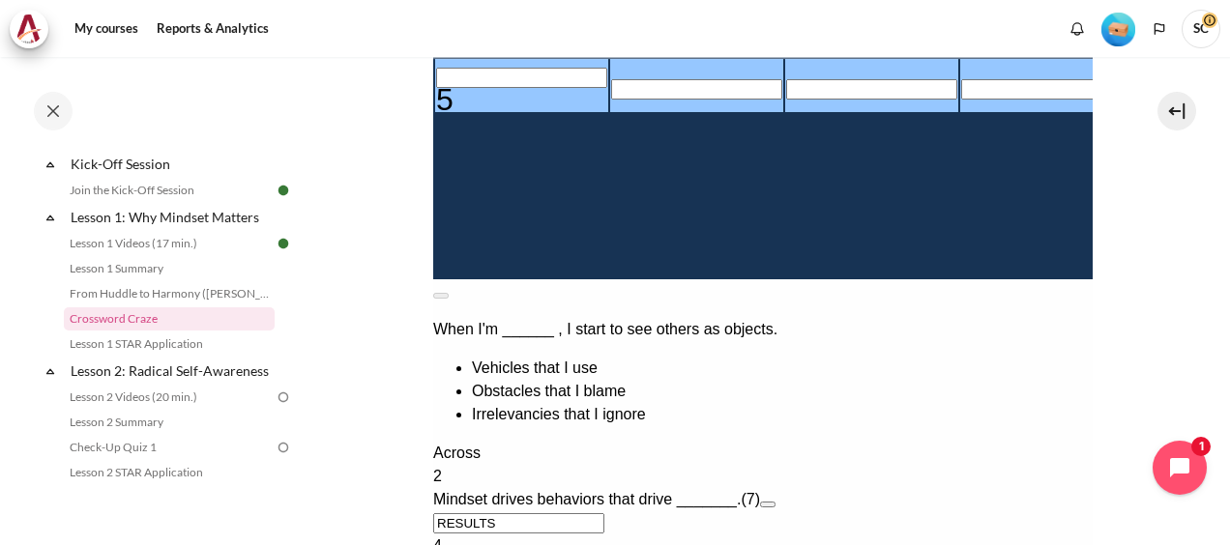
scroll to position [967, 0]
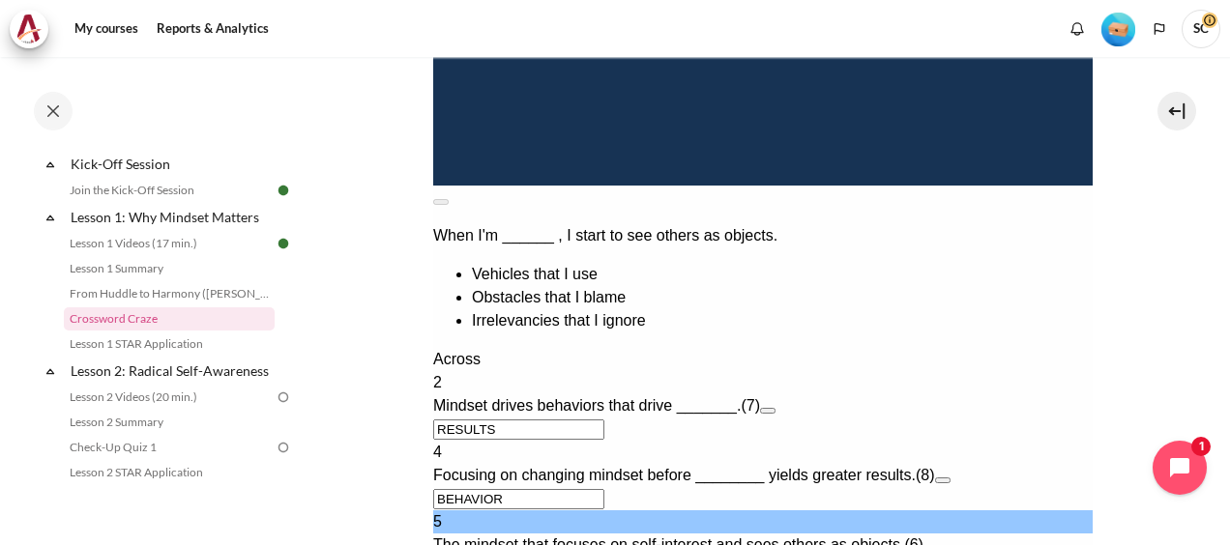
click at [938, 544] on button "Open extra clue for 5 Across. The mindset that focuses on self-interest and see…" at bounding box center [930, 550] width 15 height 6
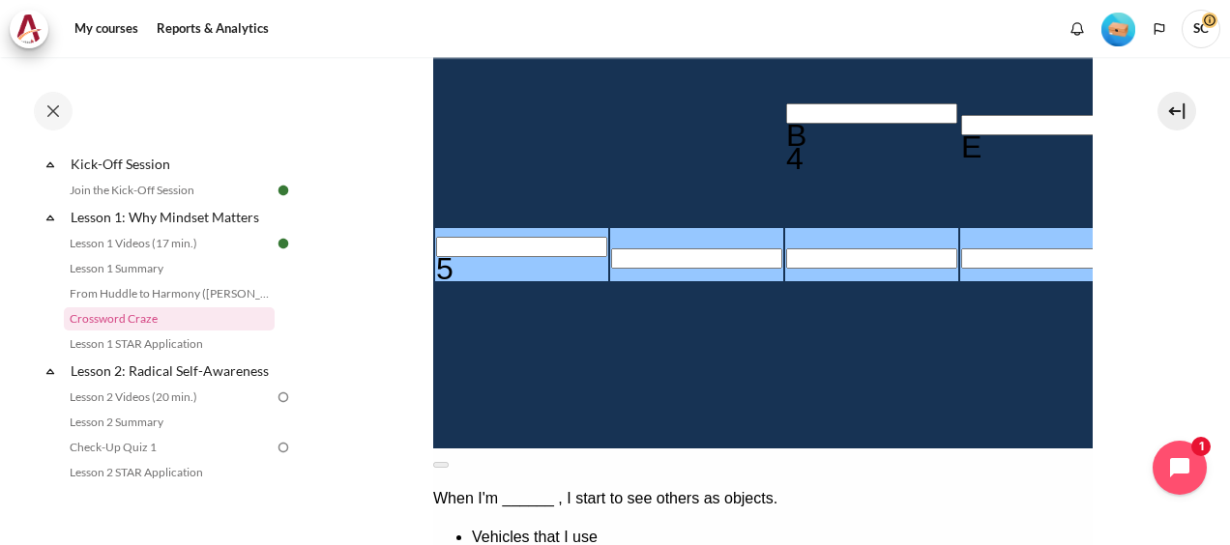
scroll to position [774, 0]
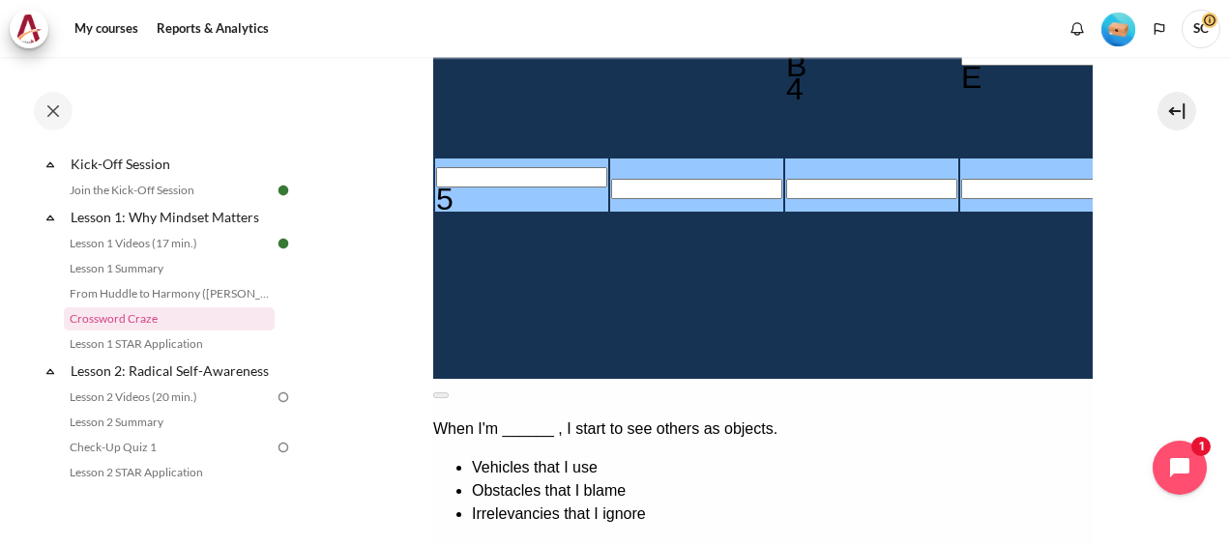
click at [472, 167] on input "Row 7, Column 1. 5 Across. The mindset that focuses on self-interest and sees o…" at bounding box center [520, 177] width 171 height 20
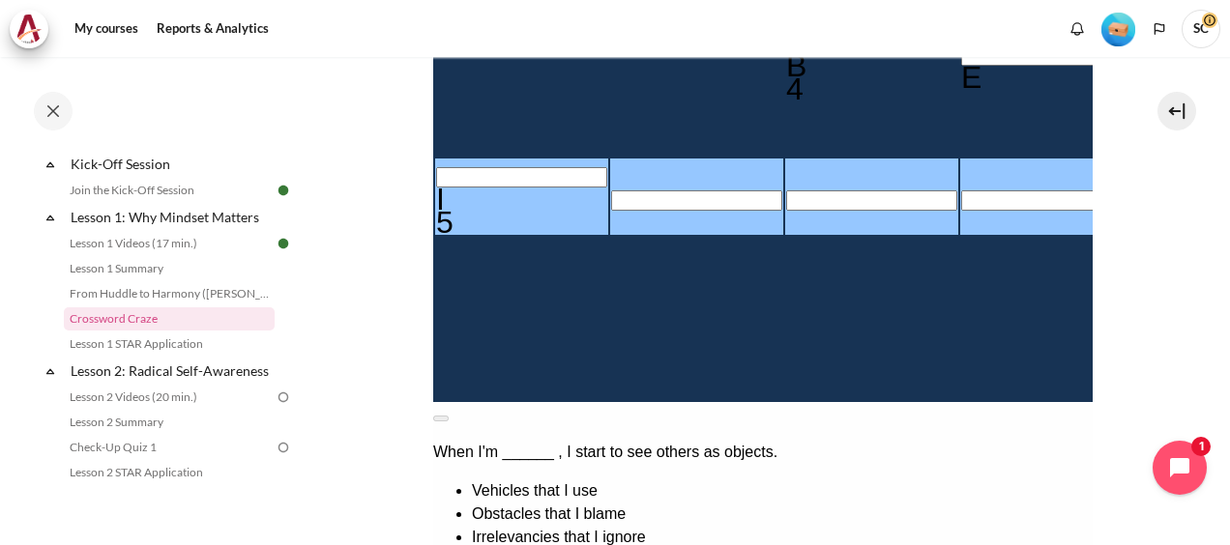
type input "I＿＿＿＿D"
type input "IN＿＿＿D"
type input "INW＿＿D"
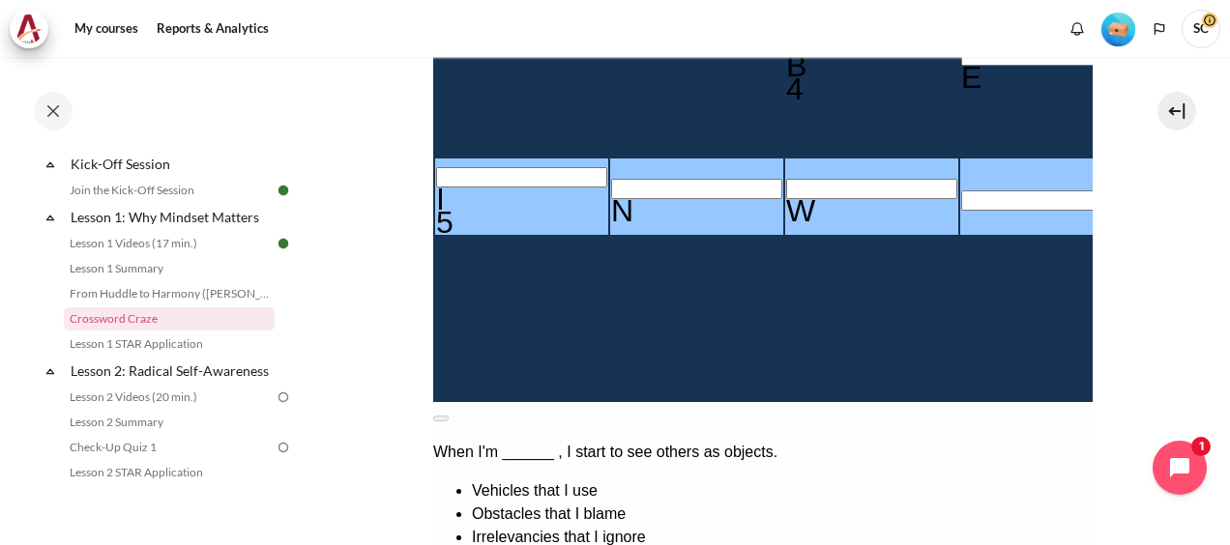
type input "INWA＿D"
type input "INWARD"
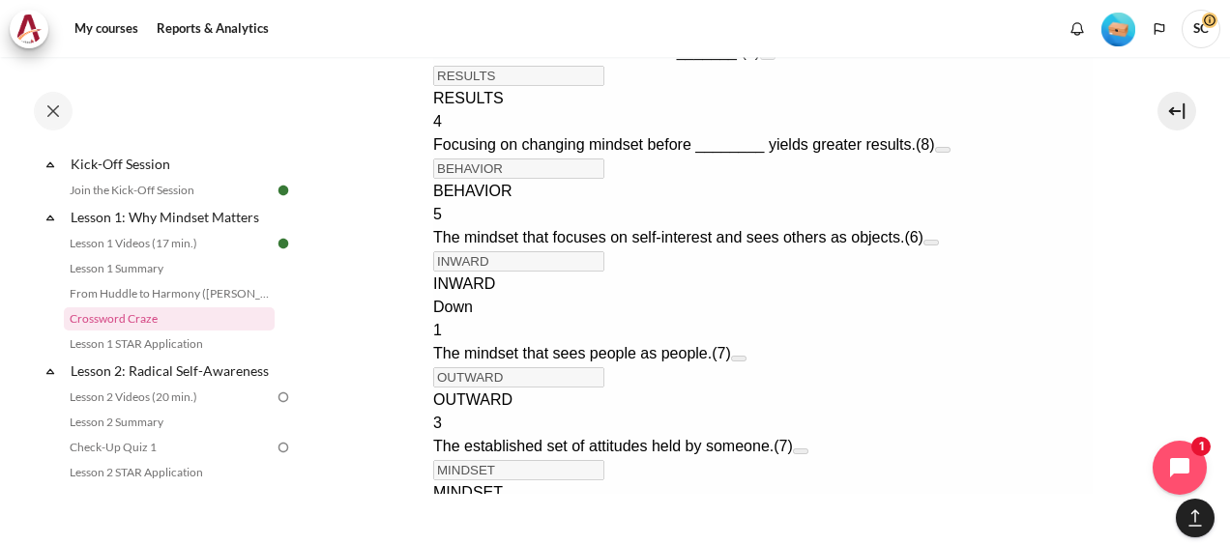
scroll to position [1351, 0]
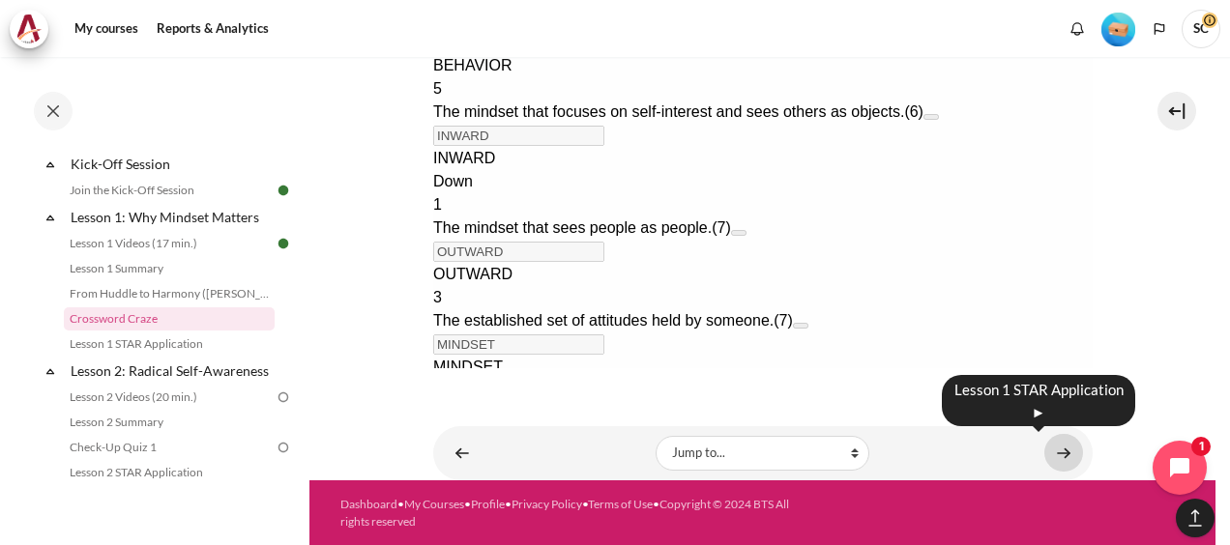
click at [1058, 453] on link "Content" at bounding box center [1063, 453] width 39 height 38
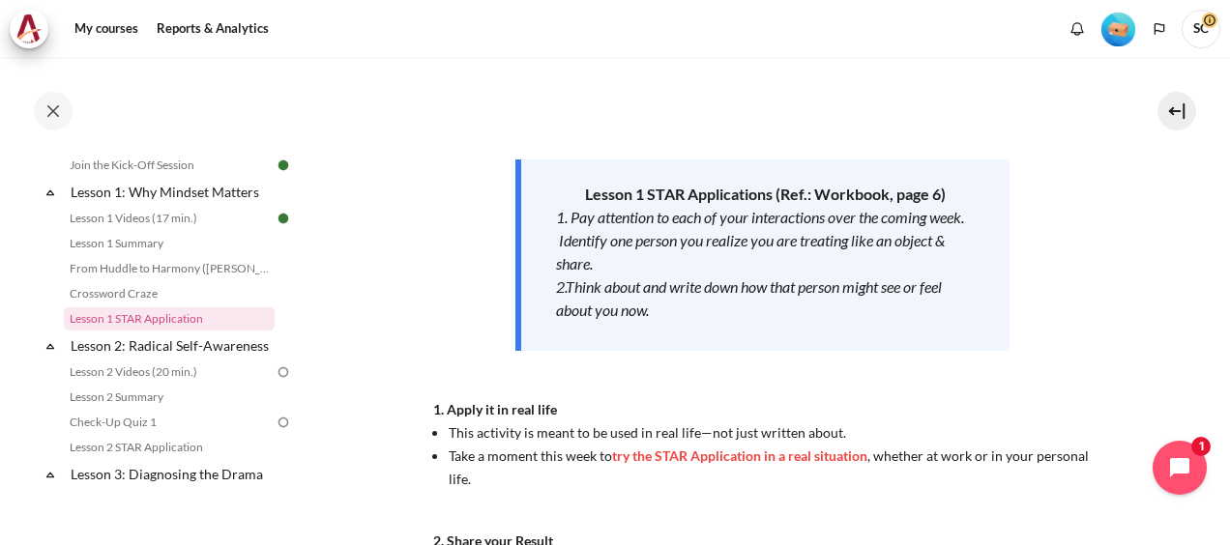
scroll to position [508, 0]
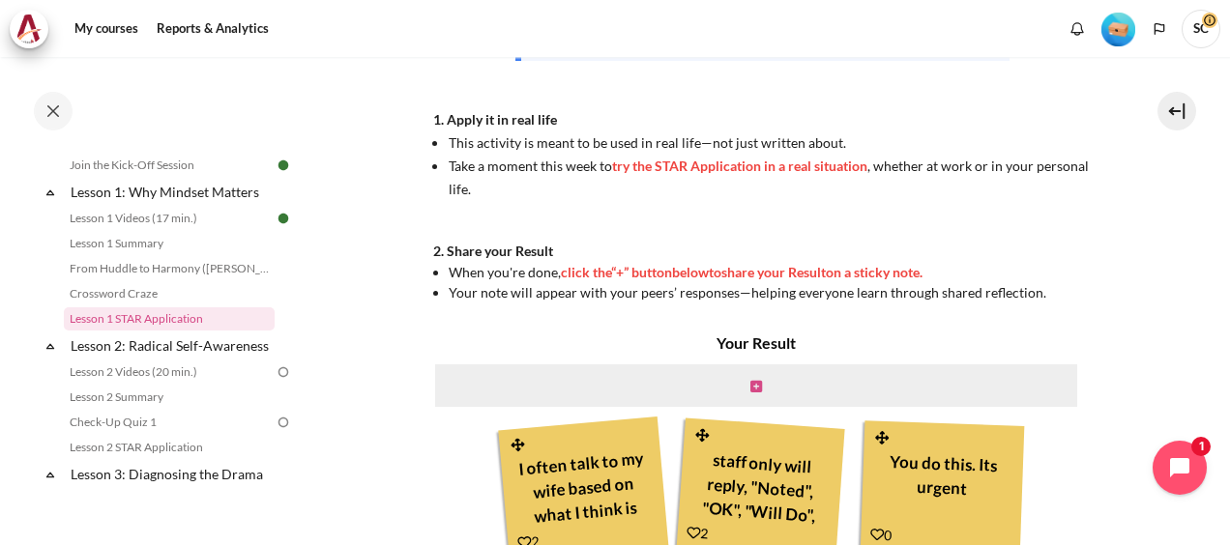
click at [754, 388] on icon "Content" at bounding box center [756, 387] width 12 height 14
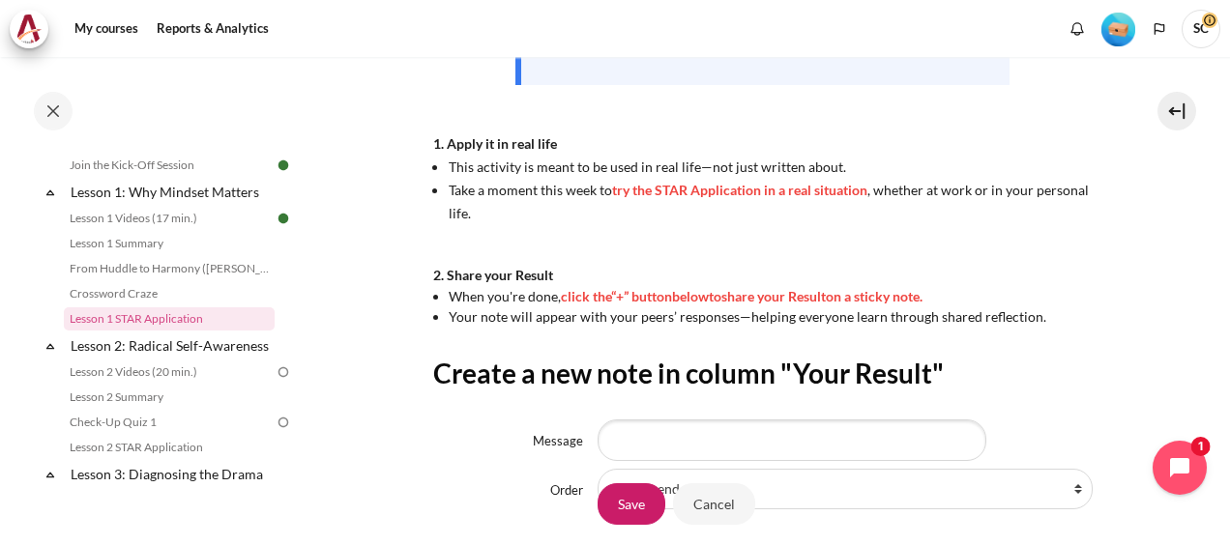
scroll to position [580, 0]
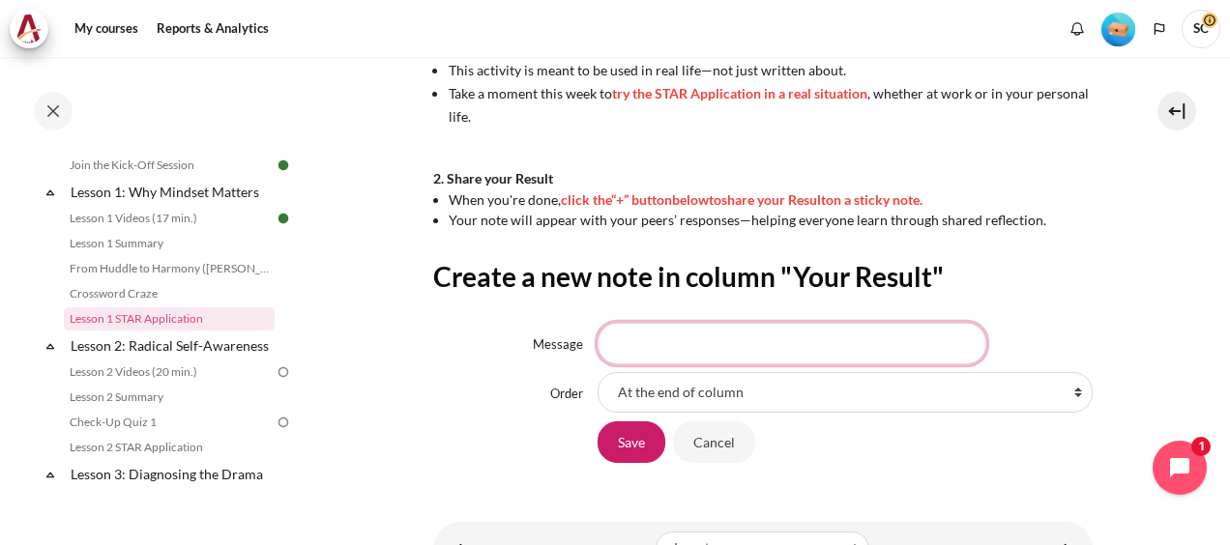
click at [701, 346] on input "Message" at bounding box center [792, 343] width 389 height 41
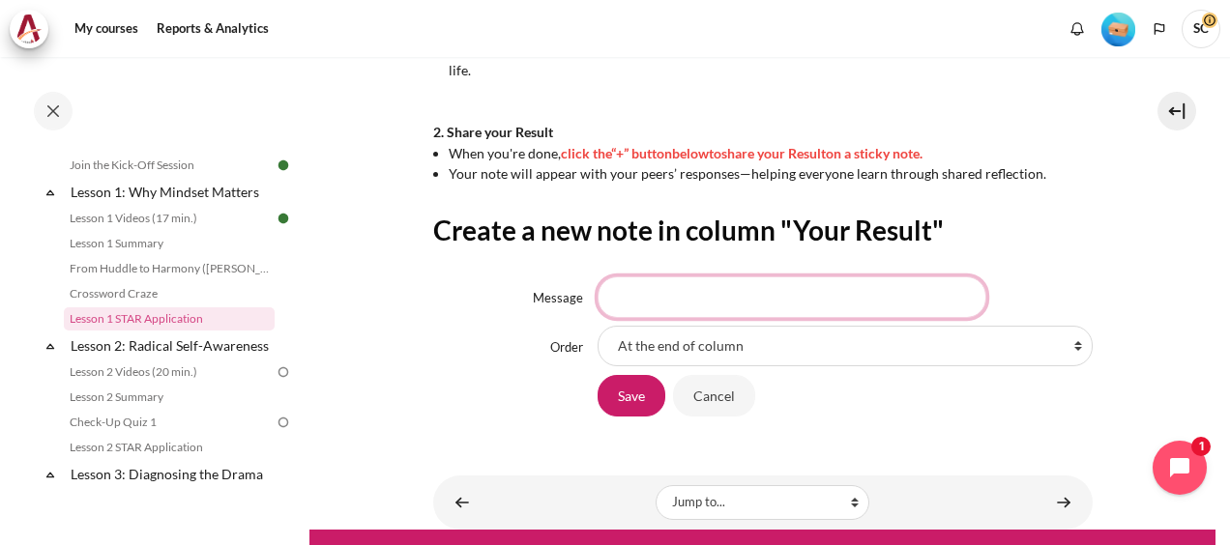
scroll to position [676, 0]
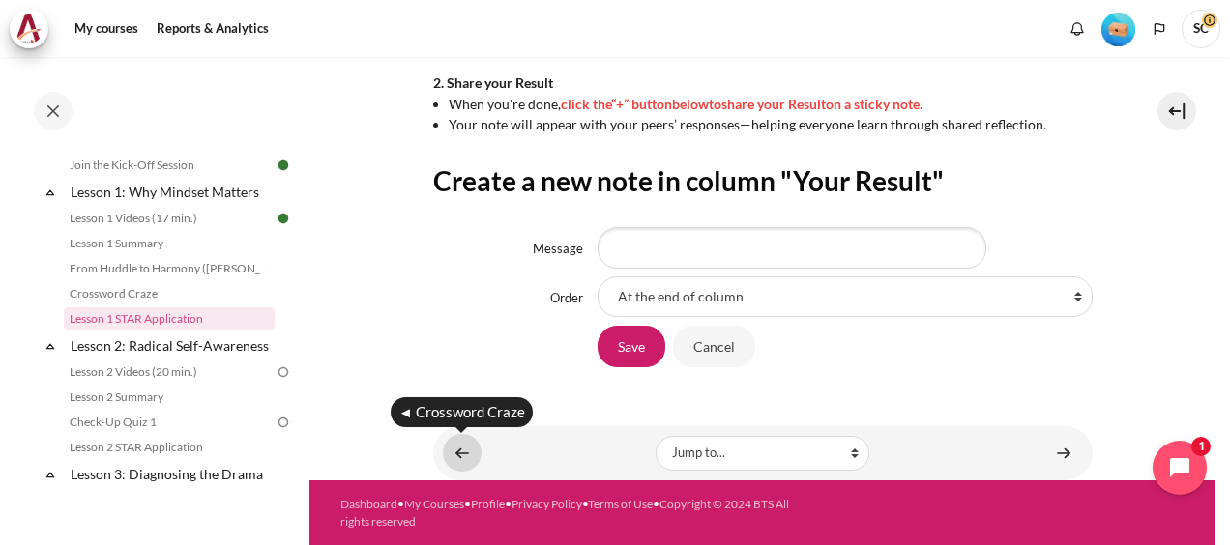
click at [454, 460] on link "Content" at bounding box center [462, 453] width 39 height 38
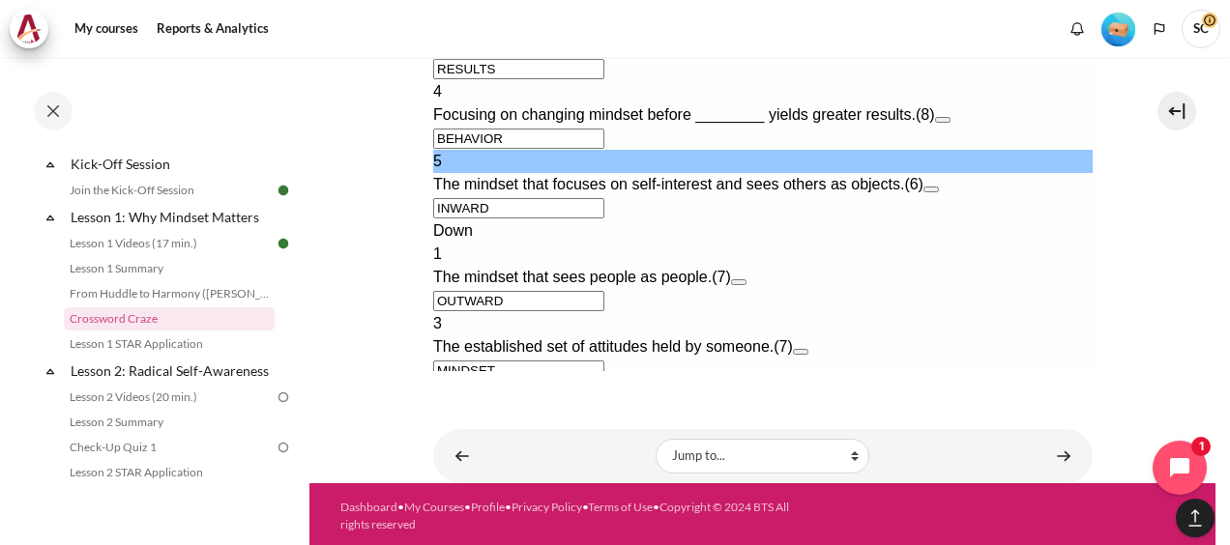
scroll to position [1215, 0]
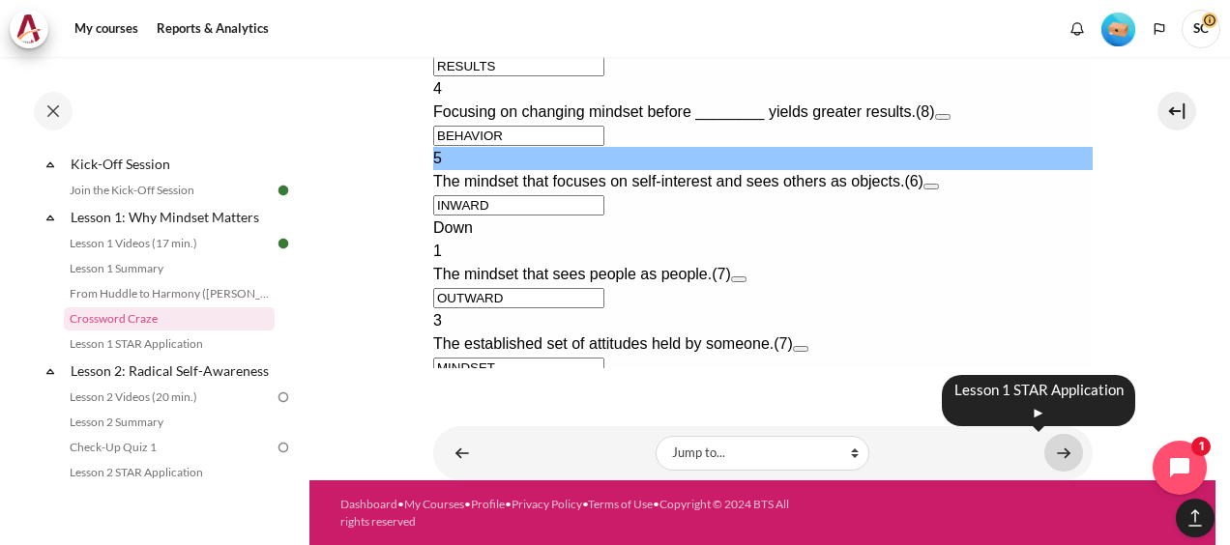
click at [1056, 451] on link "Content" at bounding box center [1063, 453] width 39 height 38
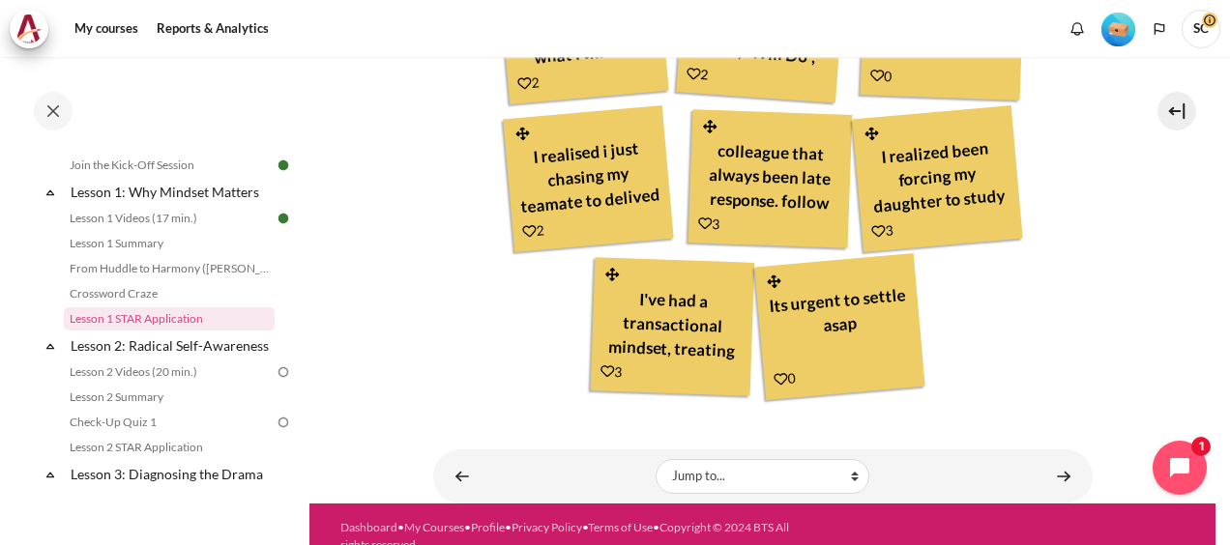
scroll to position [990, 0]
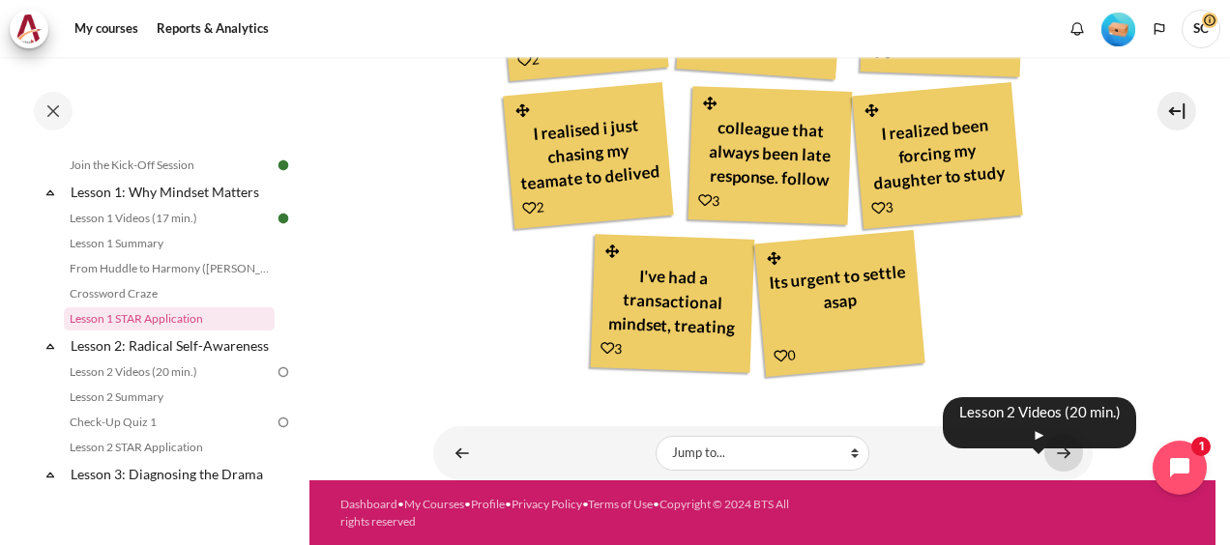
click at [1053, 445] on link "Content" at bounding box center [1063, 453] width 39 height 38
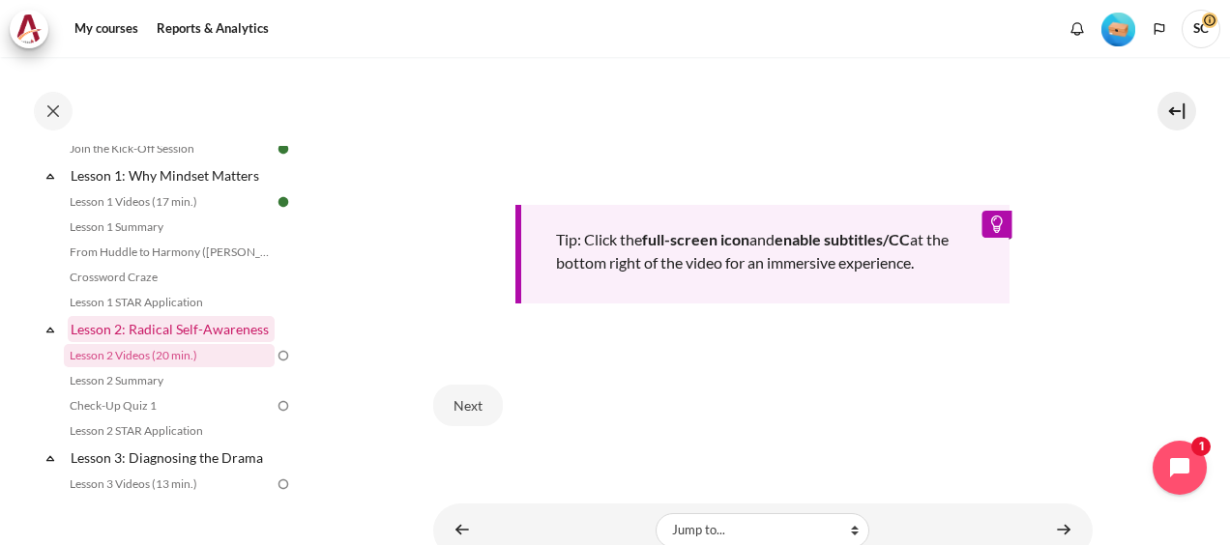
scroll to position [233, 0]
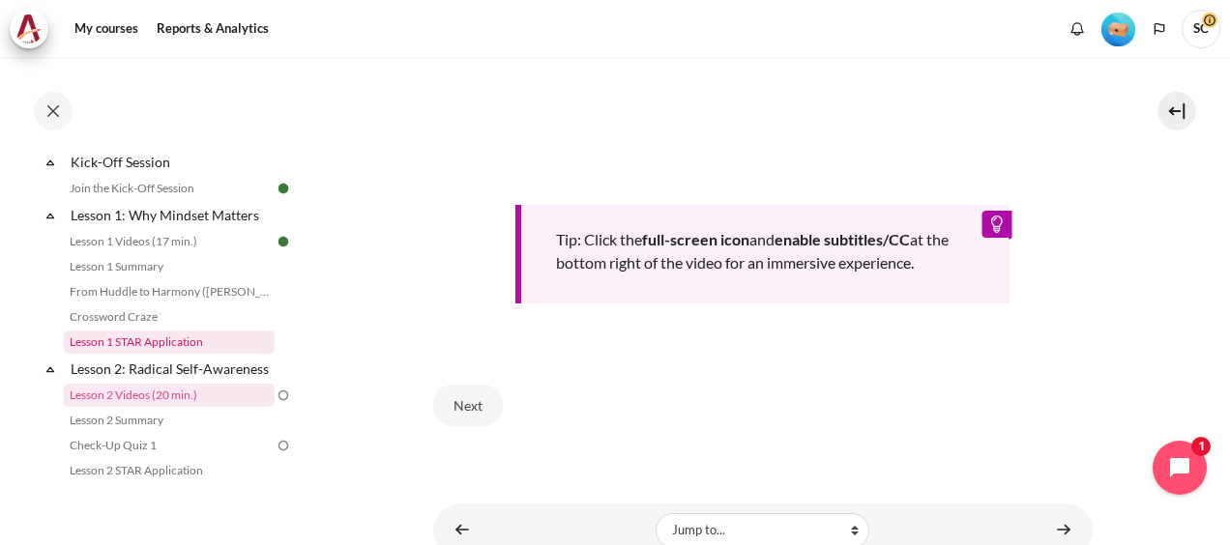
click at [153, 344] on link "Lesson 1 STAR Application" at bounding box center [169, 342] width 211 height 23
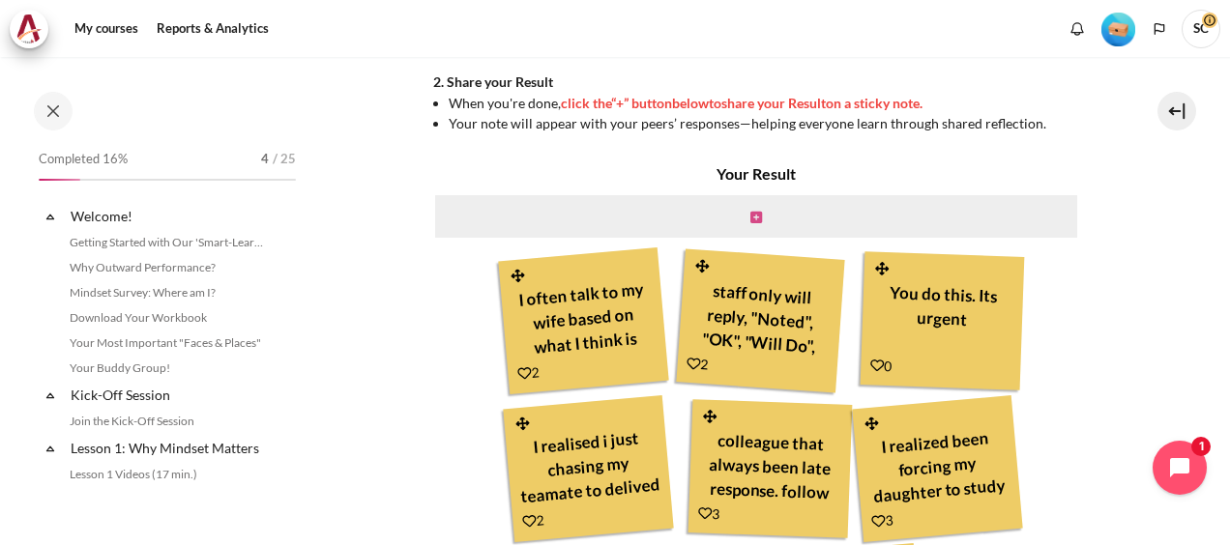
scroll to position [256, 0]
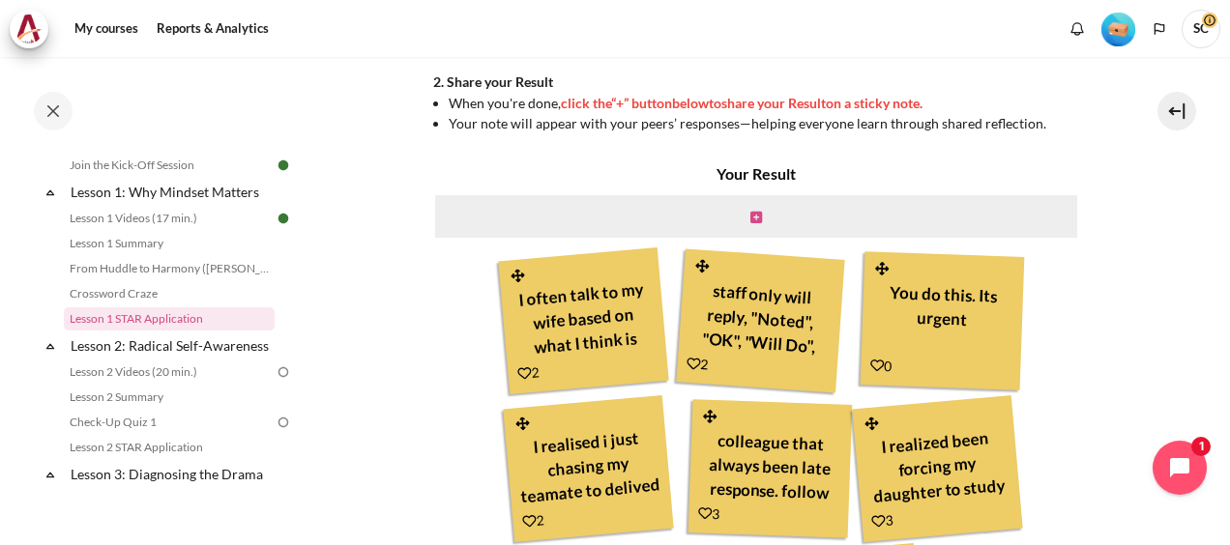
click at [753, 215] on icon "Content" at bounding box center [756, 218] width 12 height 14
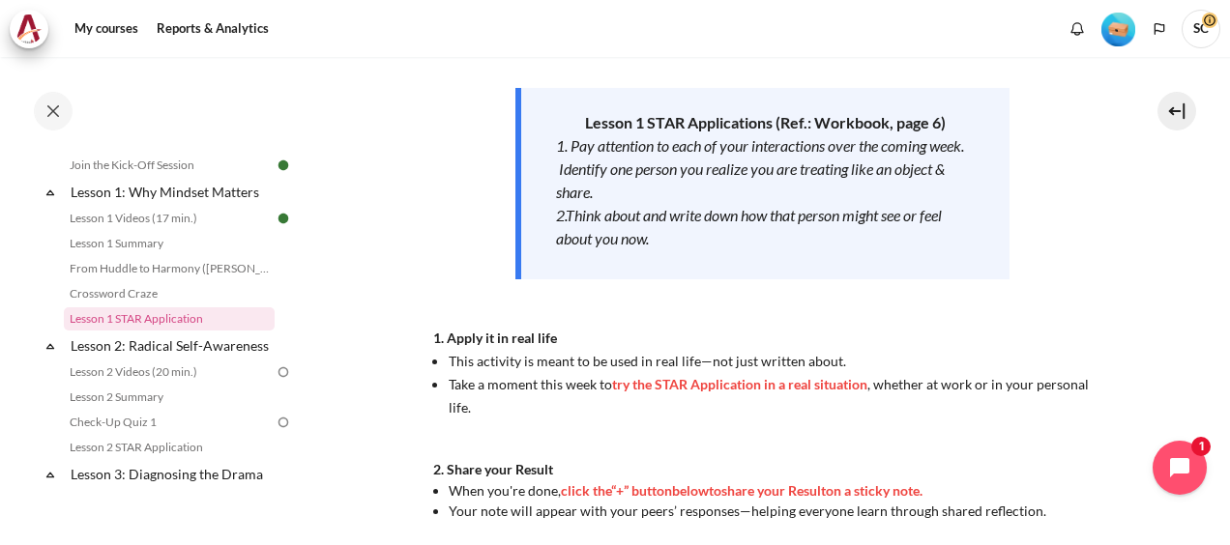
scroll to position [579, 0]
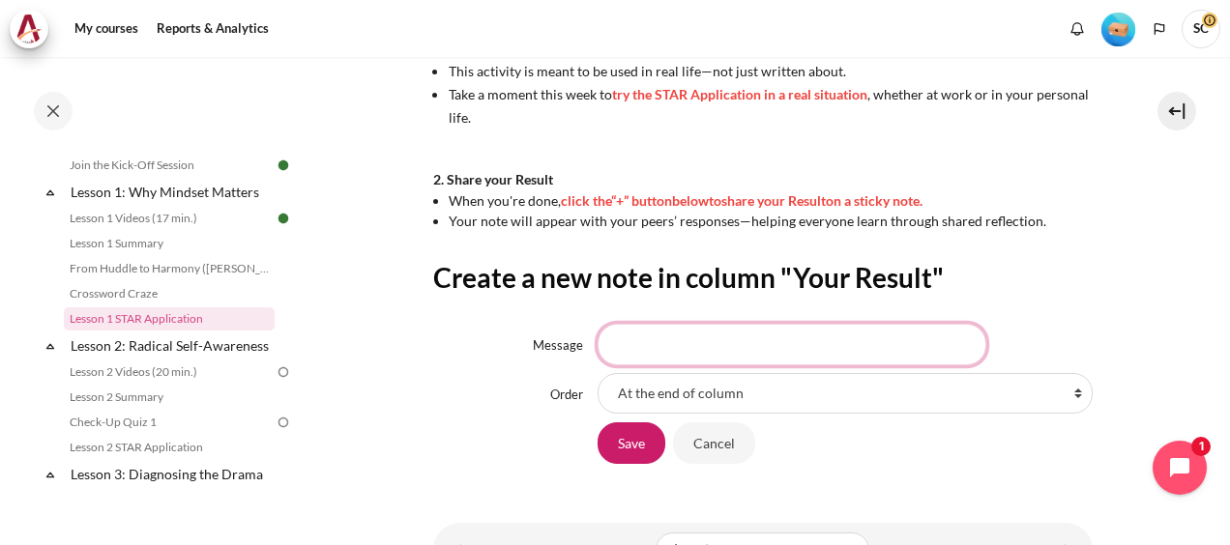
click at [819, 349] on input "Message" at bounding box center [792, 344] width 389 height 41
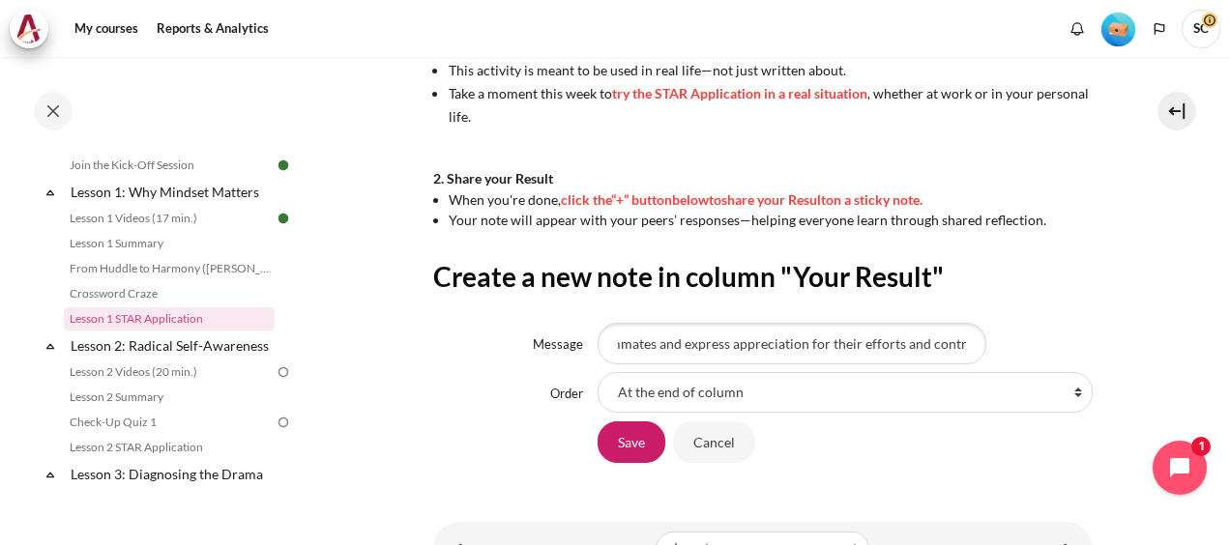
scroll to position [0, 0]
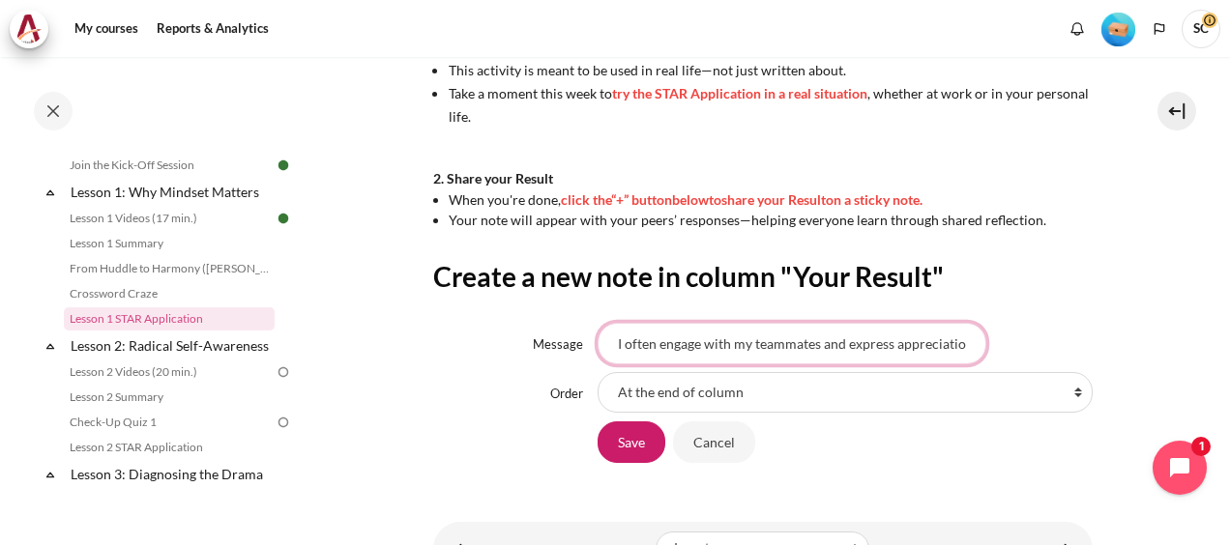
click at [691, 348] on input "I often engage with my teammates and express appreciation for their efforts and…" at bounding box center [792, 343] width 389 height 41
click at [864, 351] on input "I often engage with my teammates and express appreciation for their efforts and…" at bounding box center [792, 343] width 389 height 41
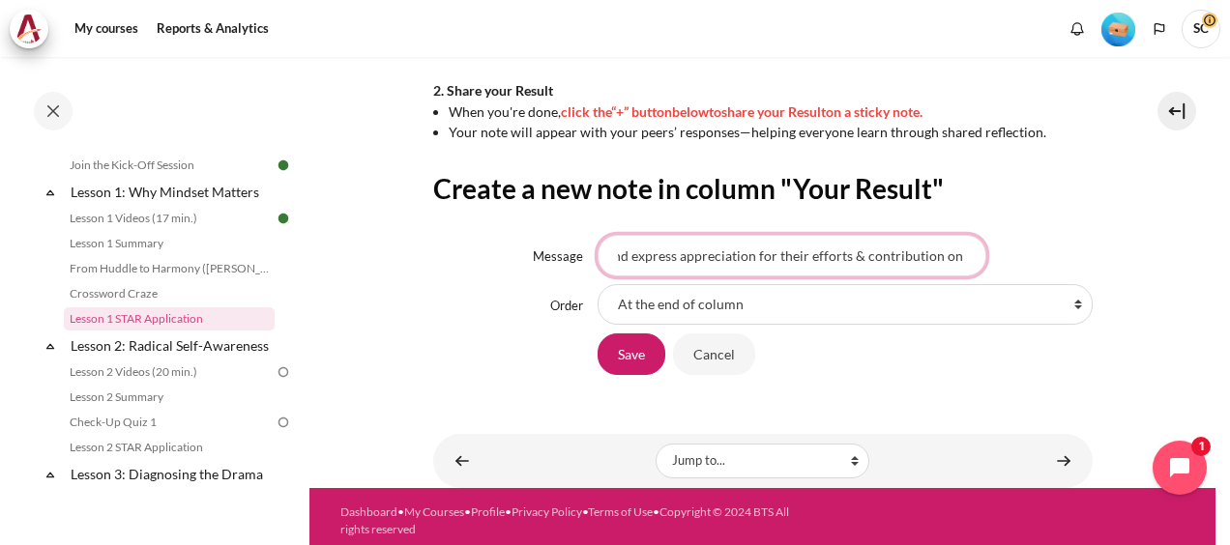
scroll to position [676, 0]
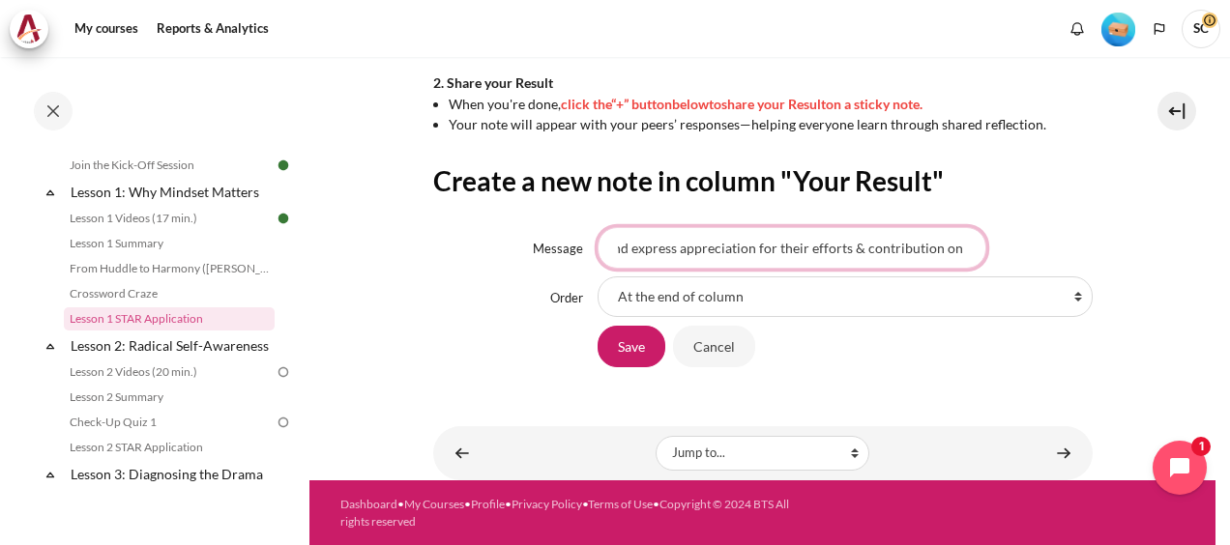
drag, startPoint x: 959, startPoint y: 245, endPoint x: 1022, endPoint y: 314, distance: 93.8
click at [959, 246] on input "I often engage with my teammates and express appreciation for their efforts & c…" at bounding box center [792, 247] width 389 height 41
click at [801, 244] on input "Often engage with my teammates and express appreciation for their efforts & con…" at bounding box center [792, 247] width 389 height 41
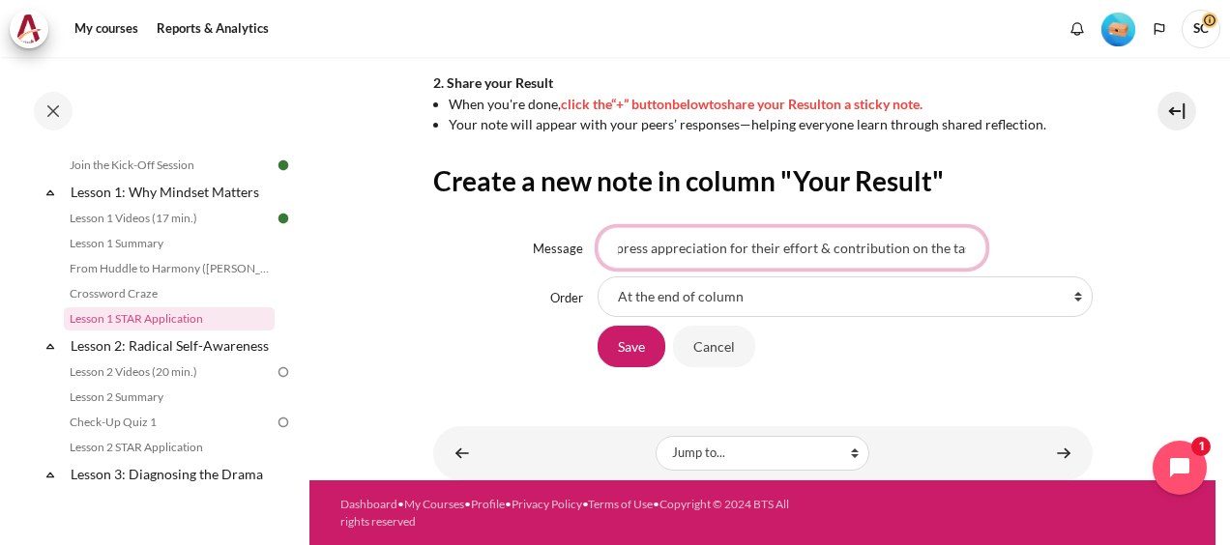
click at [968, 240] on input "Often engage with my teammates and express appreciation for their effort & cont…" at bounding box center [792, 247] width 389 height 41
type input "Often engage with my teammates and express appreciation for their effort & cont…"
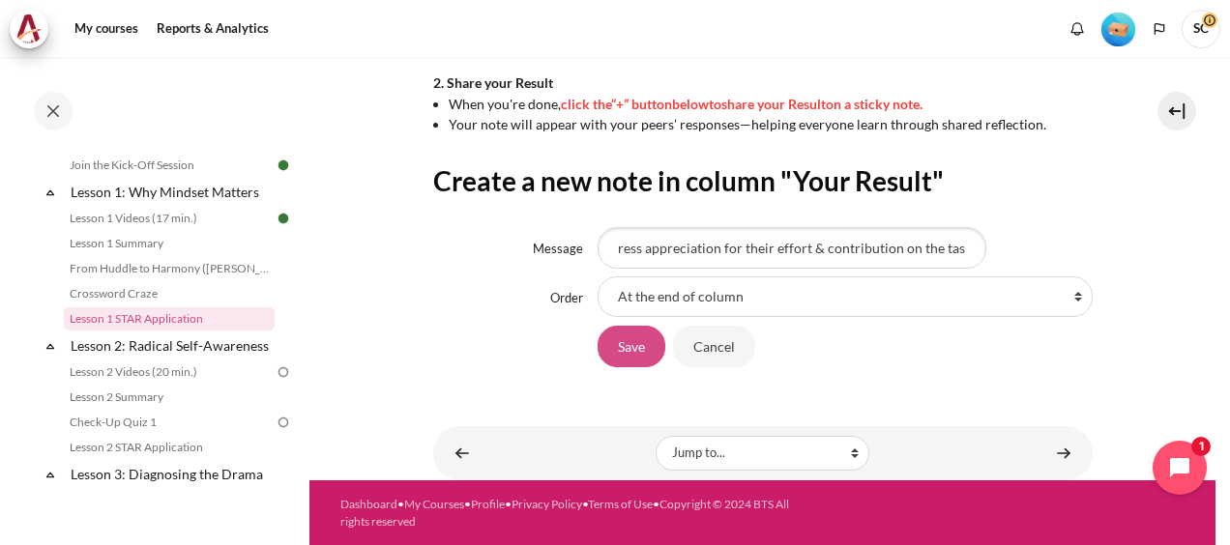
scroll to position [0, 0]
click at [624, 344] on input "Save" at bounding box center [632, 346] width 68 height 41
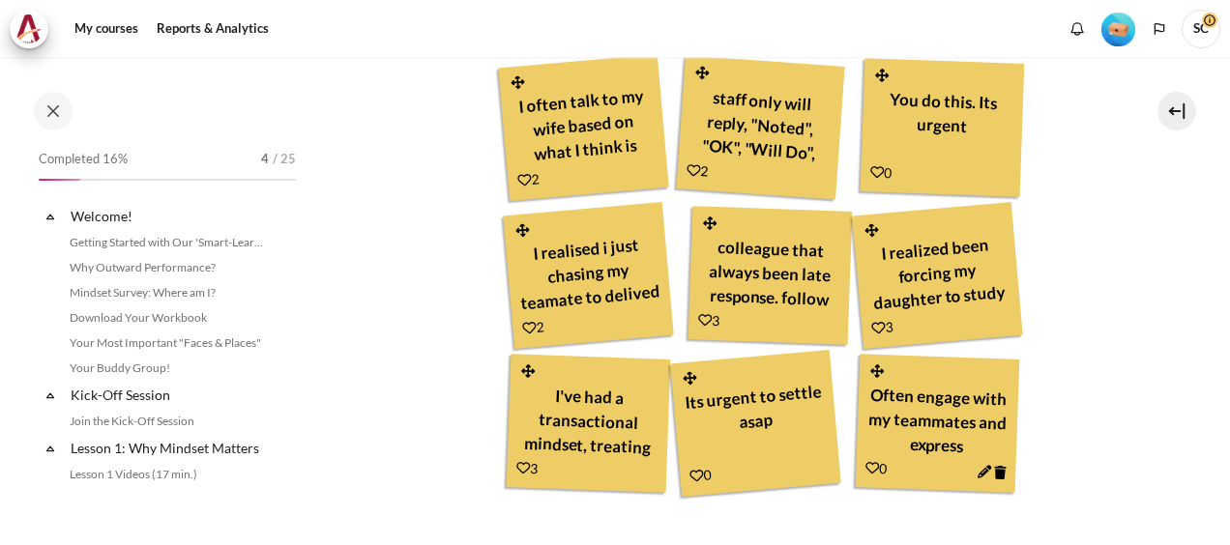
scroll to position [256, 0]
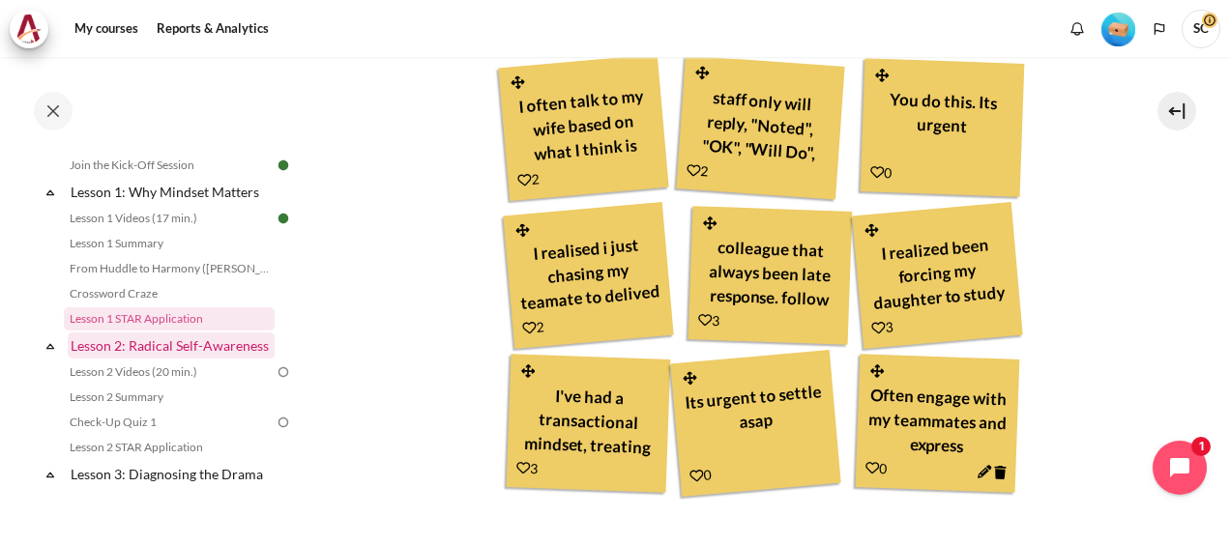
click at [155, 342] on link "Lesson 2: Radical Self-Awareness" at bounding box center [171, 346] width 207 height 26
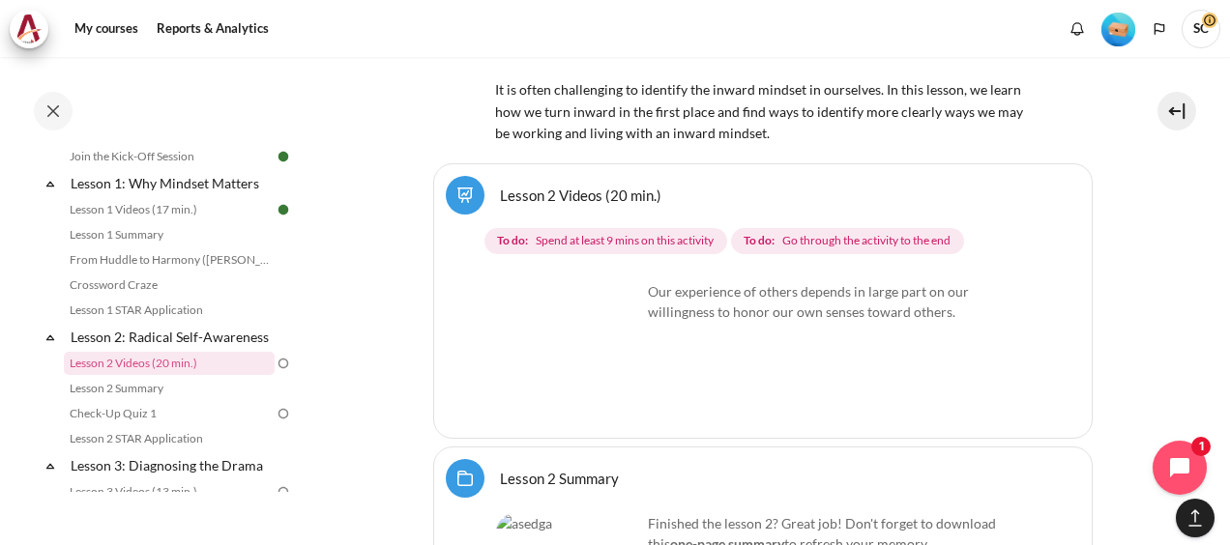
scroll to position [387, 0]
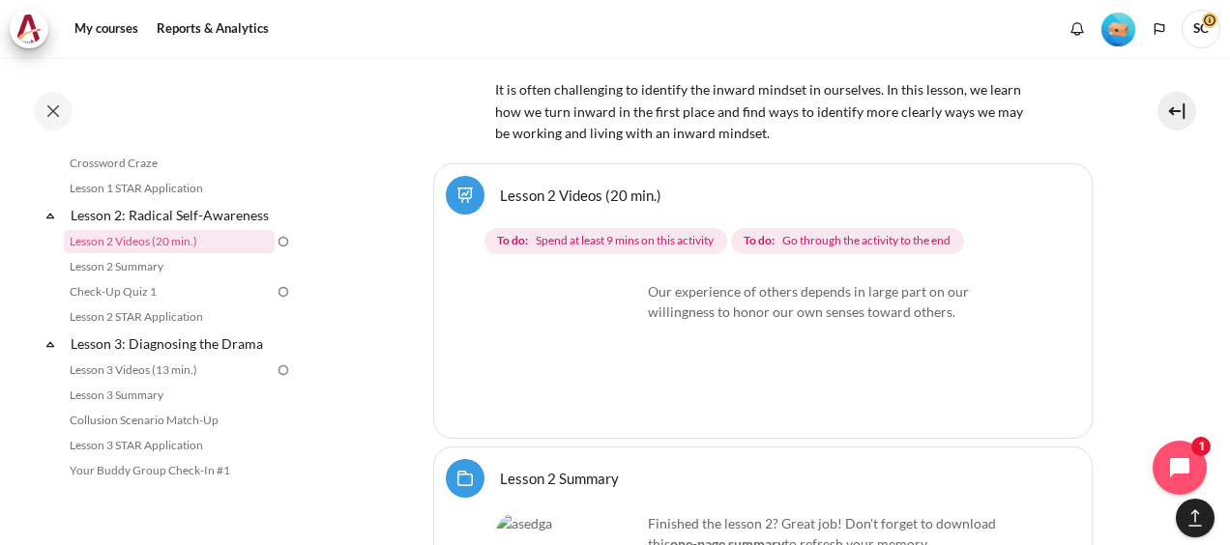
click at [609, 289] on img "Content" at bounding box center [568, 353] width 145 height 145
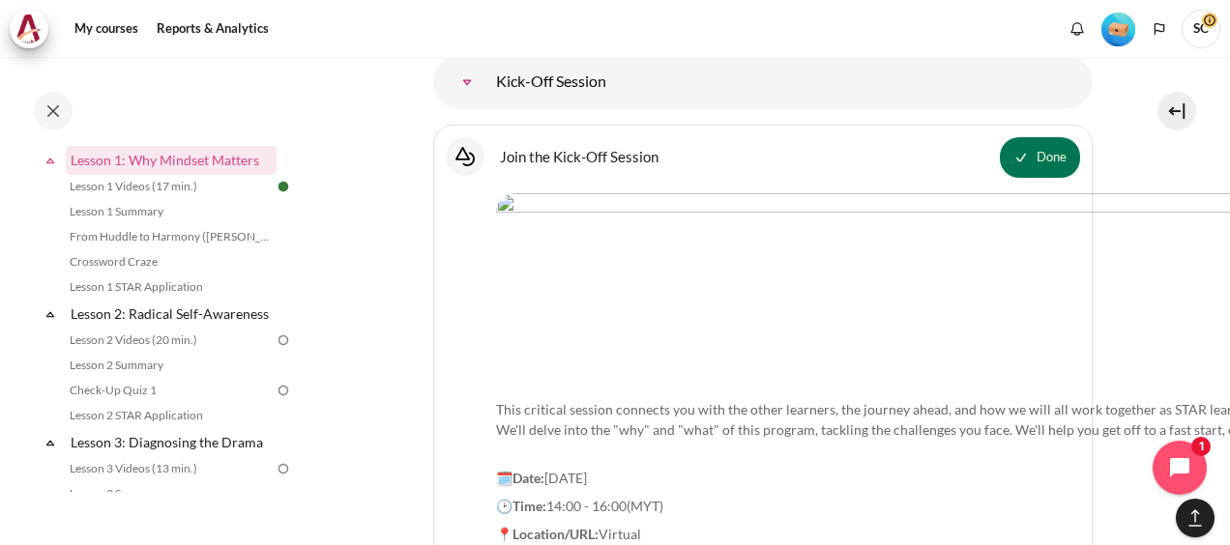
scroll to position [186, 0]
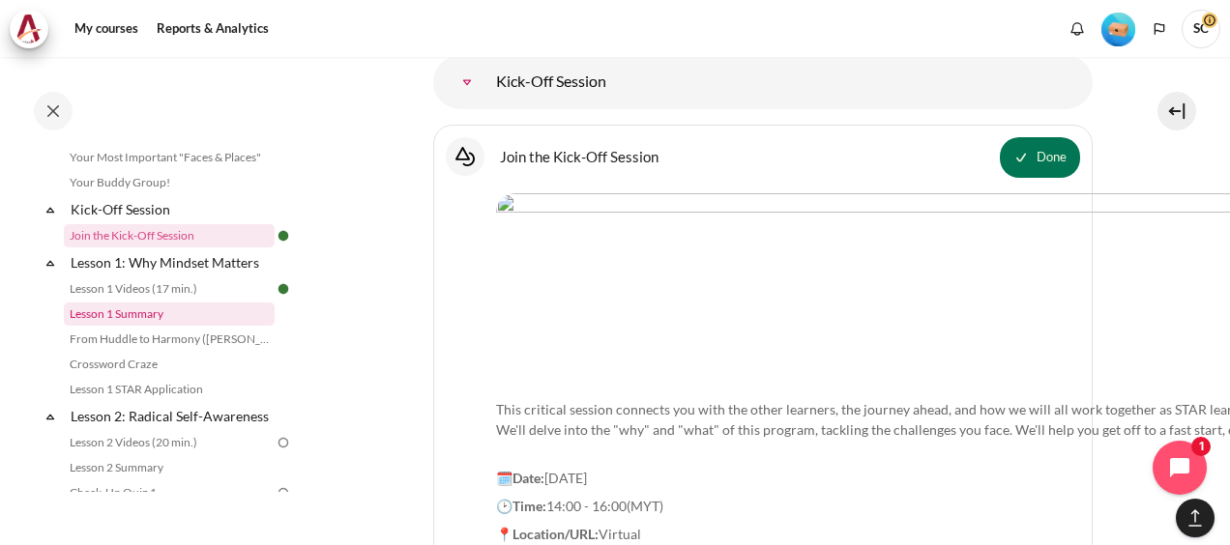
click at [141, 316] on link "Lesson 1 Summary" at bounding box center [169, 314] width 211 height 23
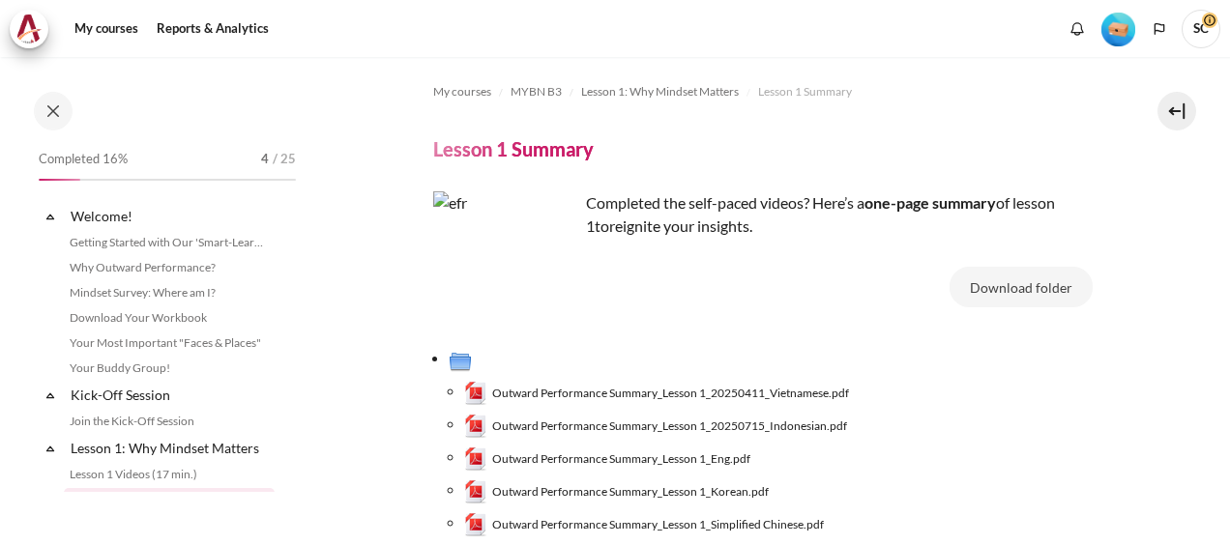
scroll to position [181, 0]
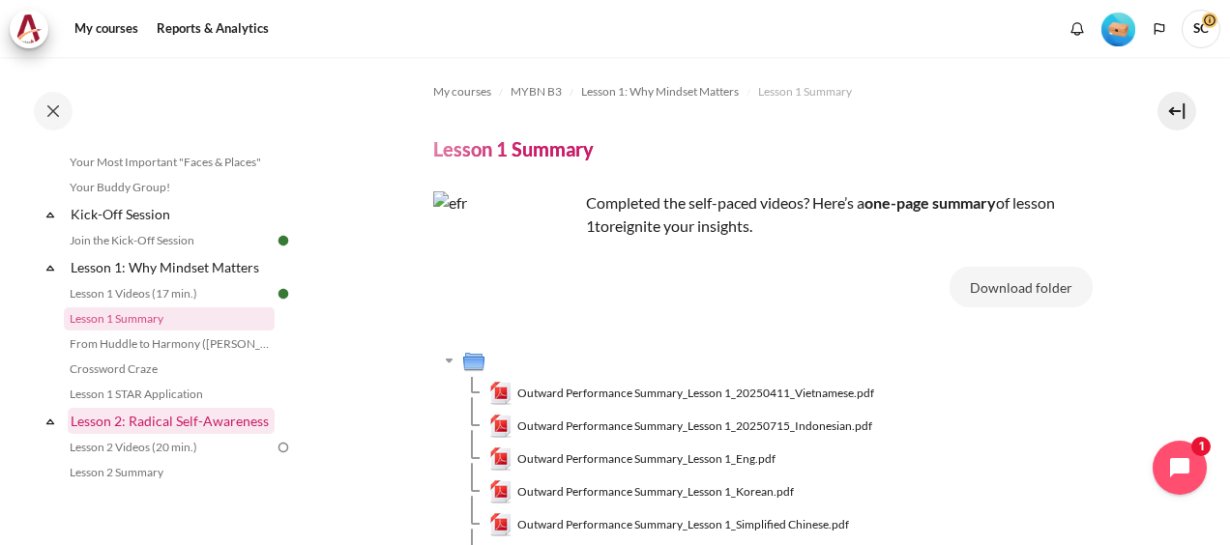
click at [130, 420] on link "Lesson 2: Radical Self-Awareness" at bounding box center [171, 421] width 207 height 26
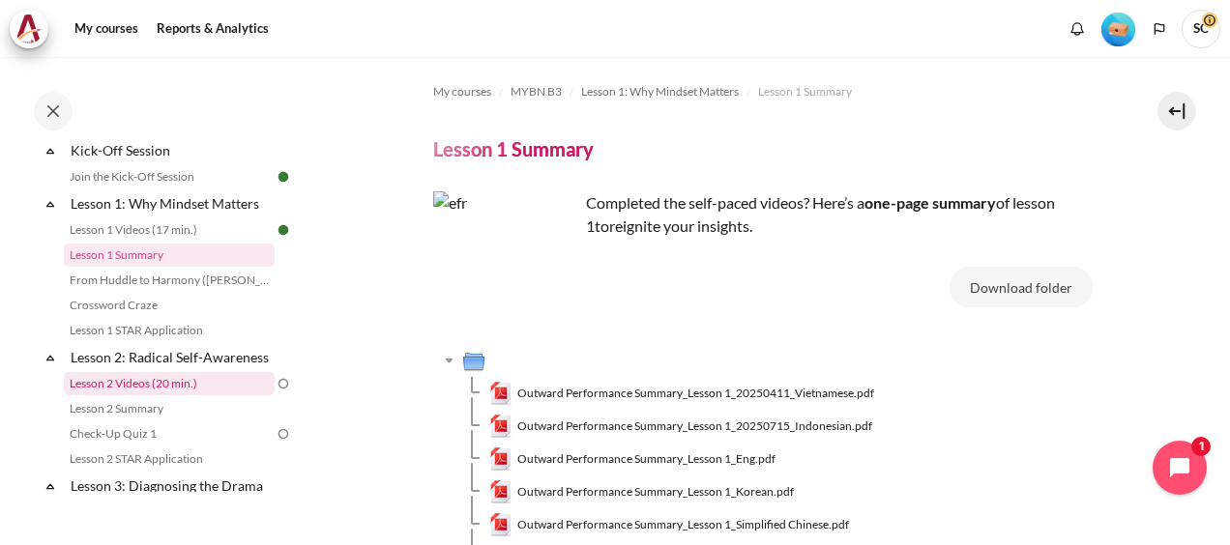
scroll to position [317, 0]
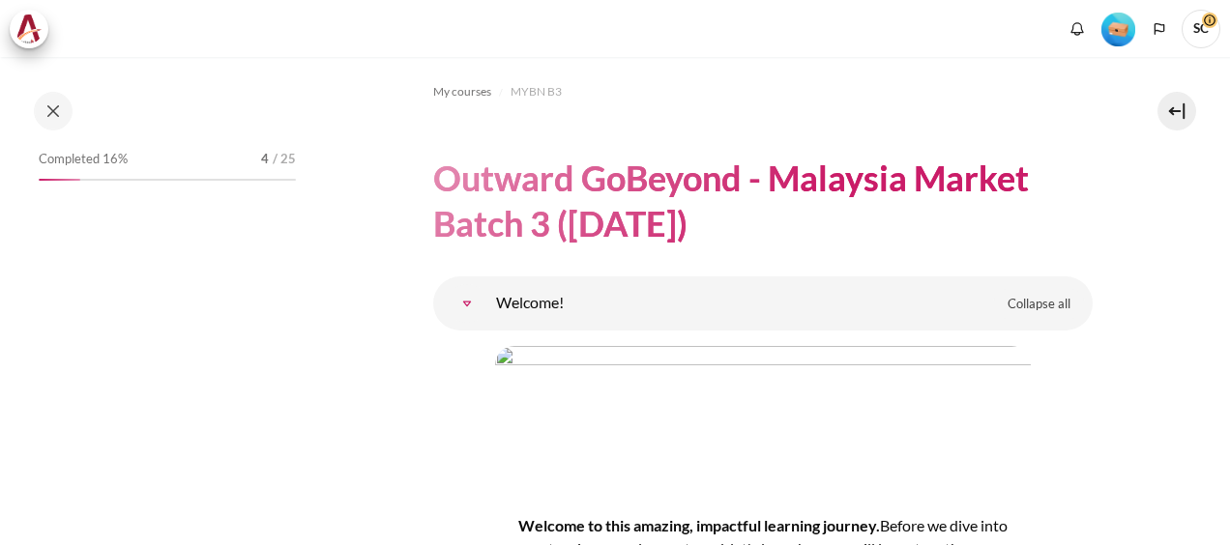
scroll to position [4405, 0]
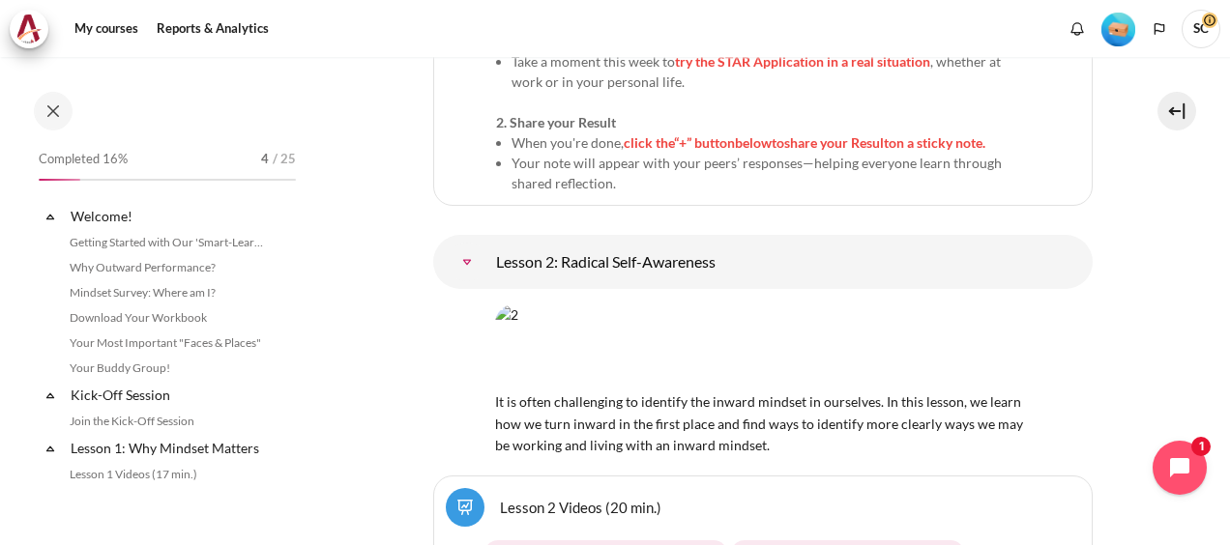
click at [710, 305] on img "Content" at bounding box center [763, 347] width 536 height 84
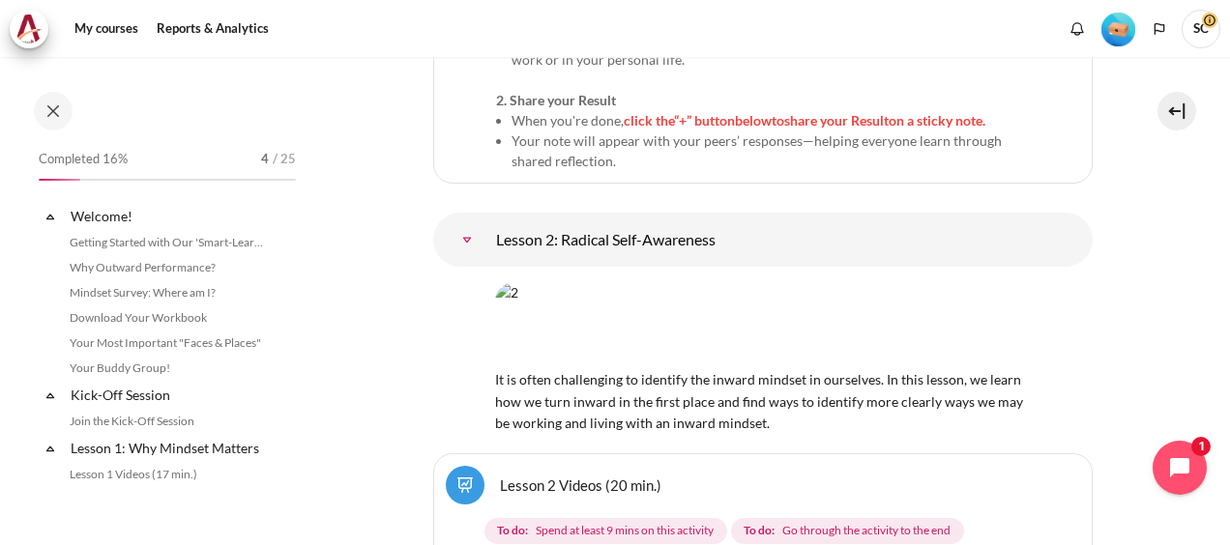
scroll to position [365, 0]
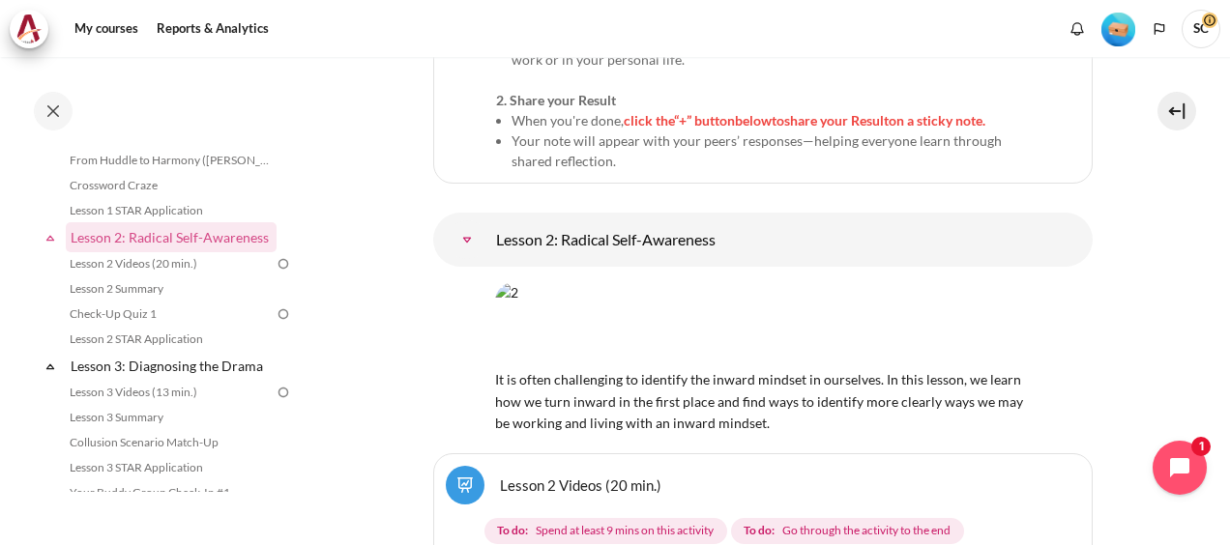
click at [568, 282] on img "Content" at bounding box center [763, 324] width 536 height 84
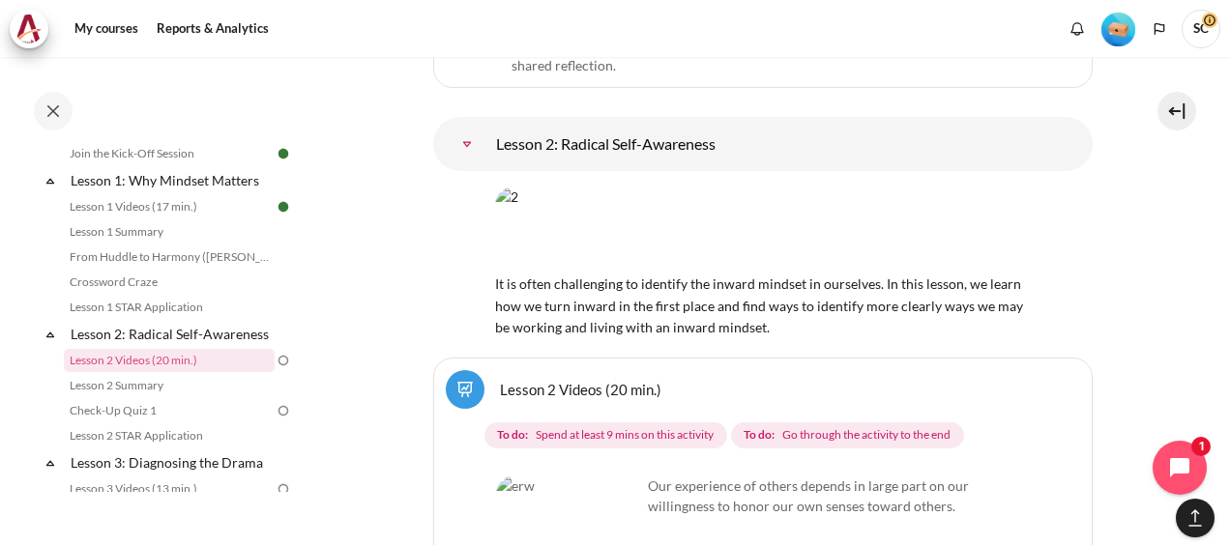
scroll to position [4556, 0]
click at [591, 475] on img "Content" at bounding box center [568, 547] width 145 height 145
click at [497, 475] on img "Content" at bounding box center [568, 547] width 145 height 145
click at [619, 426] on span "Spend at least 9 mins on this activity" at bounding box center [625, 434] width 178 height 17
click at [838, 426] on span "Go through the activity to the end" at bounding box center [866, 434] width 168 height 17
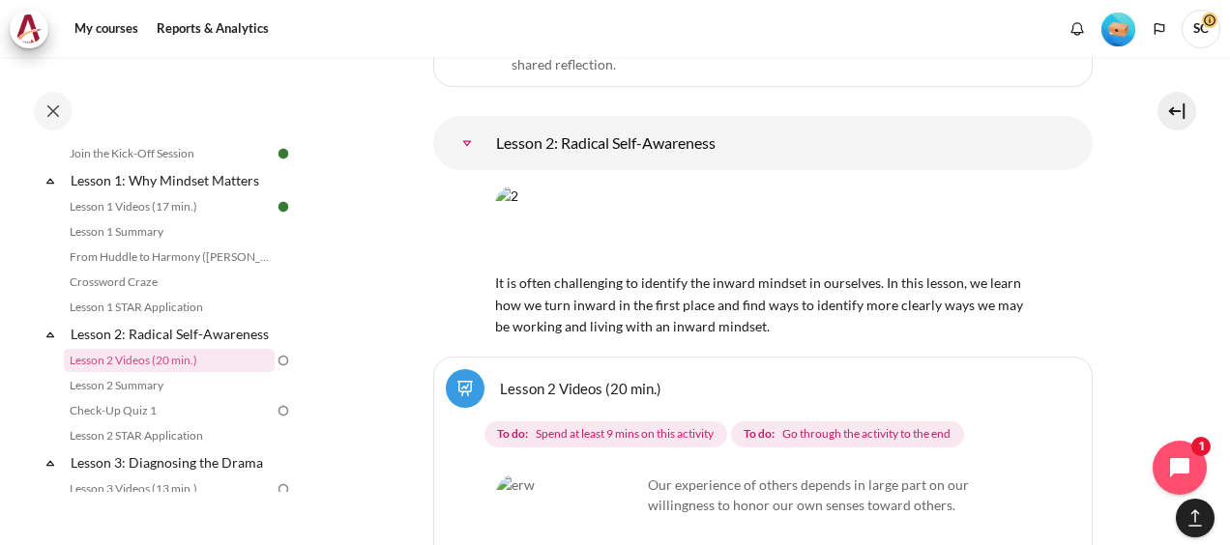
click at [549, 379] on link "Lesson 2 Videos (20 min.)" at bounding box center [581, 388] width 162 height 18
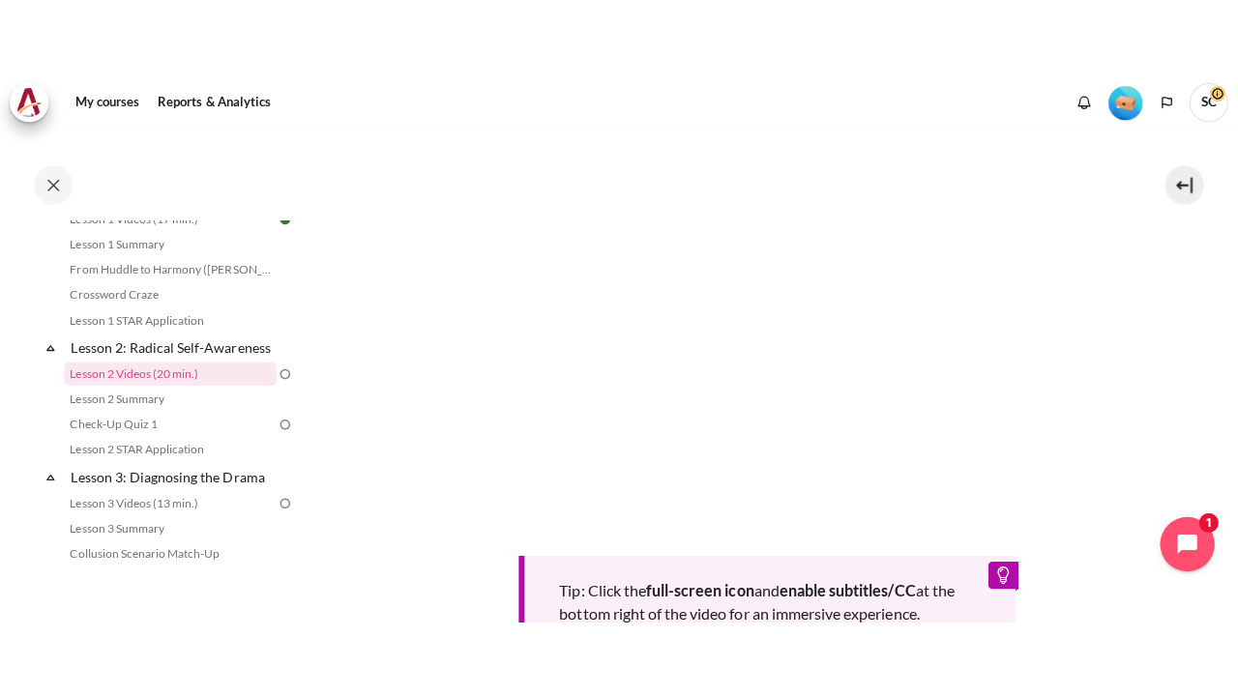
scroll to position [580, 0]
